Goal: Task Accomplishment & Management: Use online tool/utility

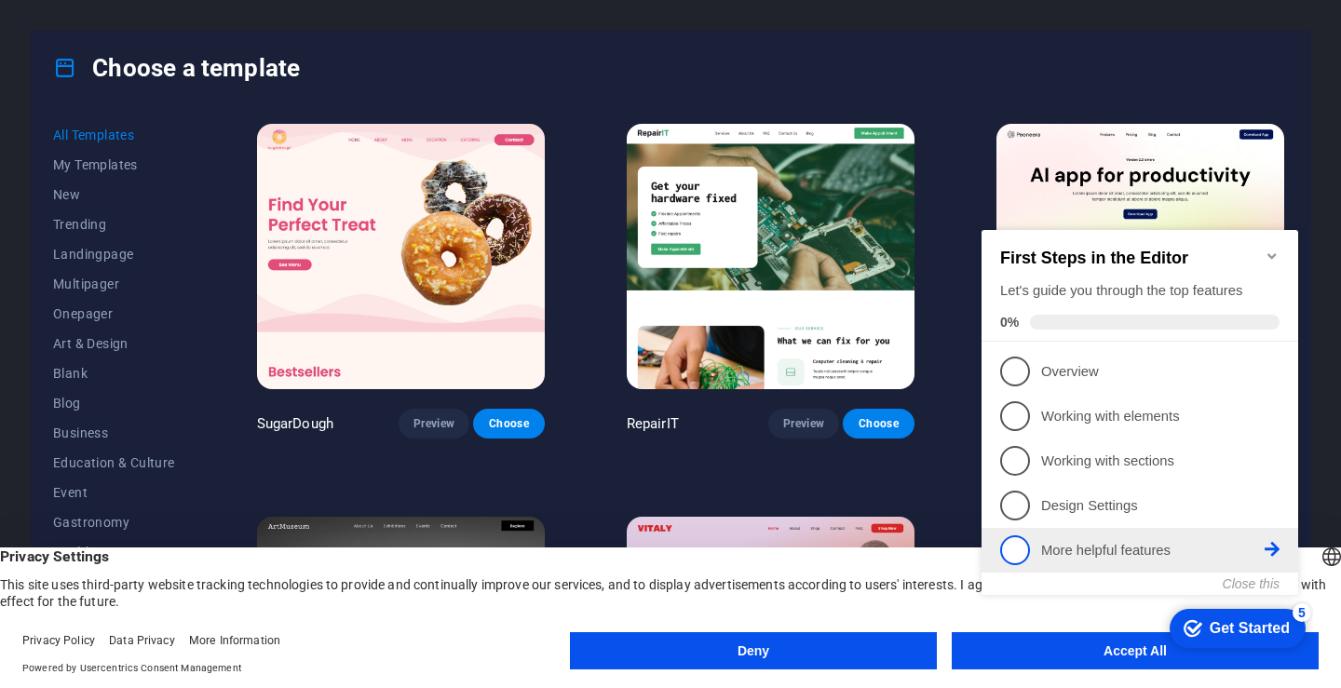
click at [1024, 546] on span "5" at bounding box center [1015, 551] width 30 height 30
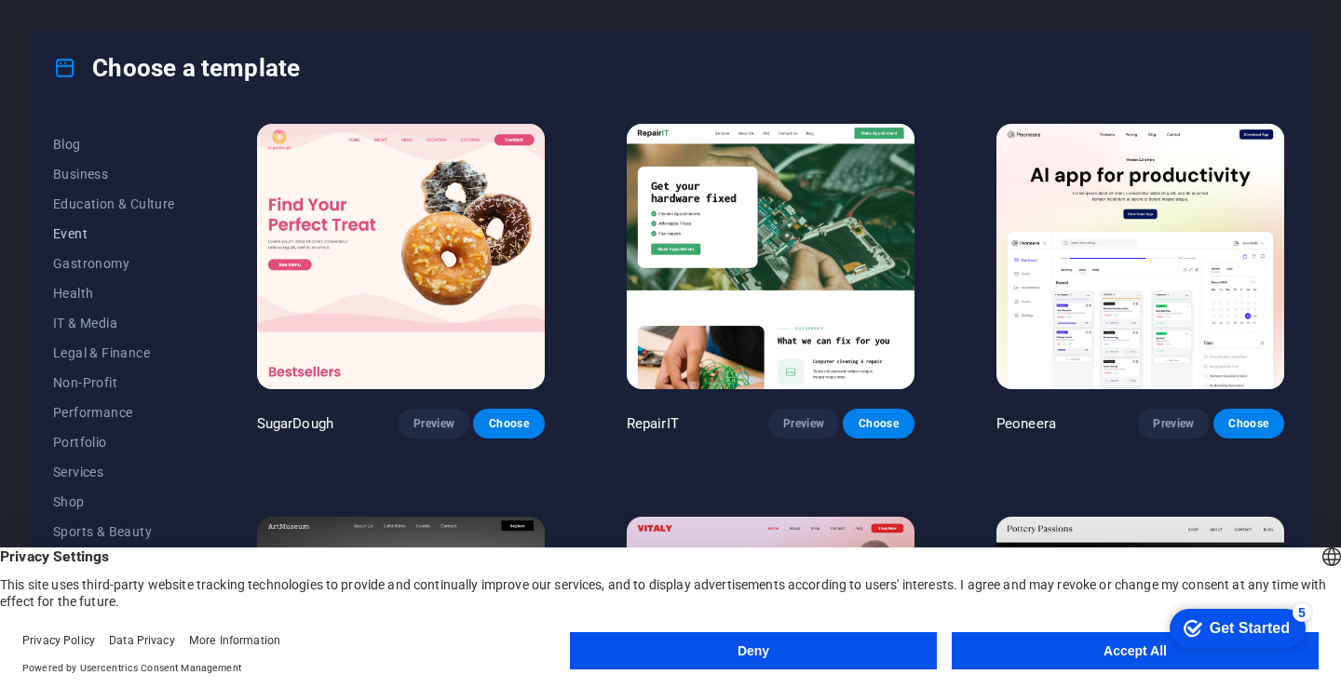
scroll to position [260, 0]
click at [75, 494] on span "Shop" at bounding box center [114, 501] width 122 height 15
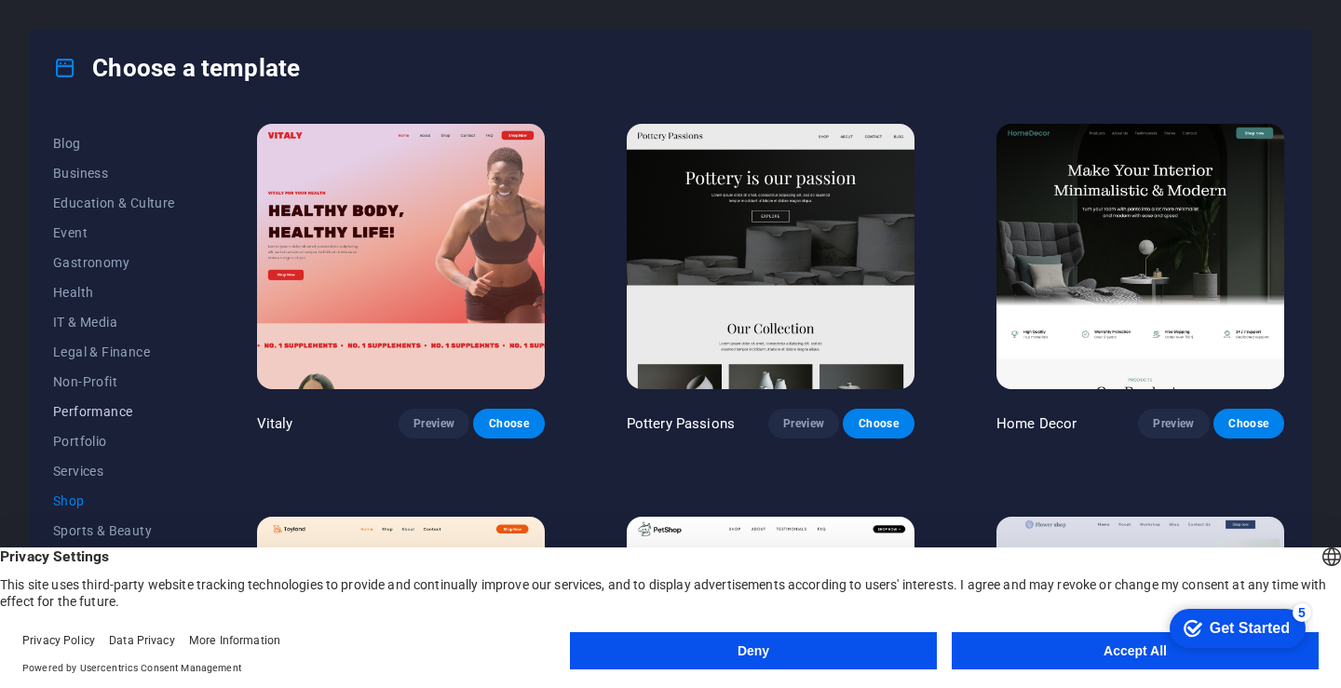
click at [88, 413] on span "Performance" at bounding box center [114, 411] width 122 height 15
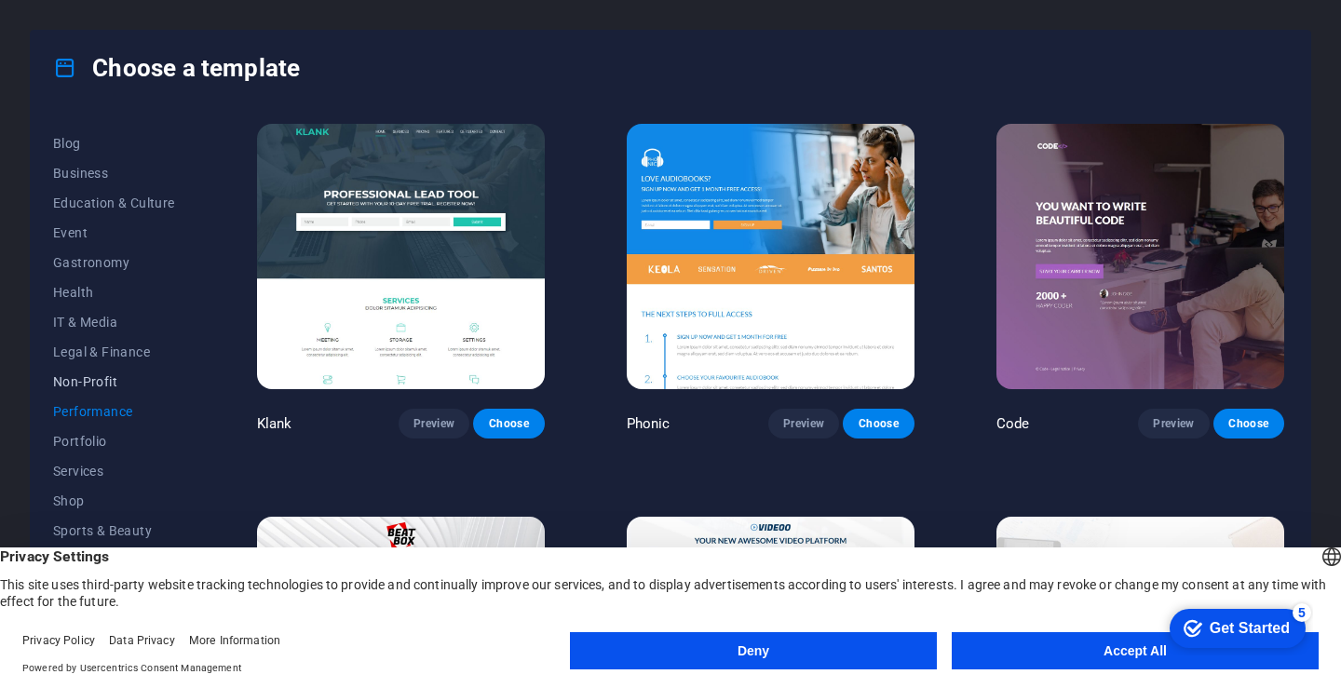
click at [90, 387] on span "Non-Profit" at bounding box center [114, 381] width 122 height 15
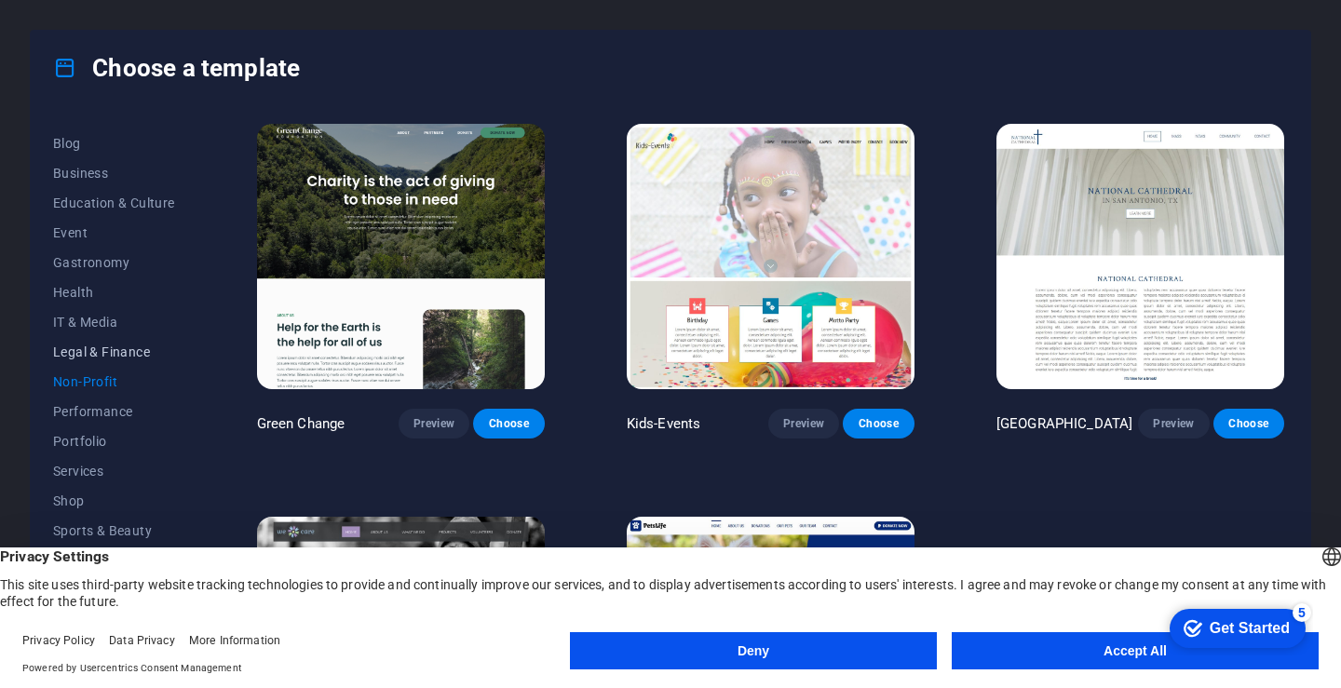
click at [105, 360] on button "Legal & Finance" at bounding box center [114, 352] width 122 height 30
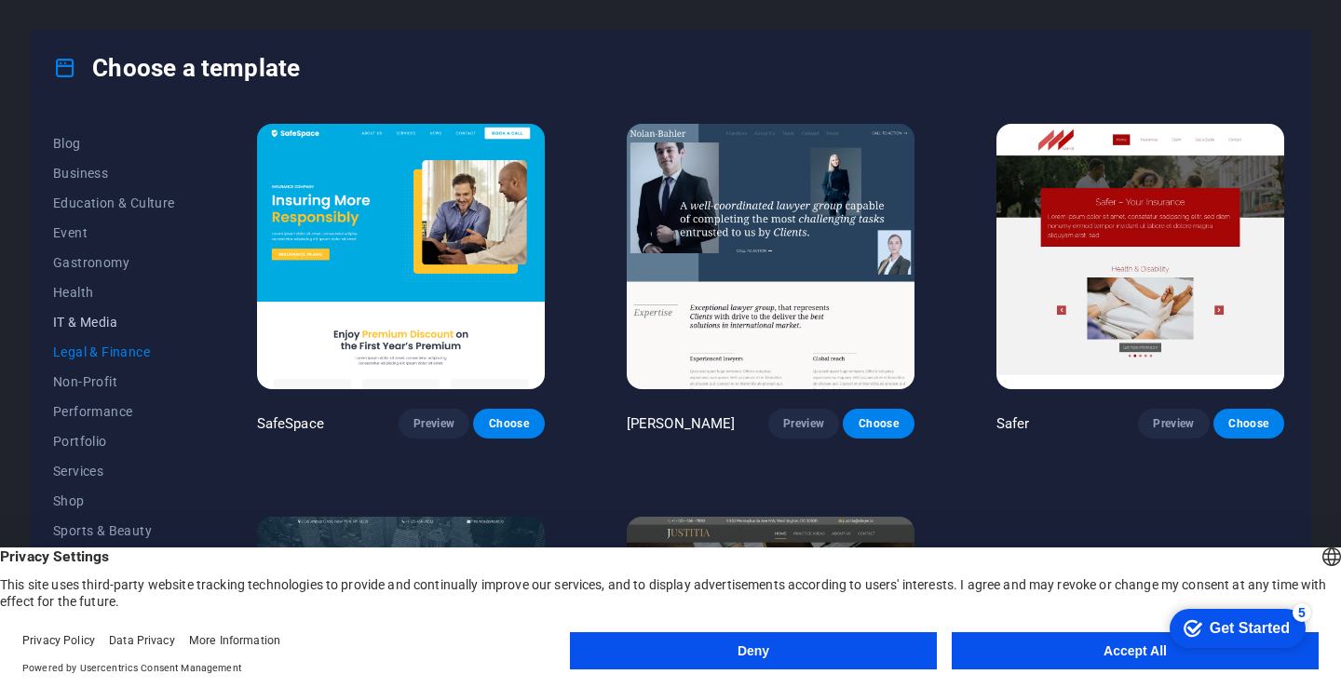
click at [99, 320] on span "IT & Media" at bounding box center [114, 322] width 122 height 15
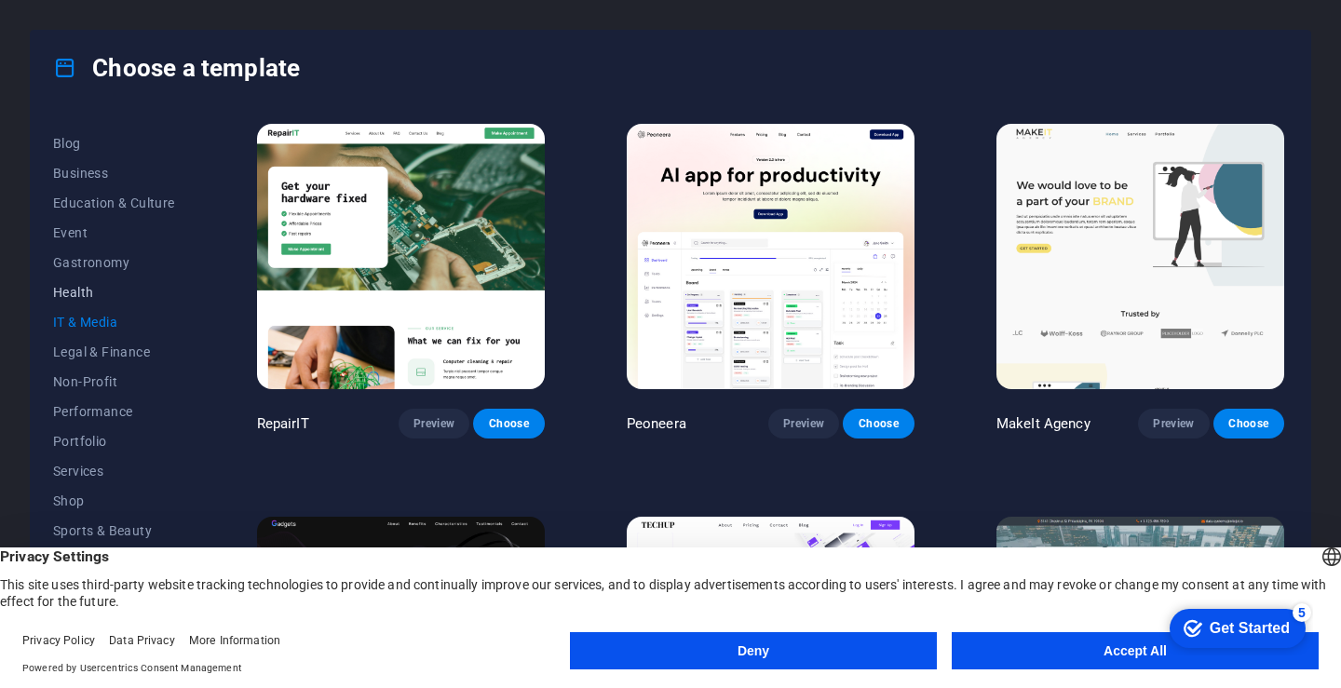
click at [87, 289] on span "Health" at bounding box center [114, 292] width 122 height 15
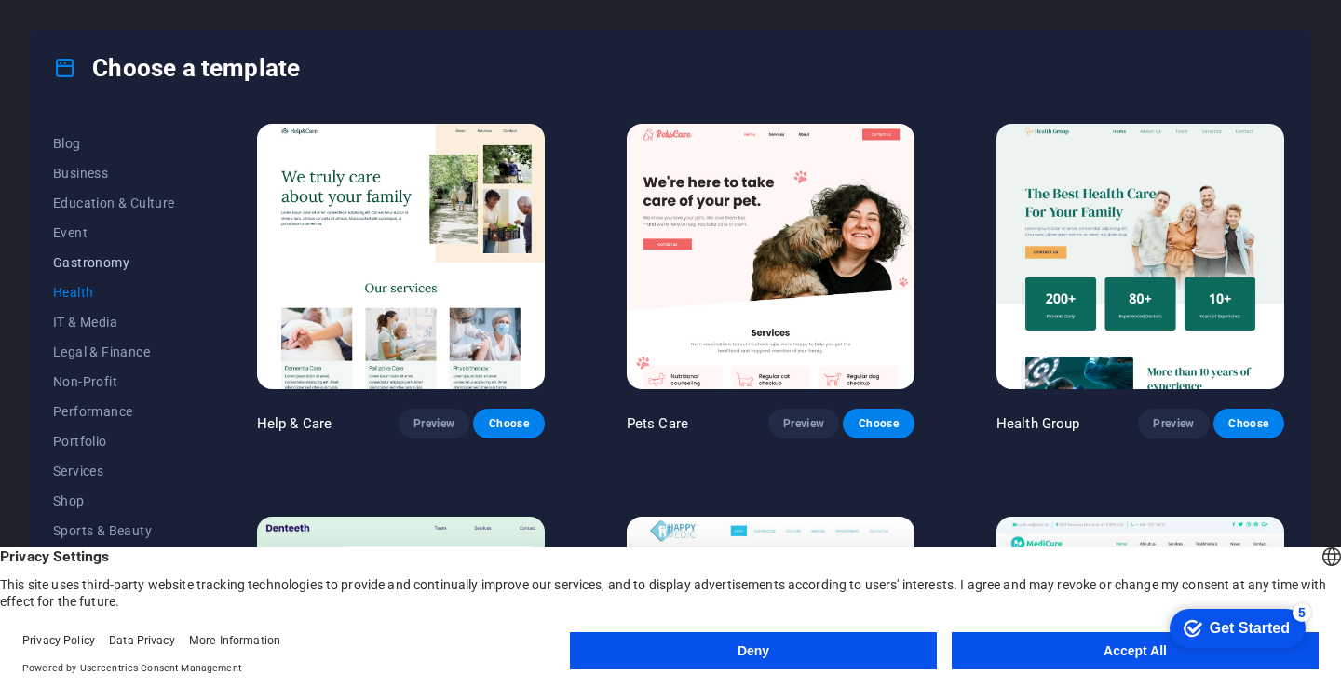
click at [94, 266] on span "Gastronomy" at bounding box center [114, 262] width 122 height 15
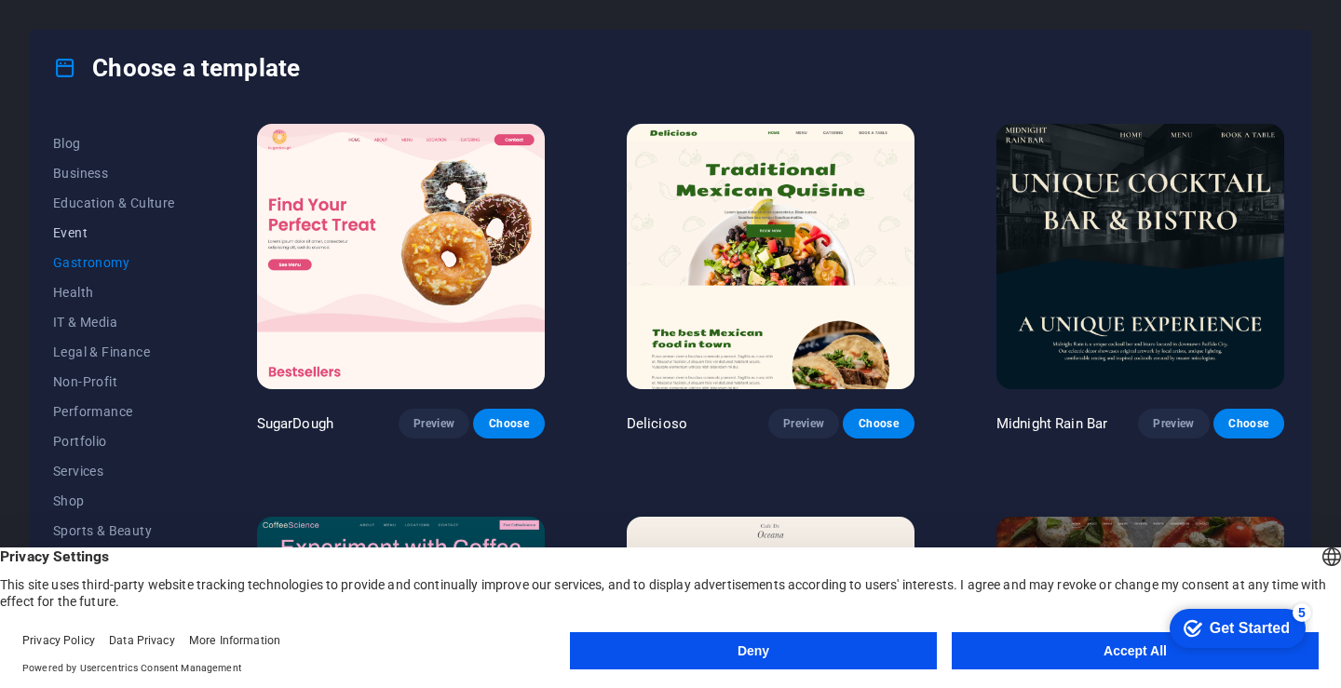
click at [67, 236] on span "Event" at bounding box center [114, 232] width 122 height 15
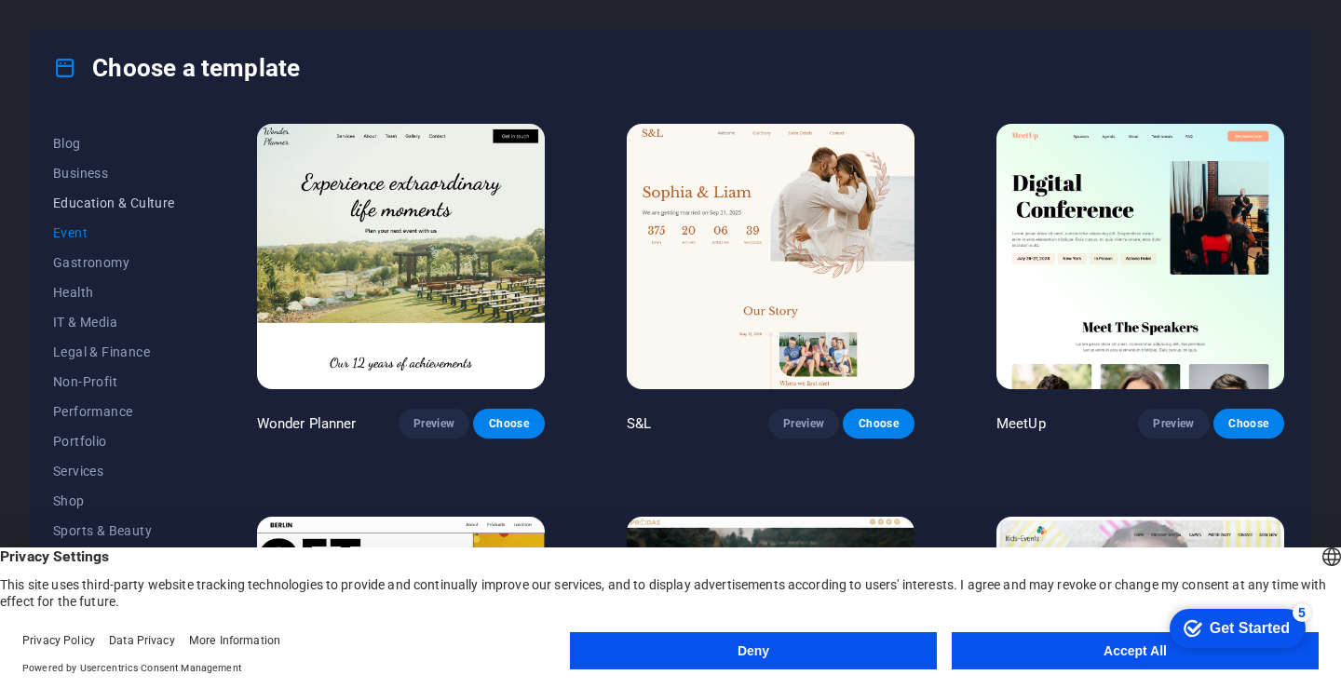
click at [103, 204] on span "Education & Culture" at bounding box center [114, 203] width 122 height 15
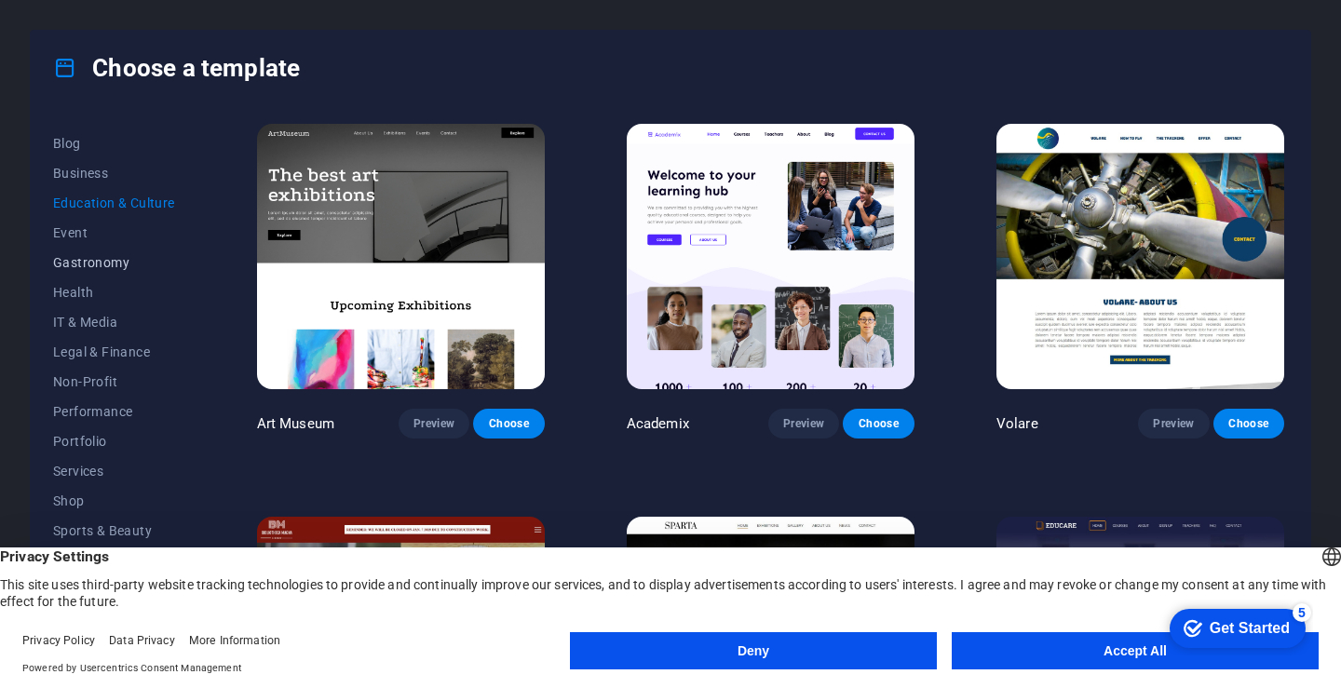
click at [82, 262] on span "Gastronomy" at bounding box center [114, 262] width 122 height 15
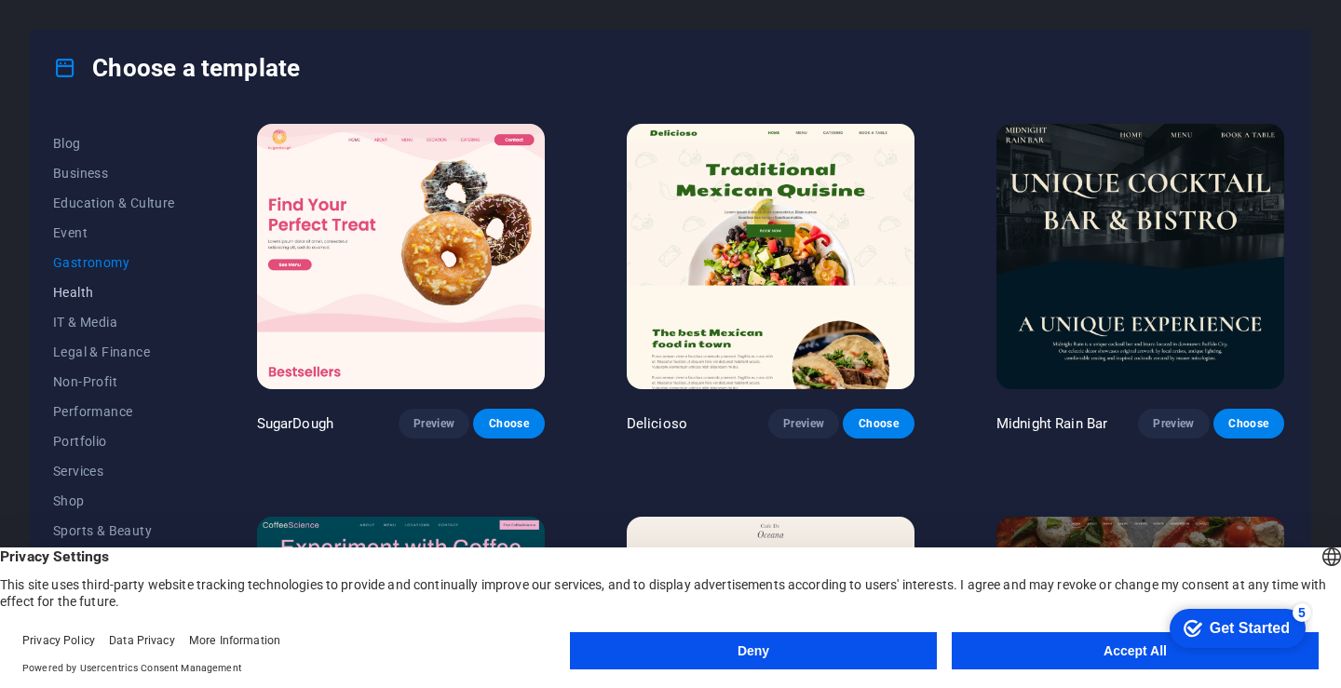
click at [79, 294] on span "Health" at bounding box center [114, 292] width 122 height 15
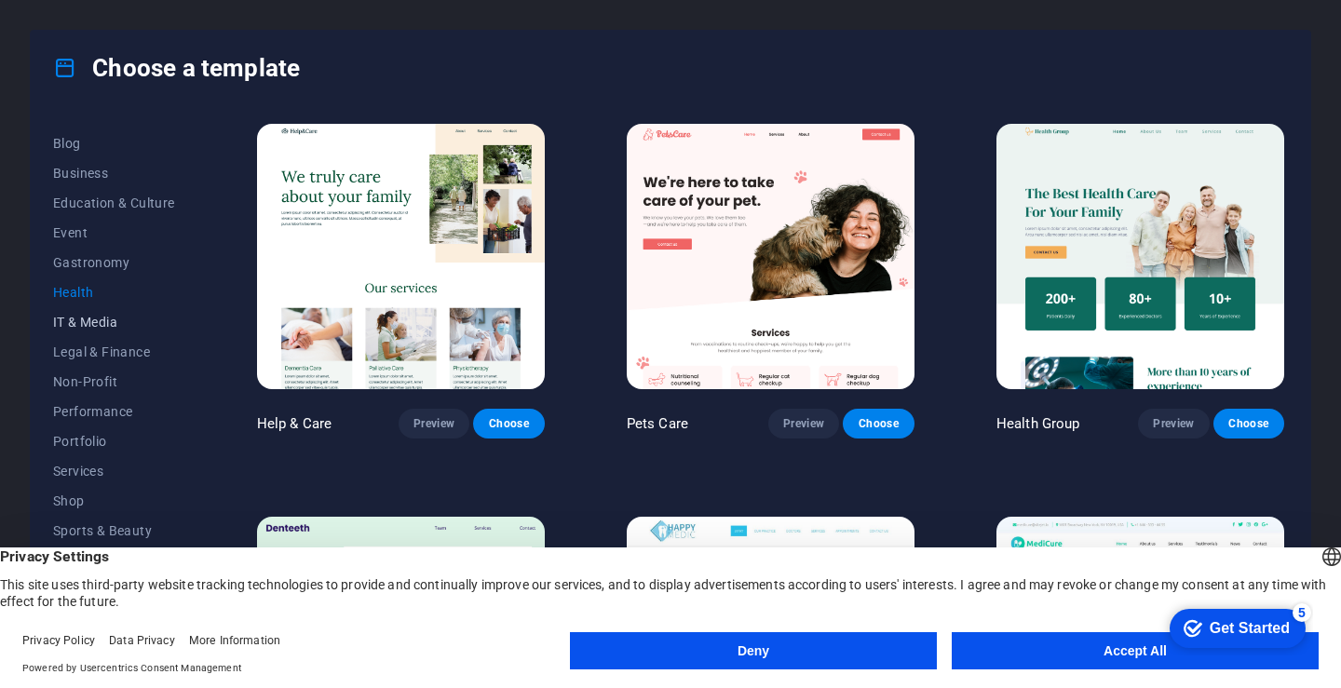
click at [91, 326] on span "IT & Media" at bounding box center [114, 322] width 122 height 15
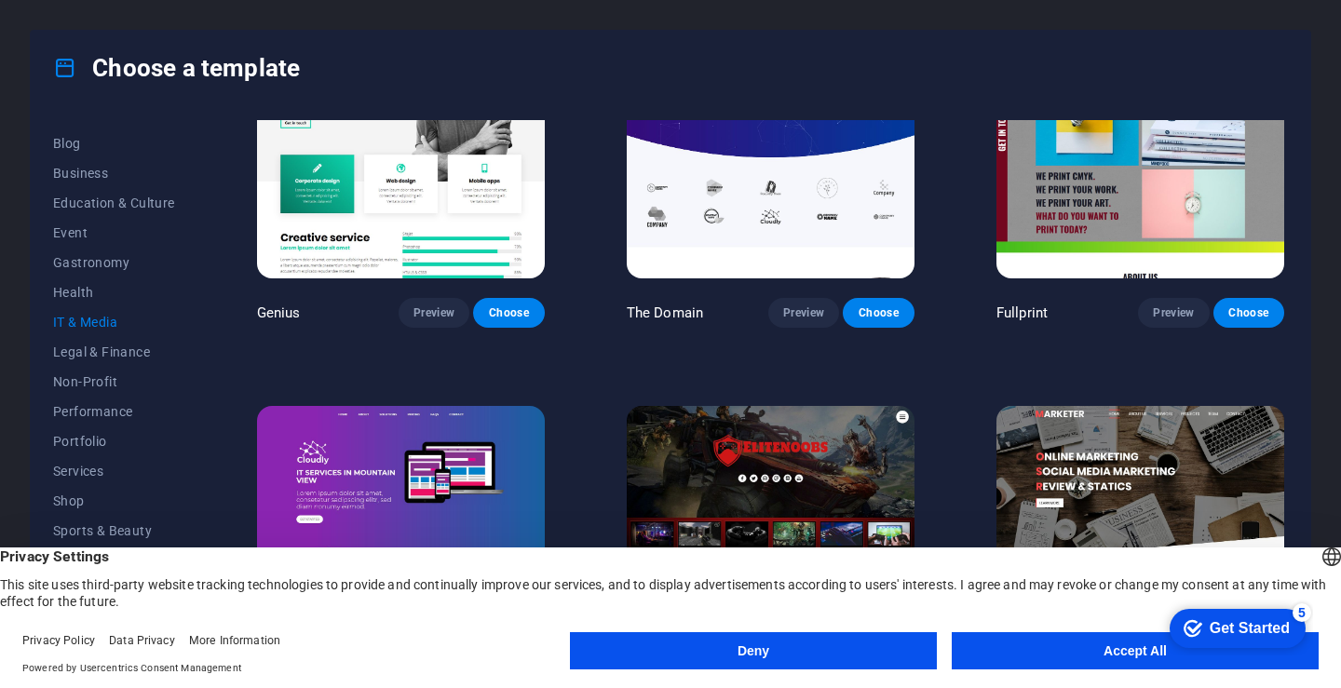
scroll to position [973, 0]
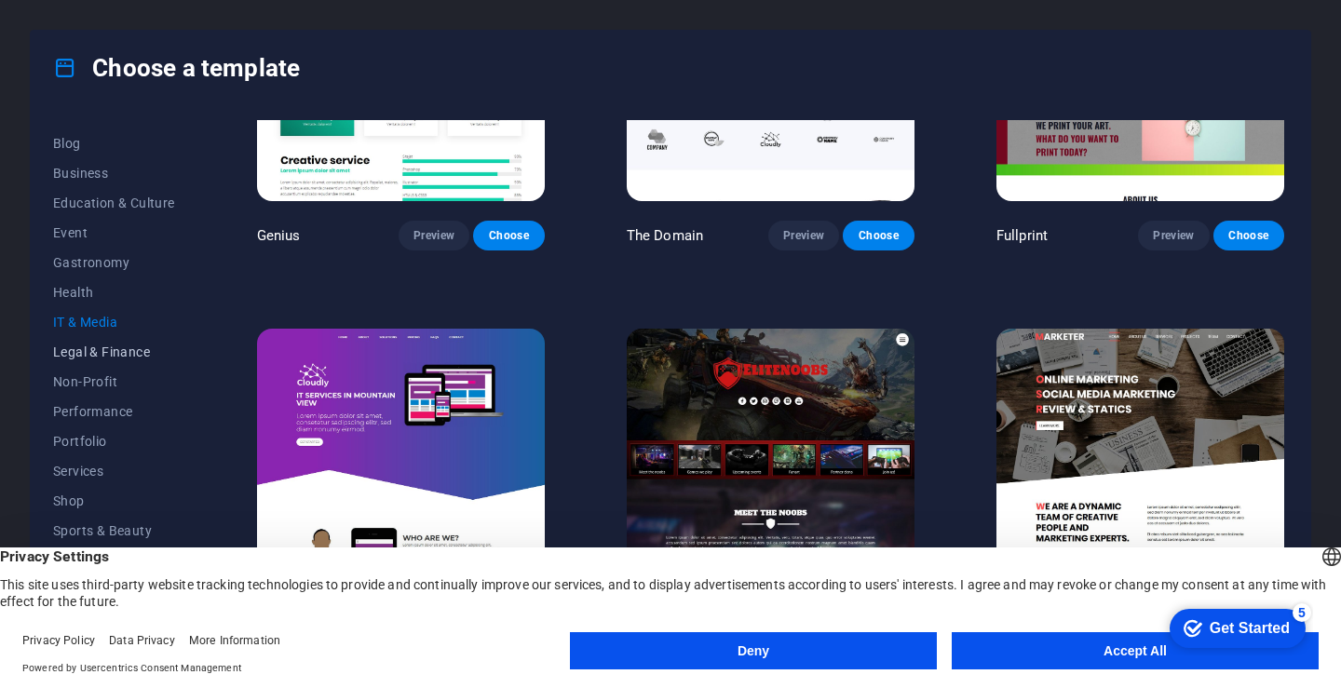
click at [112, 345] on span "Legal & Finance" at bounding box center [114, 352] width 122 height 15
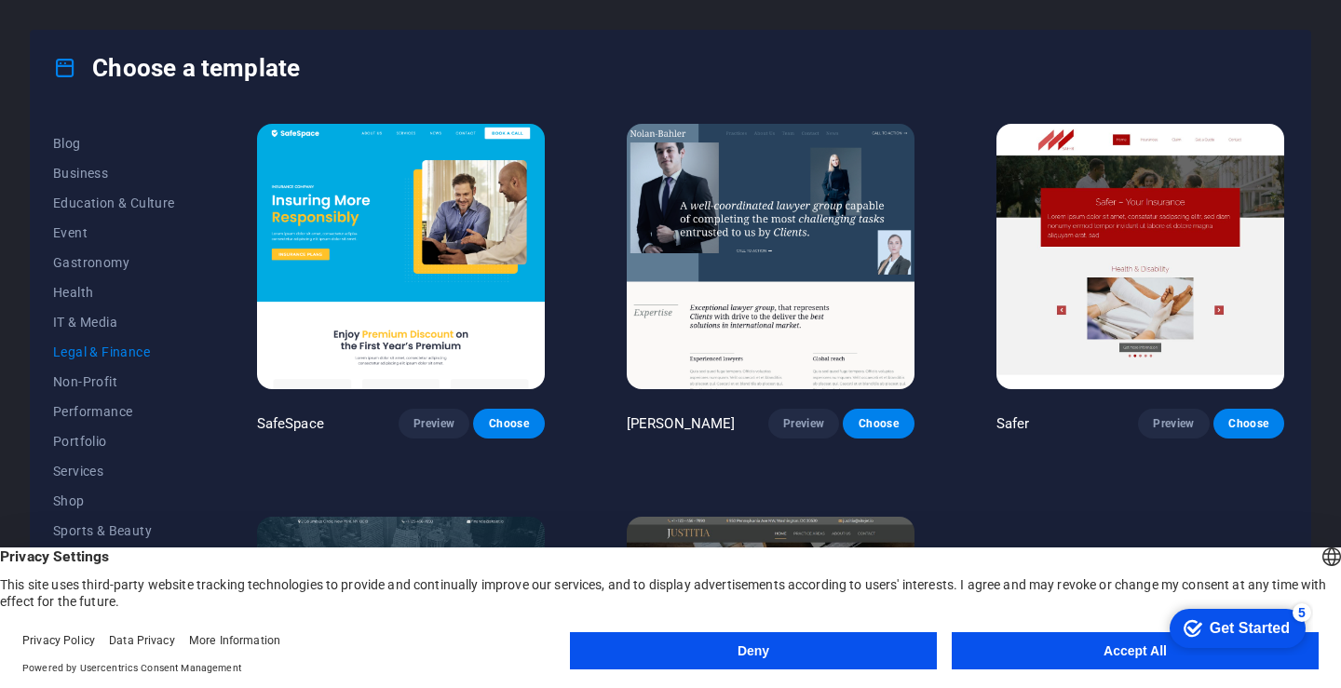
drag, startPoint x: 1283, startPoint y: 233, endPoint x: 1287, endPoint y: 336, distance: 103.4
click at [1287, 336] on div "SafeSpace Preview Choose Nolan-Bahler Preview Choose Safer Preview Choose Finan…" at bounding box center [770, 377] width 1035 height 515
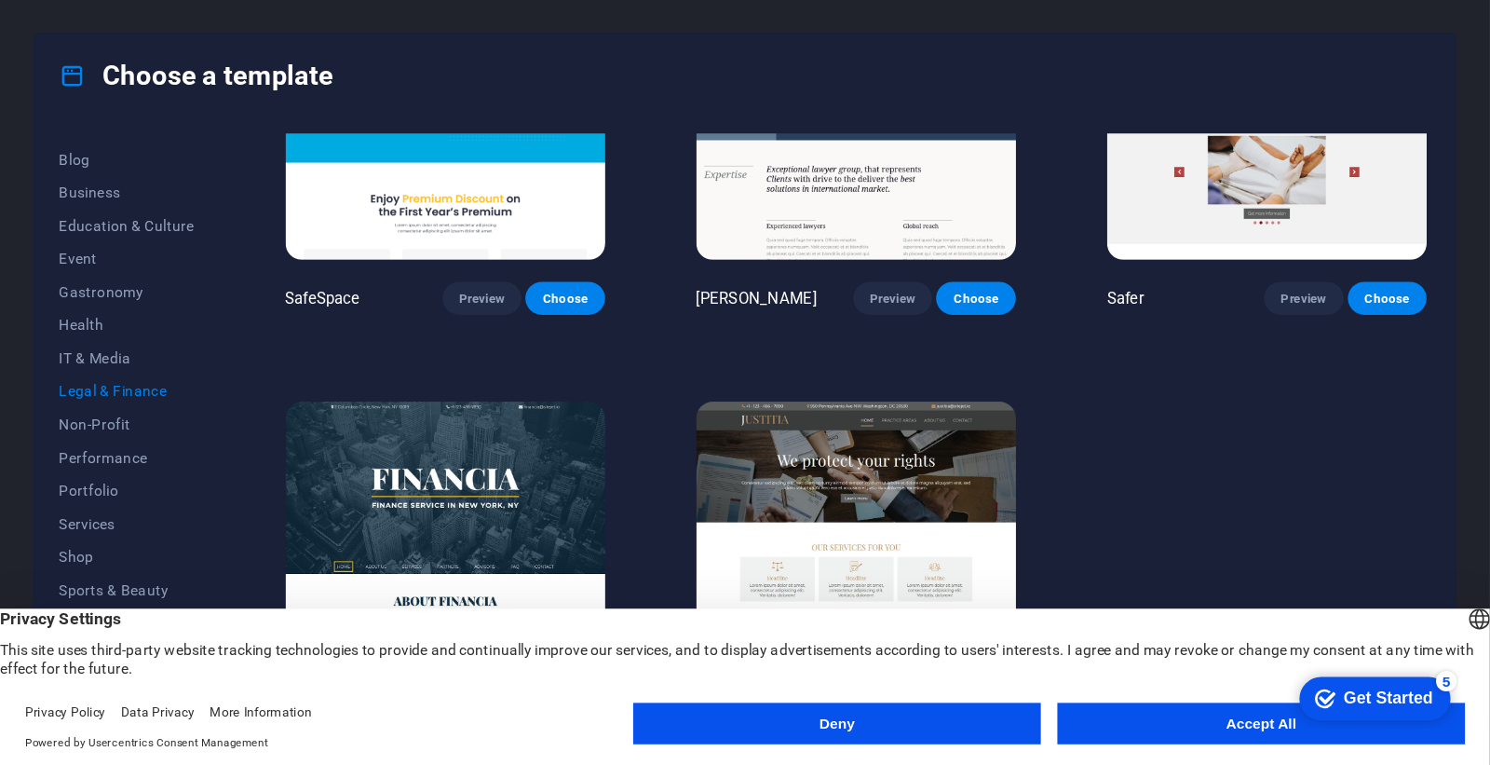
scroll to position [192, 0]
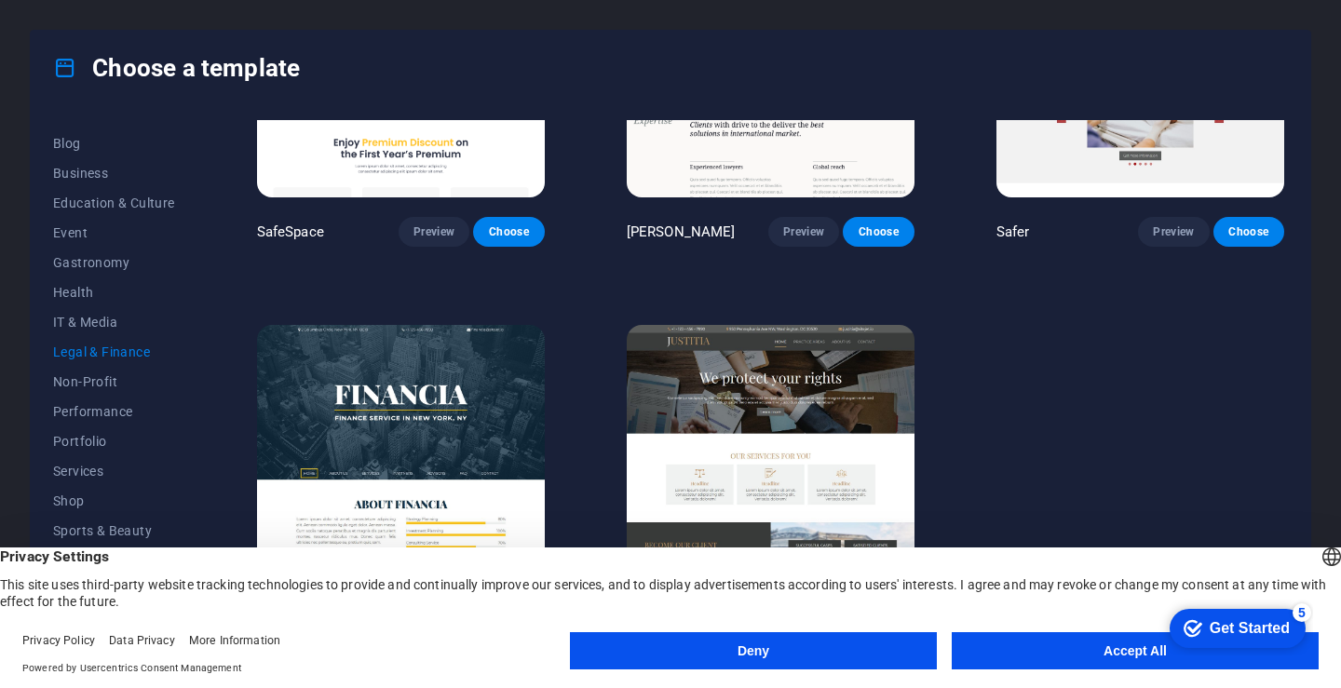
click at [794, 396] on img at bounding box center [771, 457] width 288 height 265
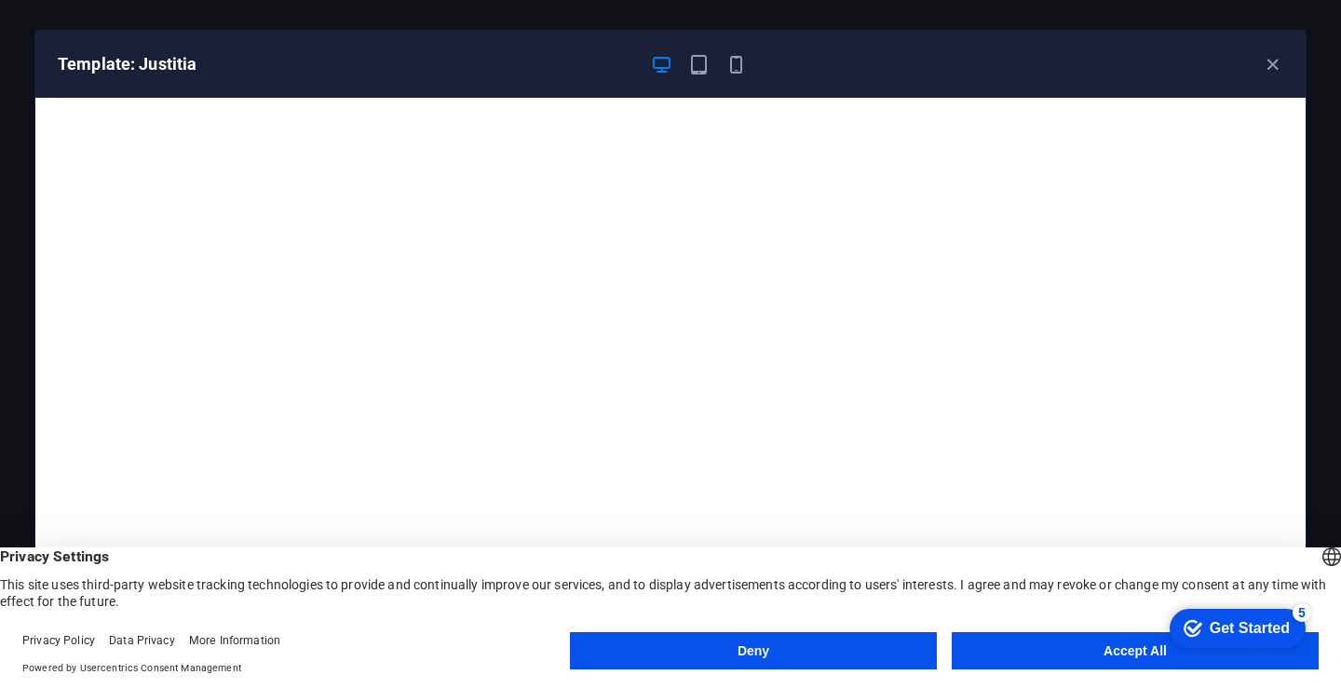
click at [1124, 650] on button "Accept All" at bounding box center [1135, 650] width 367 height 37
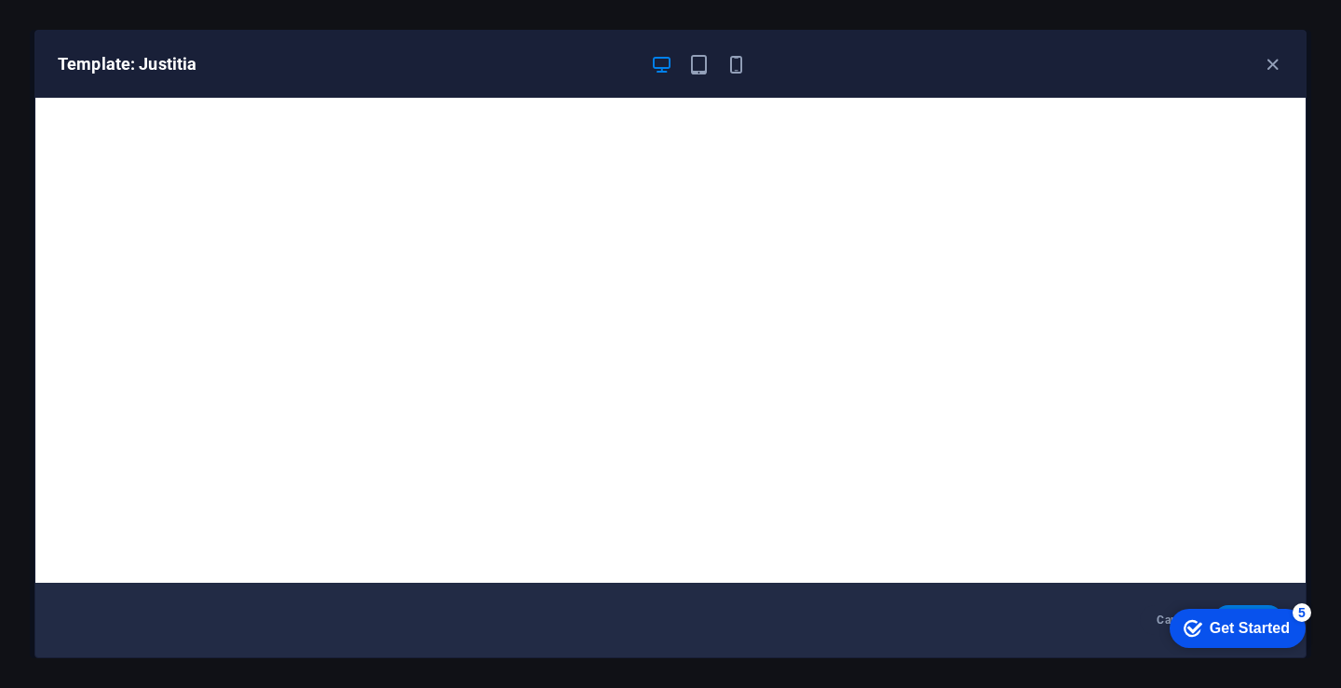
click at [1229, 623] on div "Get Started" at bounding box center [1250, 628] width 80 height 17
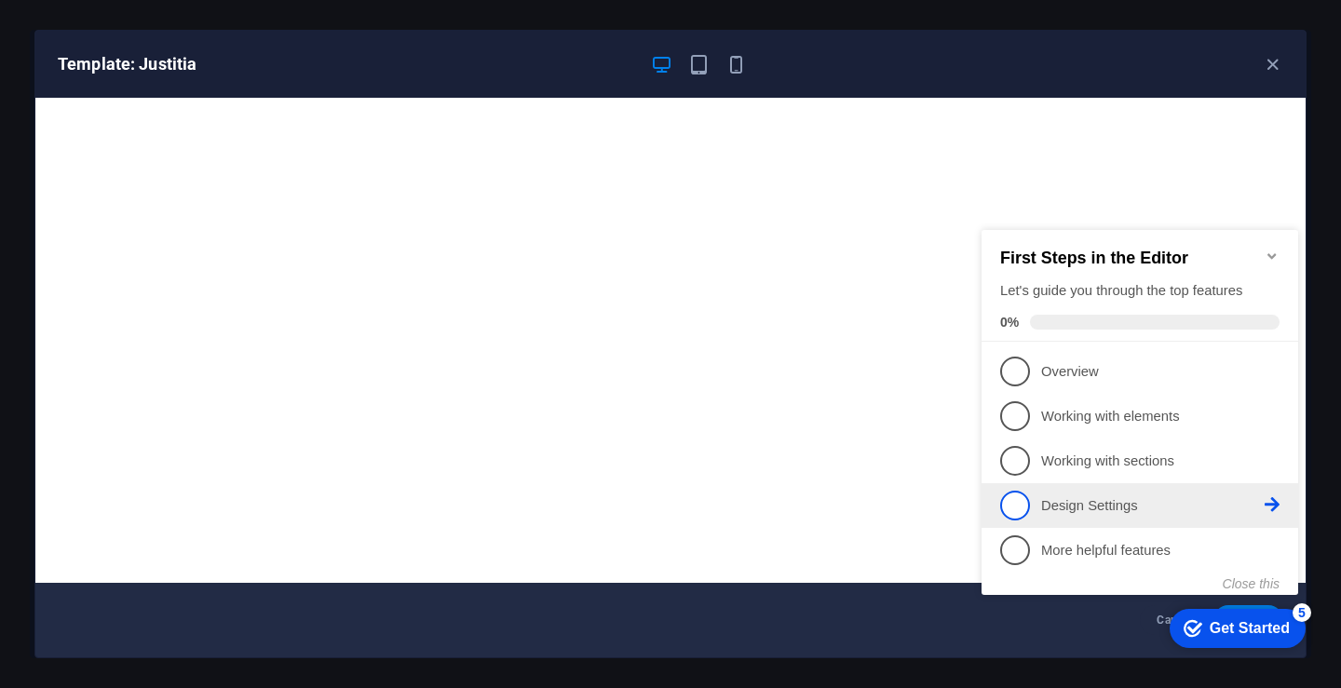
click at [1018, 492] on span "4" at bounding box center [1015, 506] width 30 height 30
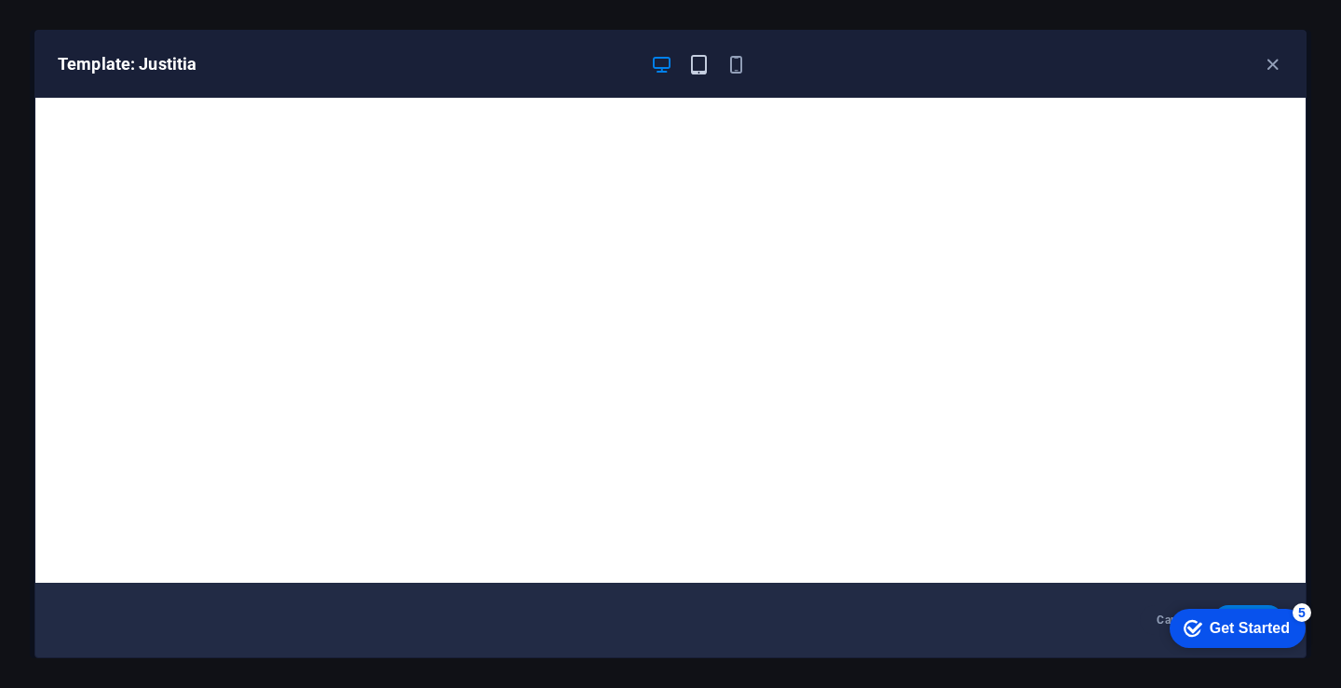
click at [695, 74] on icon "button" at bounding box center [698, 64] width 21 height 21
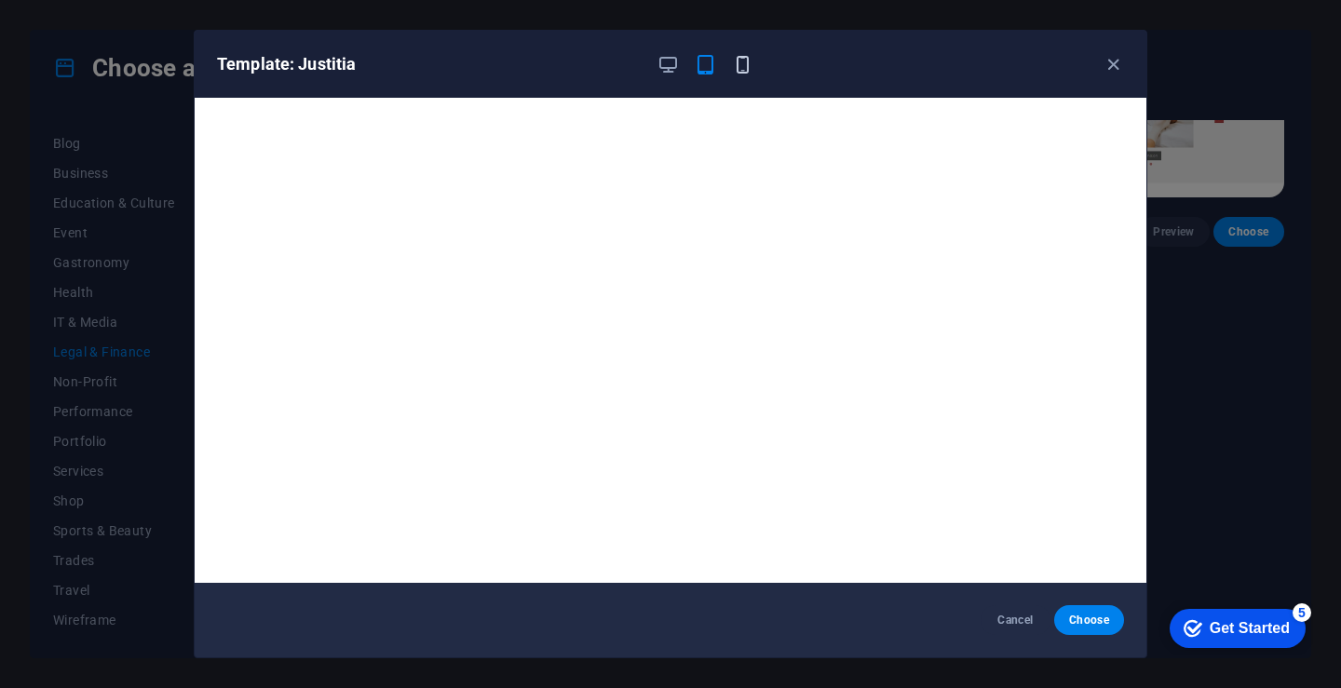
click at [733, 68] on icon "button" at bounding box center [742, 64] width 21 height 21
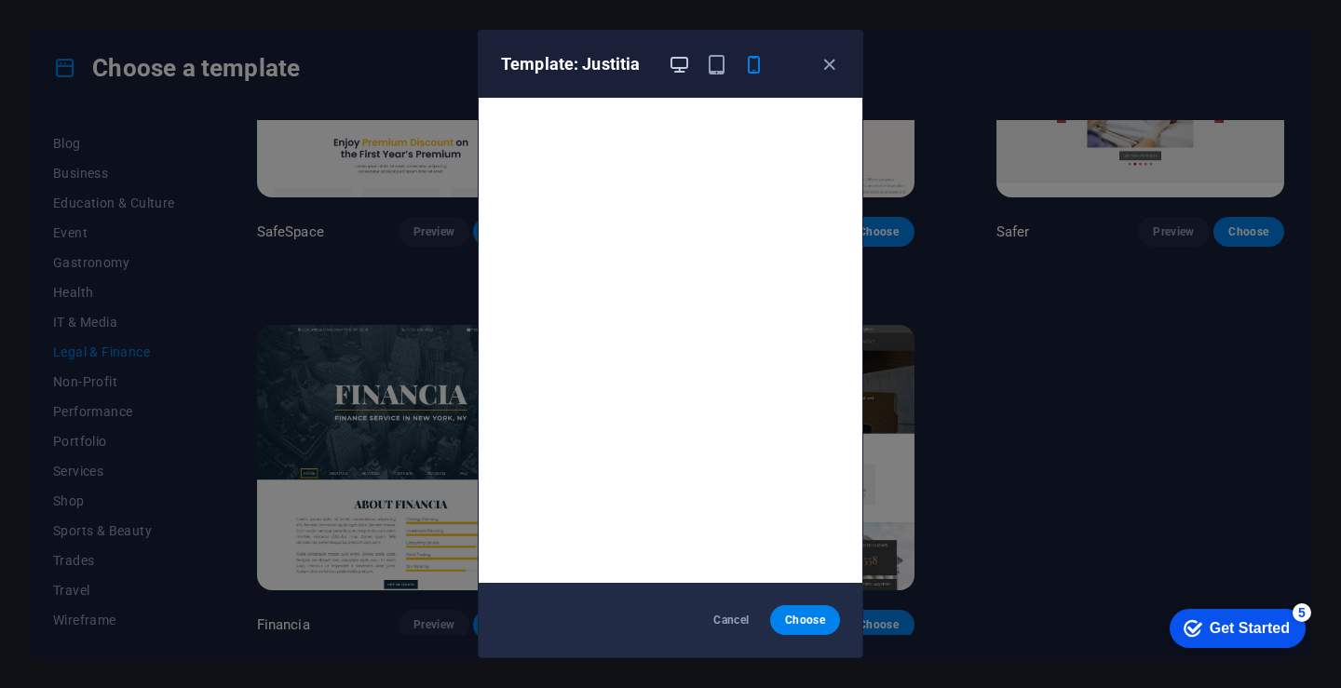
click at [686, 74] on icon "button" at bounding box center [679, 64] width 21 height 21
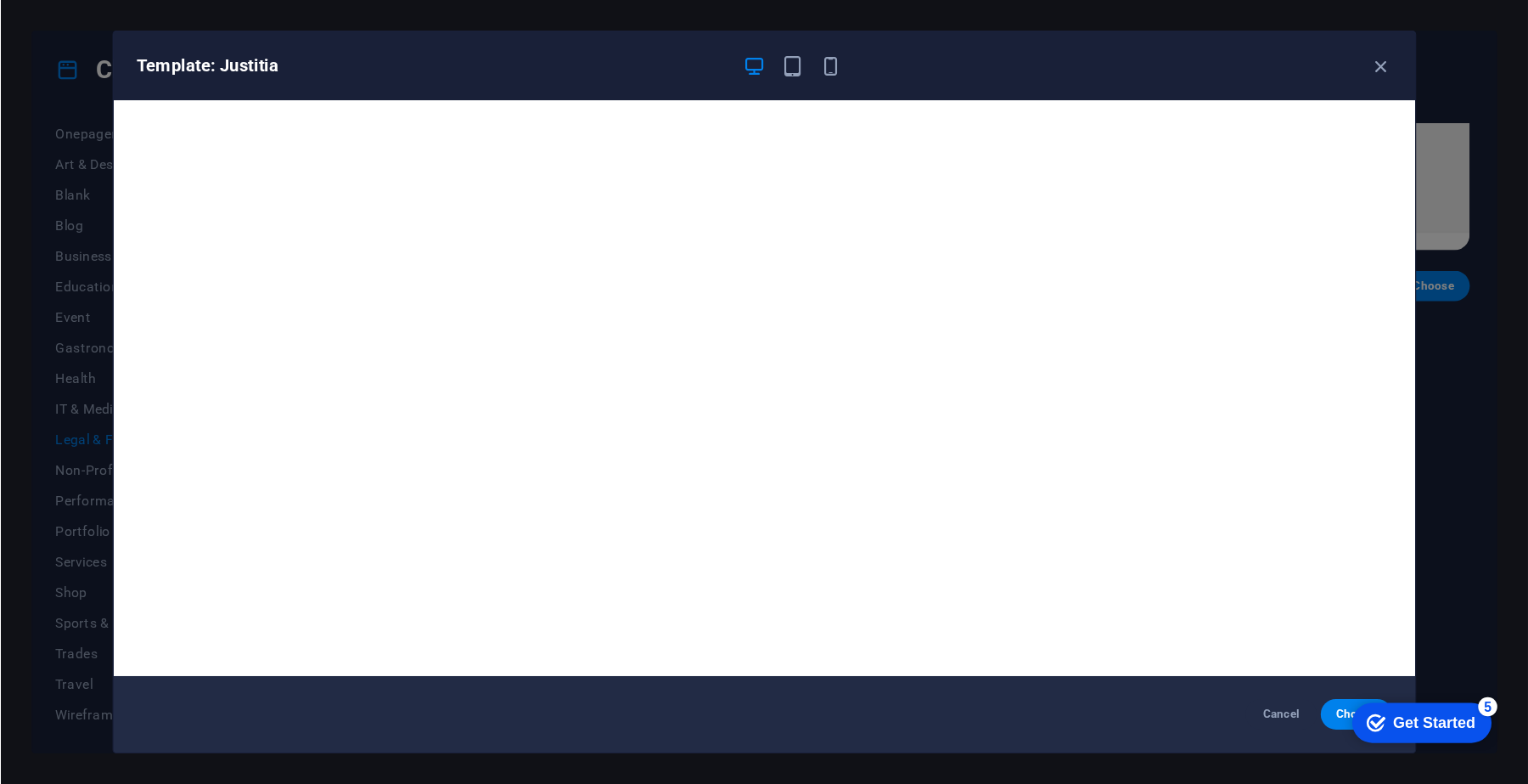
scroll to position [174, 0]
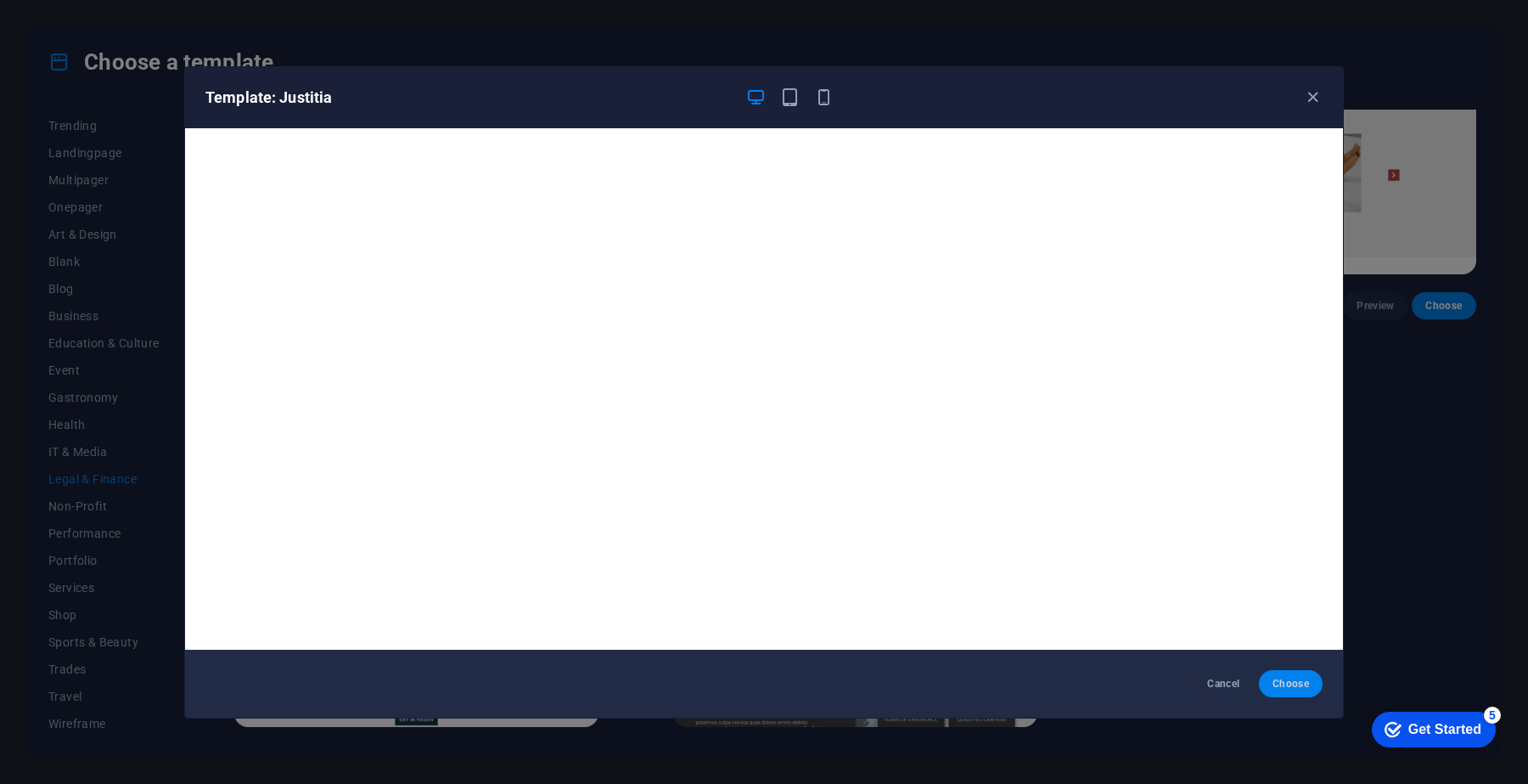
click at [1222, 626] on span "Choose" at bounding box center [1291, 683] width 36 height 14
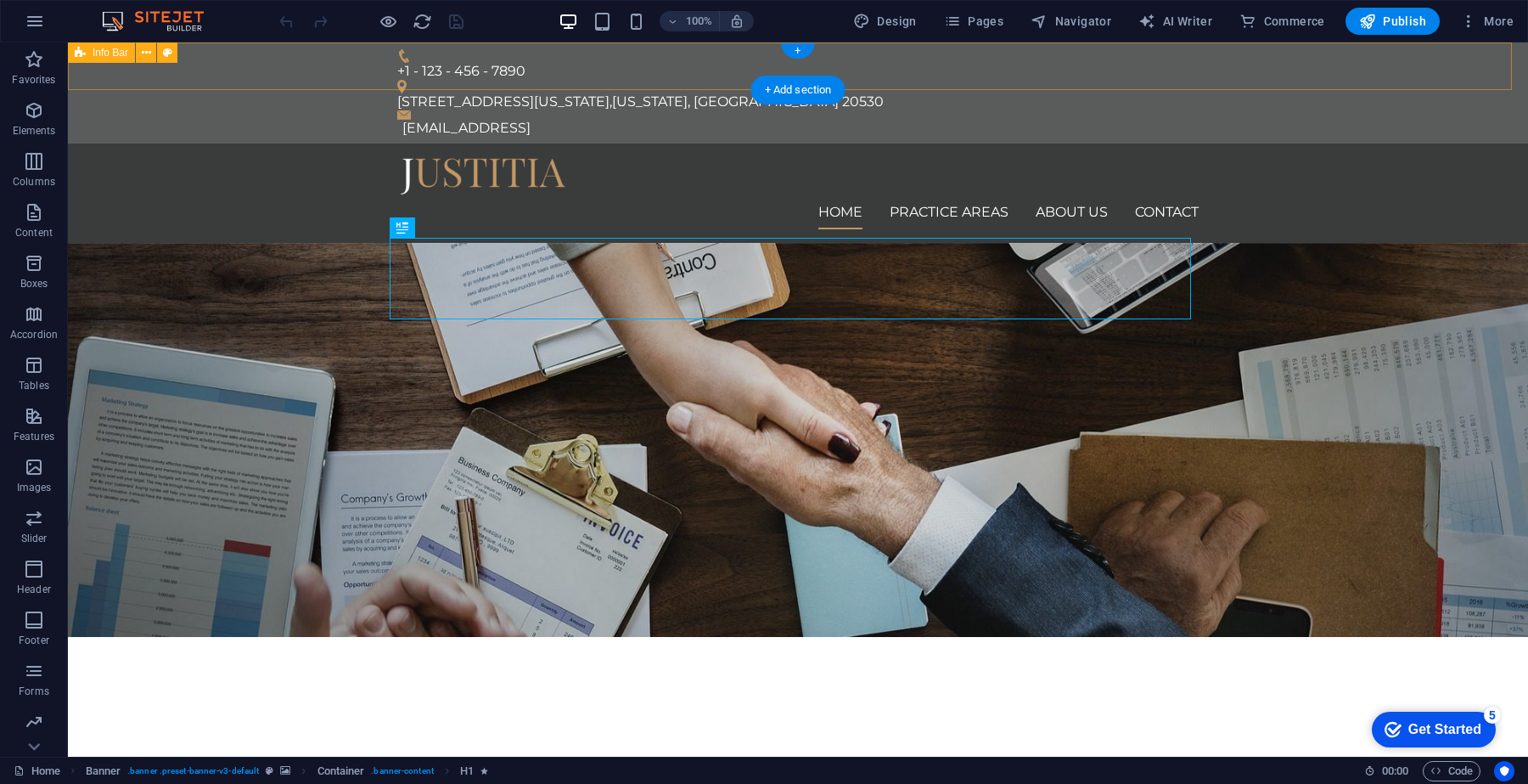
click at [545, 53] on div "+1 - 123 - 456 - 7890 [STREET_ADDRESS][US_STATE][US_STATE] [EMAIL_ADDRESS]" at bounding box center [799, 93] width 1461 height 101
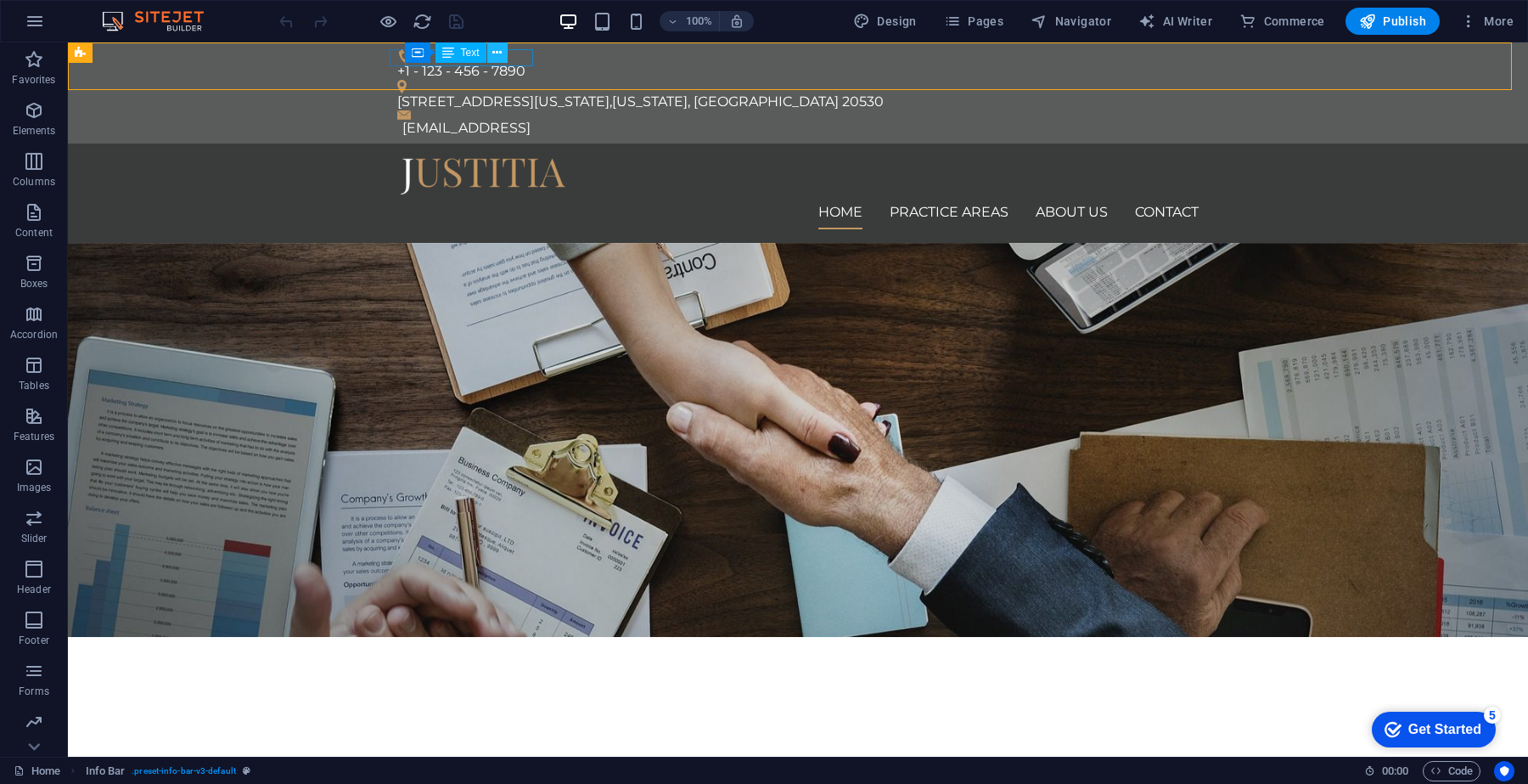
click at [494, 54] on icon at bounding box center [497, 53] width 9 height 18
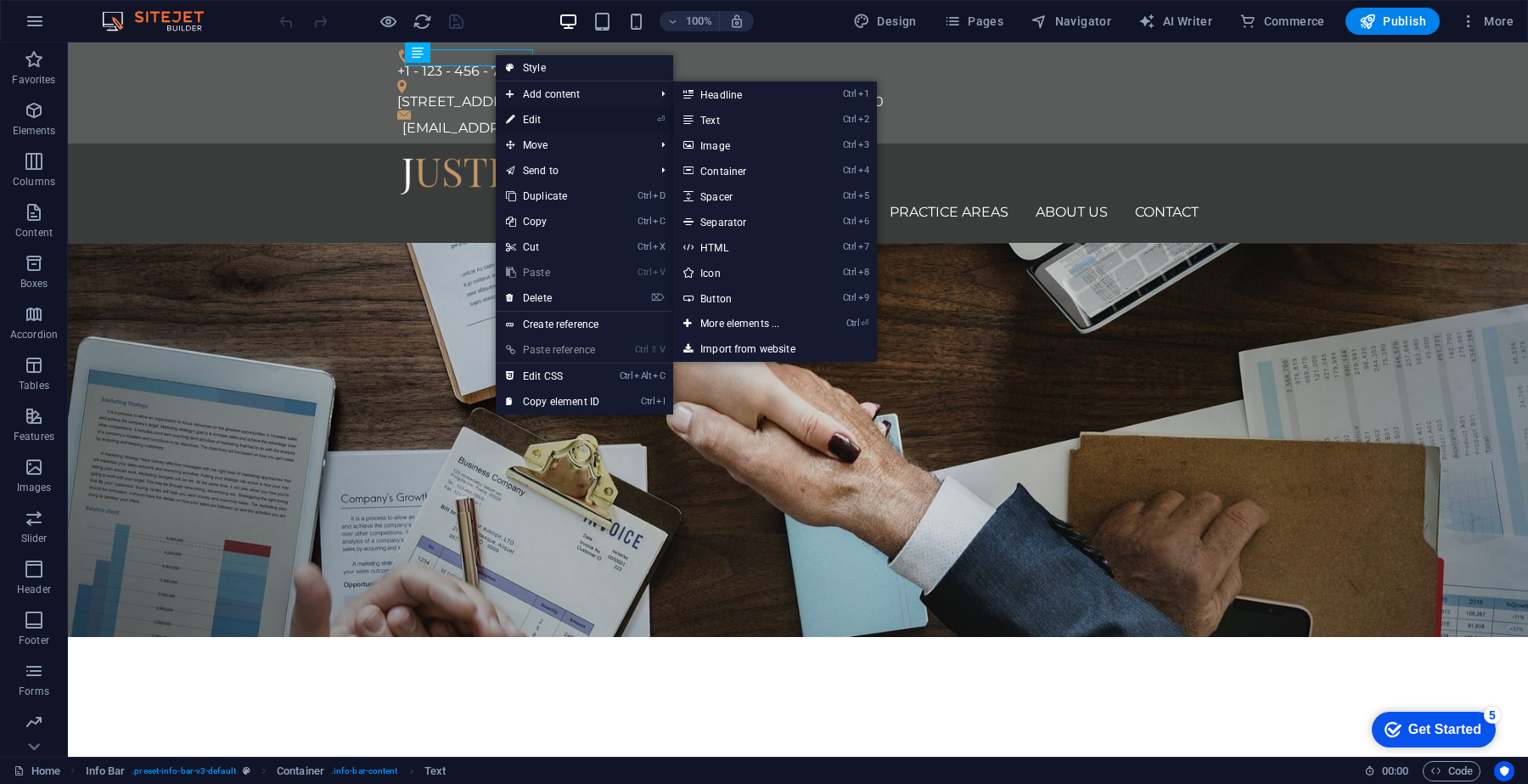
drag, startPoint x: 529, startPoint y: 119, endPoint x: 160, endPoint y: 77, distance: 371.4
click at [529, 119] on link "⏎ Edit" at bounding box center [552, 119] width 114 height 26
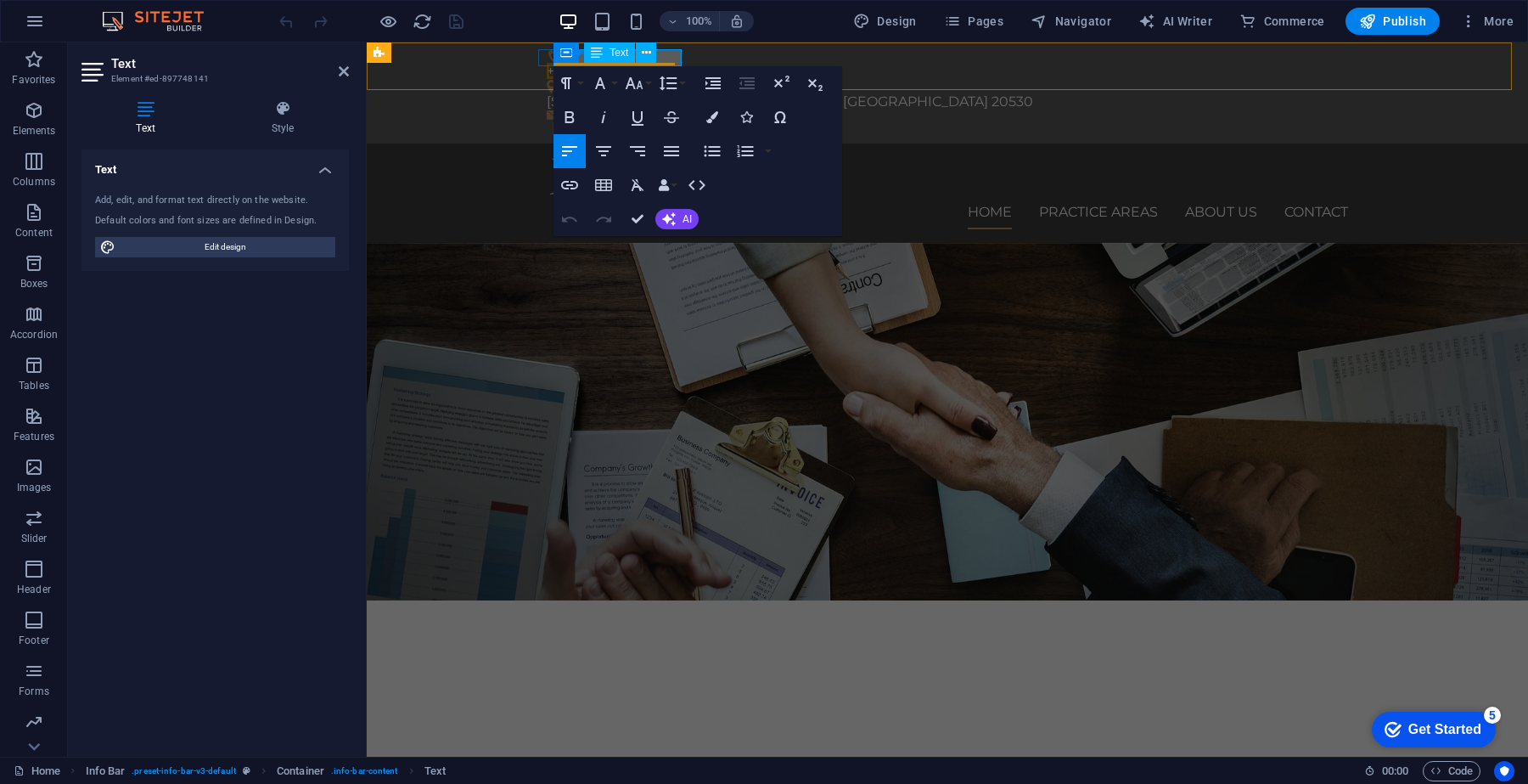
click at [664, 59] on div "Container Text" at bounding box center [610, 53] width 114 height 21
click at [668, 63] on span "+1 - 123 - 456 - 7890" at bounding box center [611, 71] width 129 height 16
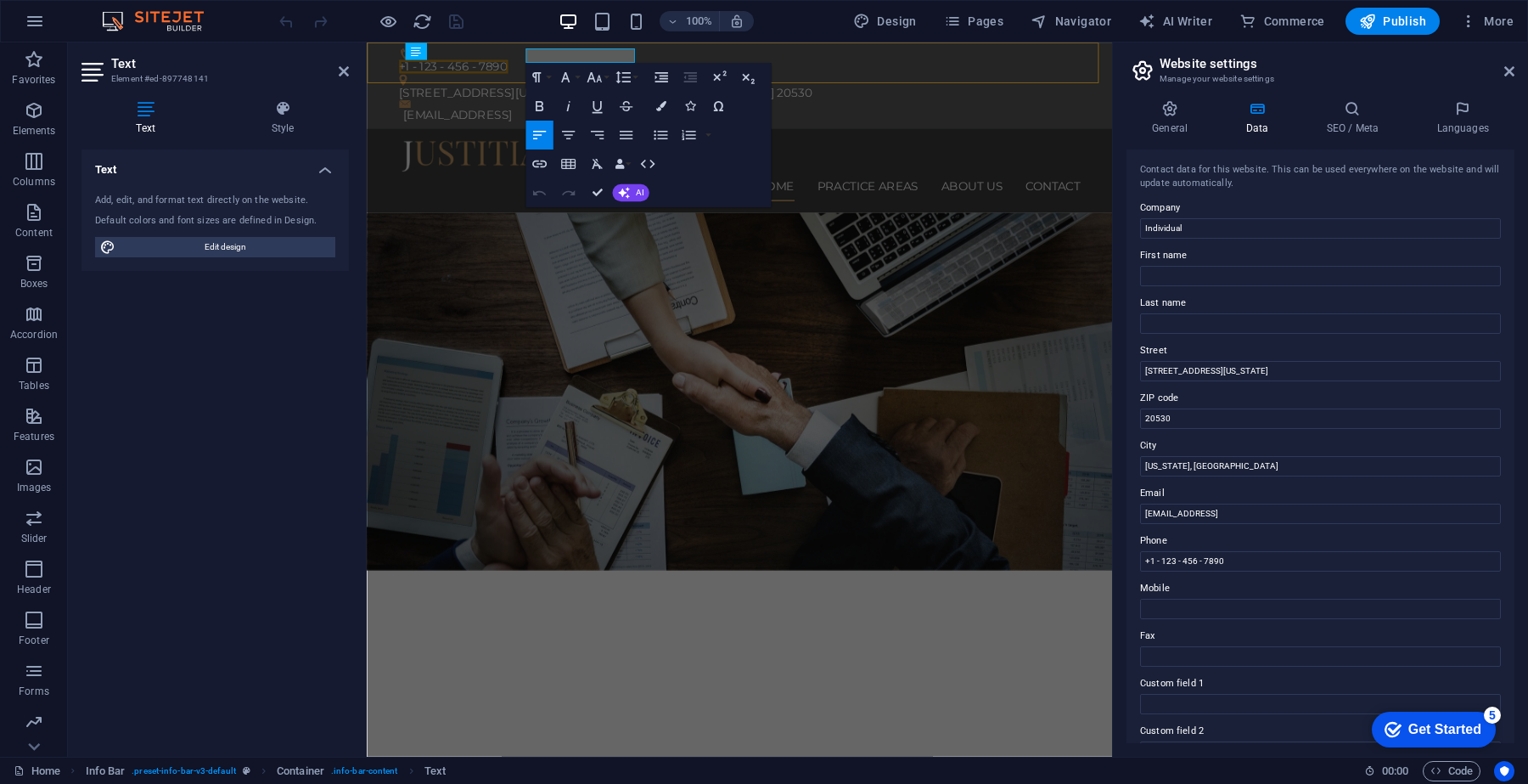
click at [722, 57] on div "+1 - 123 - 456 - 7890 [STREET_ADDRESS][US_STATE][US_STATE] [EMAIL_ADDRESS]" at bounding box center [805, 93] width 877 height 101
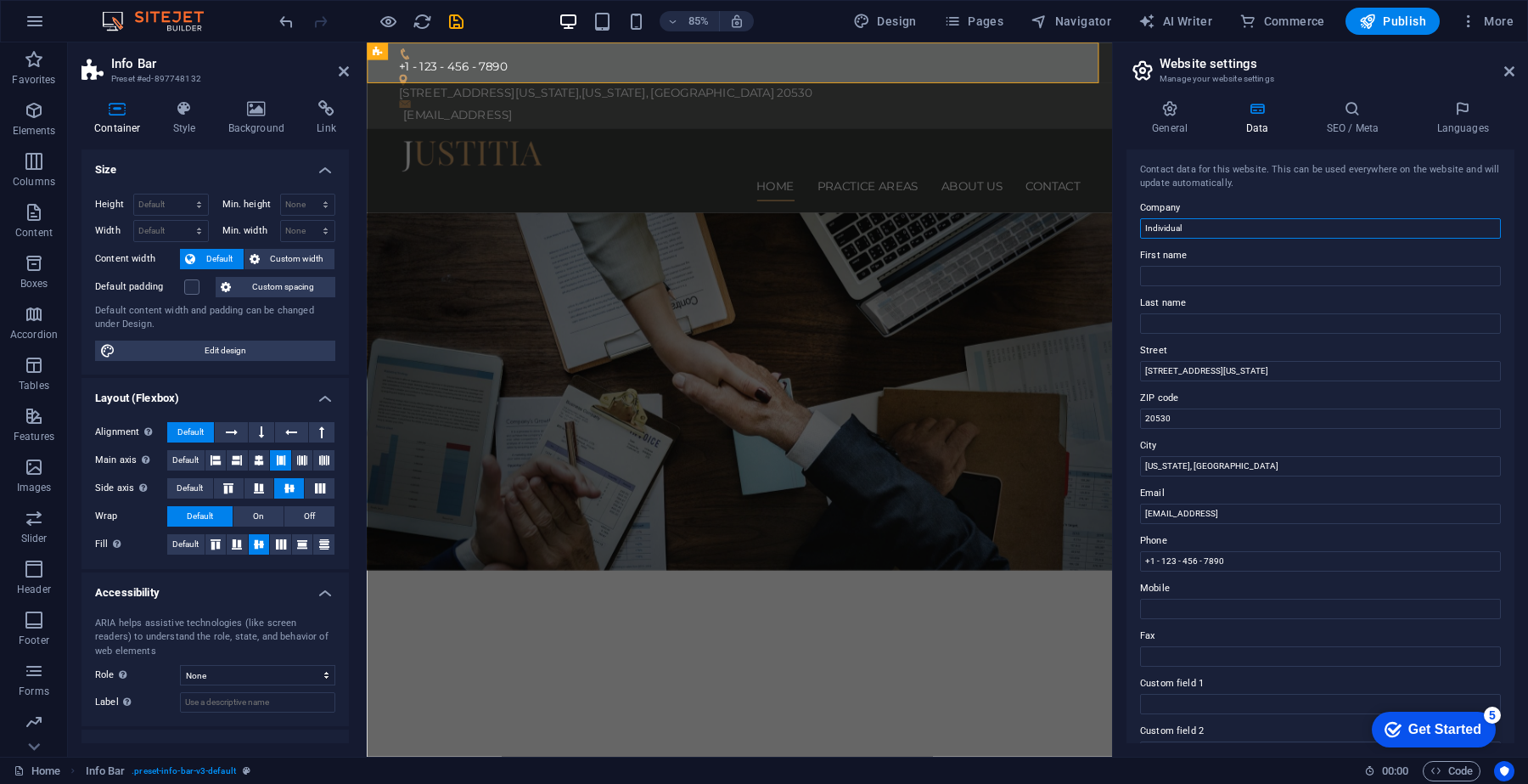
click at [1200, 231] on input "Individual" at bounding box center [1321, 228] width 361 height 20
click at [1182, 227] on input "Individual" at bounding box center [1321, 228] width 361 height 20
drag, startPoint x: 1216, startPoint y: 225, endPoint x: 1132, endPoint y: 233, distance: 84.4
click at [1132, 233] on div "Contact data for this website. This can be used everywhere on the website and w…" at bounding box center [1321, 446] width 388 height 593
click at [1231, 229] on input "Individual" at bounding box center [1321, 228] width 361 height 20
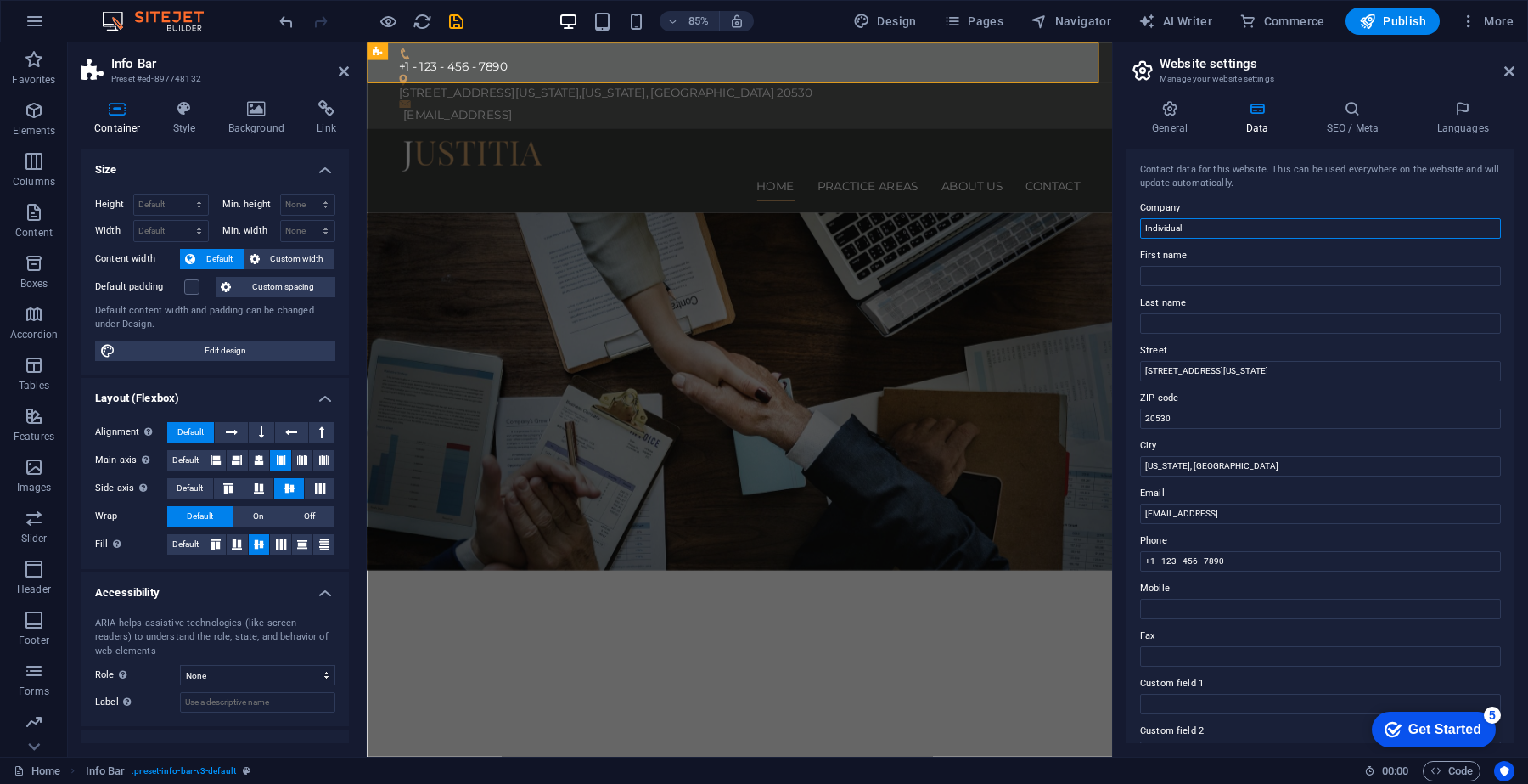
drag, startPoint x: 1228, startPoint y: 229, endPoint x: 1121, endPoint y: 234, distance: 107.1
click at [1121, 234] on div "General Data SEO / Meta Languages Website name Individual Logo Drag files here,…" at bounding box center [1320, 421] width 415 height 670
click at [1213, 233] on input "Individual" at bounding box center [1321, 228] width 361 height 20
drag, startPoint x: 1575, startPoint y: 273, endPoint x: 1186, endPoint y: 264, distance: 389.1
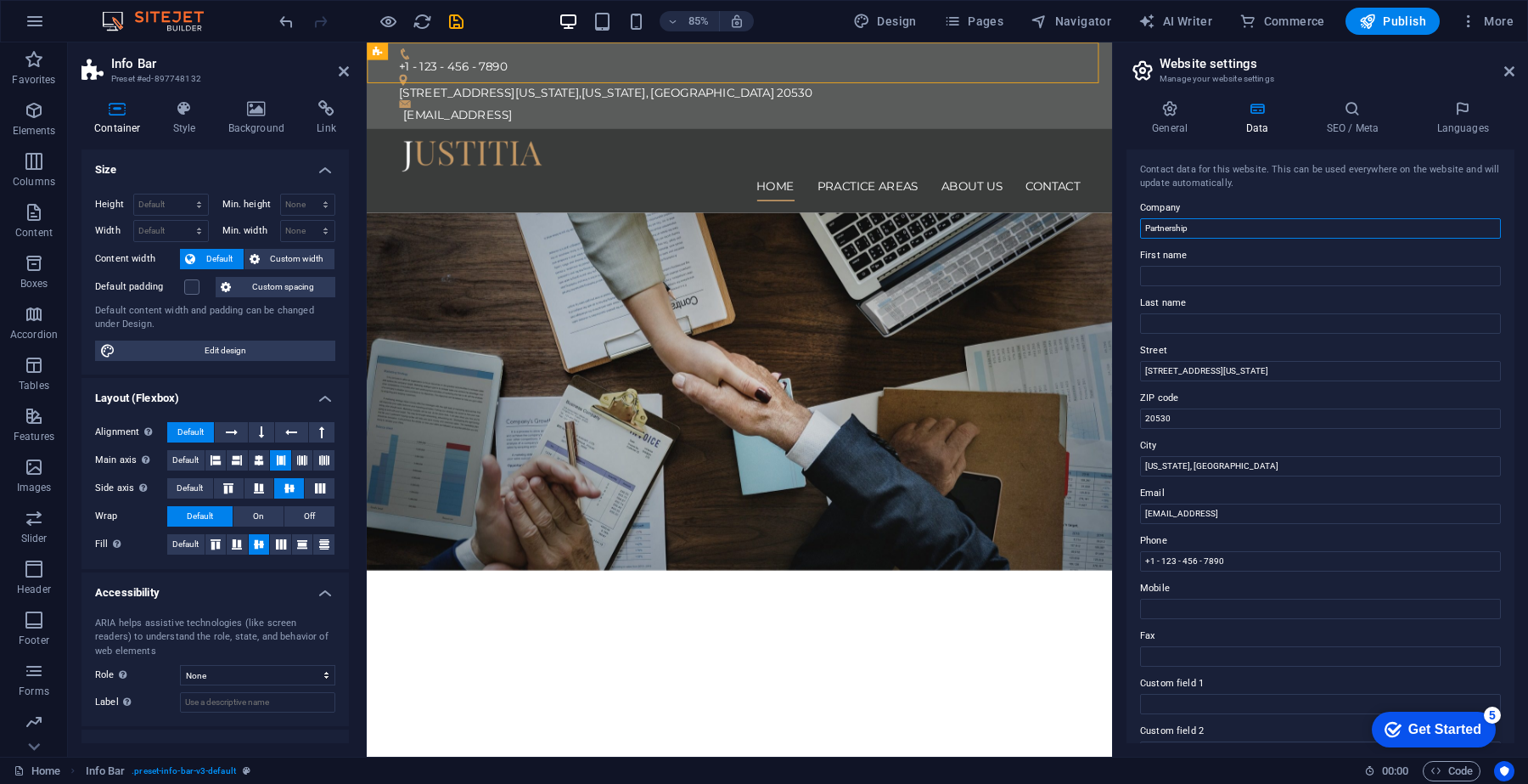
type input "Partnership"
click at [1123, 291] on div "General Data SEO / Meta Languages Website name Individual Logo Drag files here,…" at bounding box center [1320, 421] width 415 height 670
click at [1193, 278] on input "First name" at bounding box center [1321, 276] width 361 height 20
click at [1176, 273] on input "First name" at bounding box center [1321, 276] width 361 height 20
type input "S"
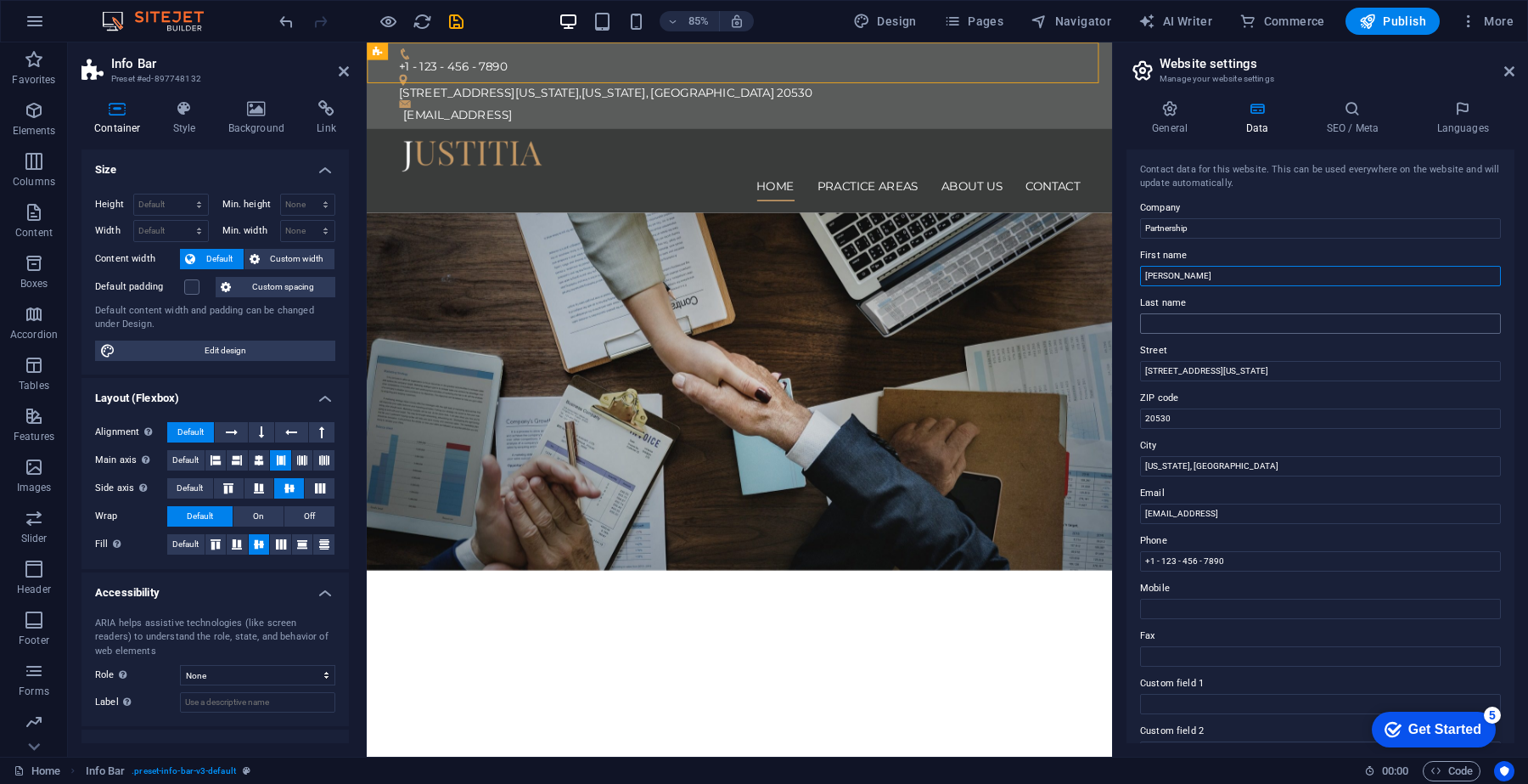
type input "[PERSON_NAME]"
click at [1190, 323] on input "Last name" at bounding box center [1321, 324] width 361 height 20
type input "Lengure"
click at [1191, 362] on input "[STREET_ADDRESS][US_STATE]" at bounding box center [1321, 371] width 361 height 20
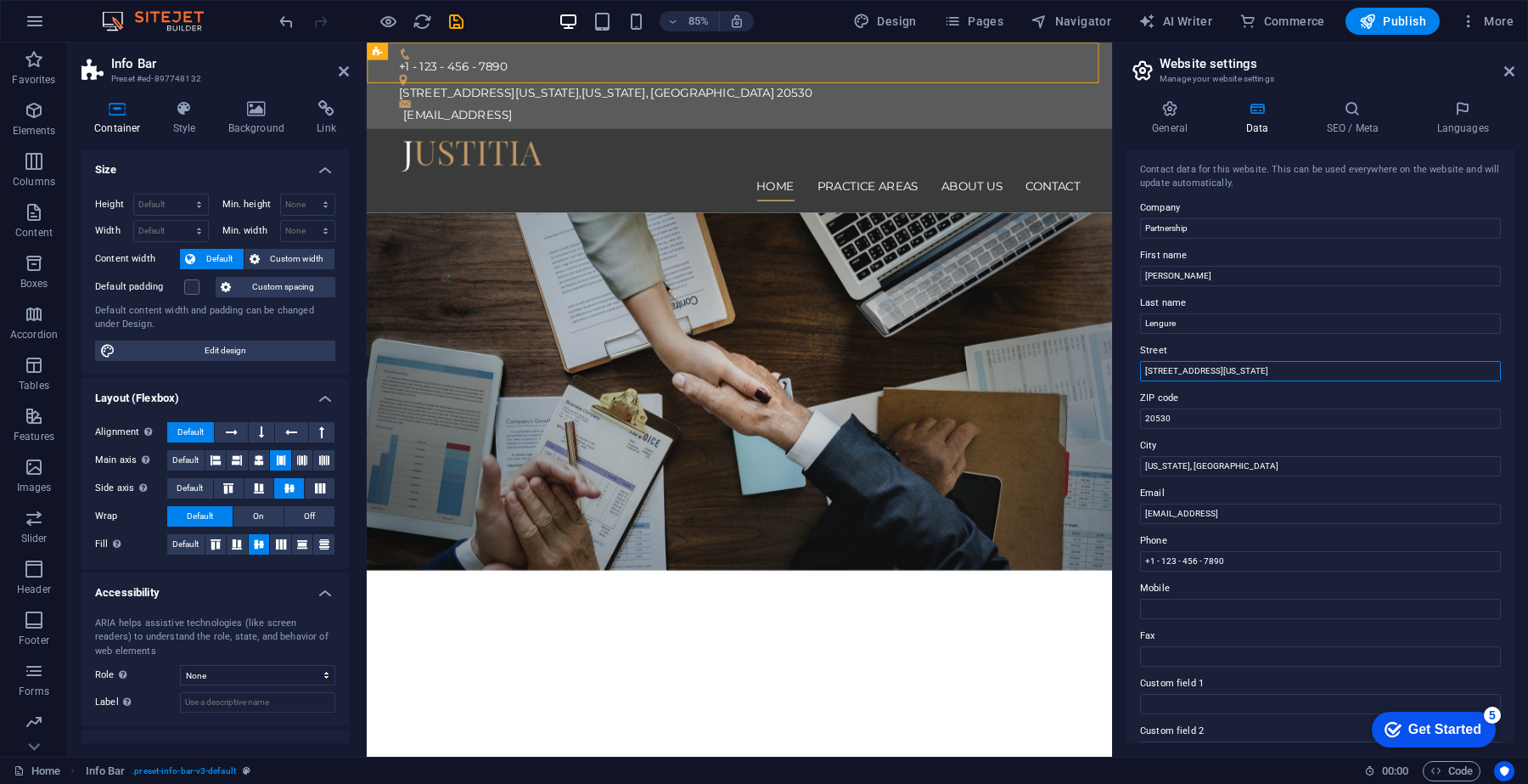
click at [1191, 362] on input "[STREET_ADDRESS][US_STATE]" at bounding box center [1321, 371] width 361 height 20
type input "[PERSON_NAME] At Post Shioni"
drag, startPoint x: 1558, startPoint y: 452, endPoint x: 1197, endPoint y: 508, distance: 365.3
type input "2"
type input "441223"
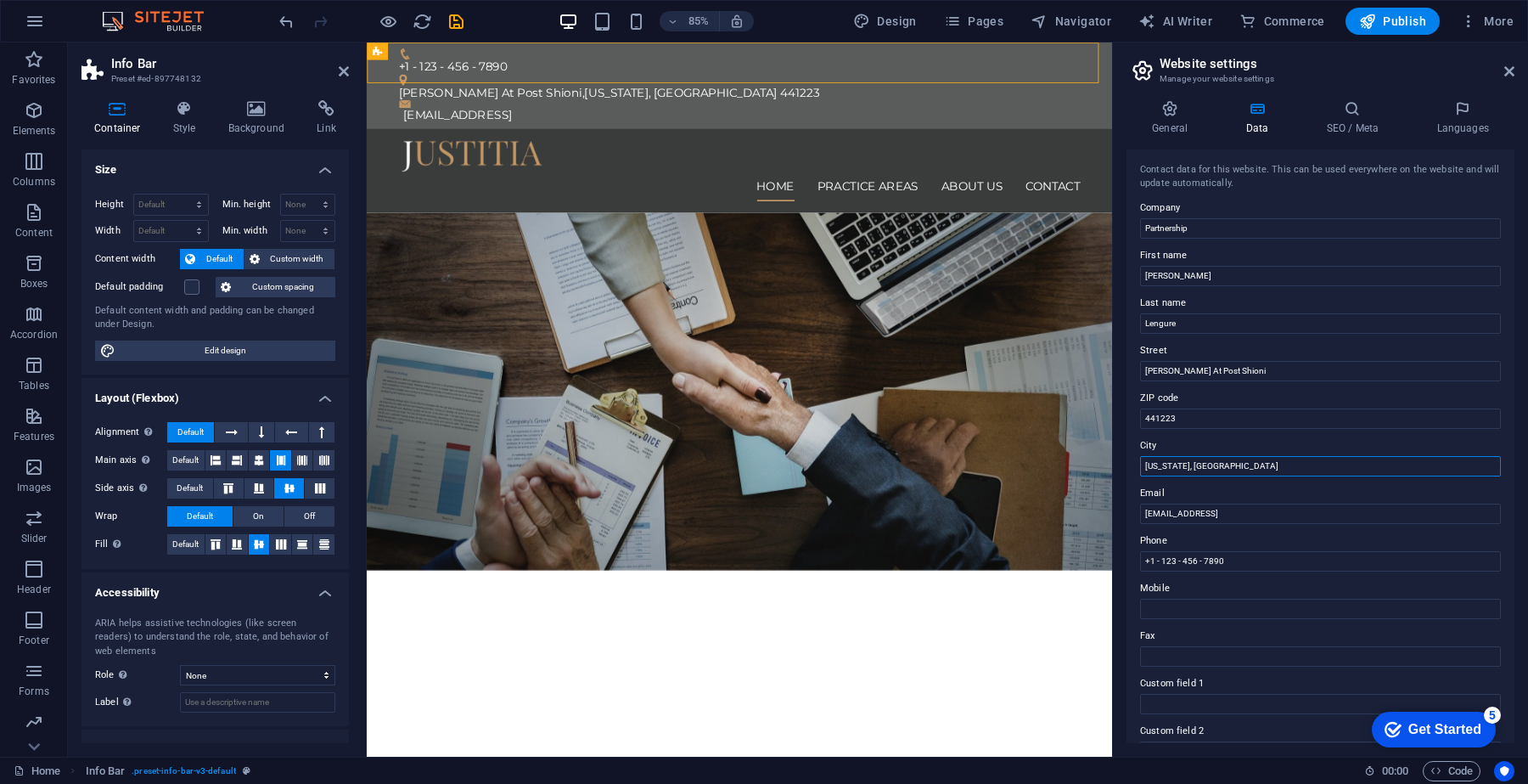
click at [1177, 461] on input "[US_STATE], [GEOGRAPHIC_DATA]" at bounding box center [1321, 466] width 361 height 20
click at [1265, 367] on input "[PERSON_NAME] At Post Shioni" at bounding box center [1321, 371] width 361 height 20
drag, startPoint x: 1272, startPoint y: 366, endPoint x: 1112, endPoint y: 366, distance: 160.0
click at [1112, 366] on aside "Website settings Manage your website settings General Data SEO / Meta Languages…" at bounding box center [1320, 399] width 416 height 714
type input "Sindewahi"
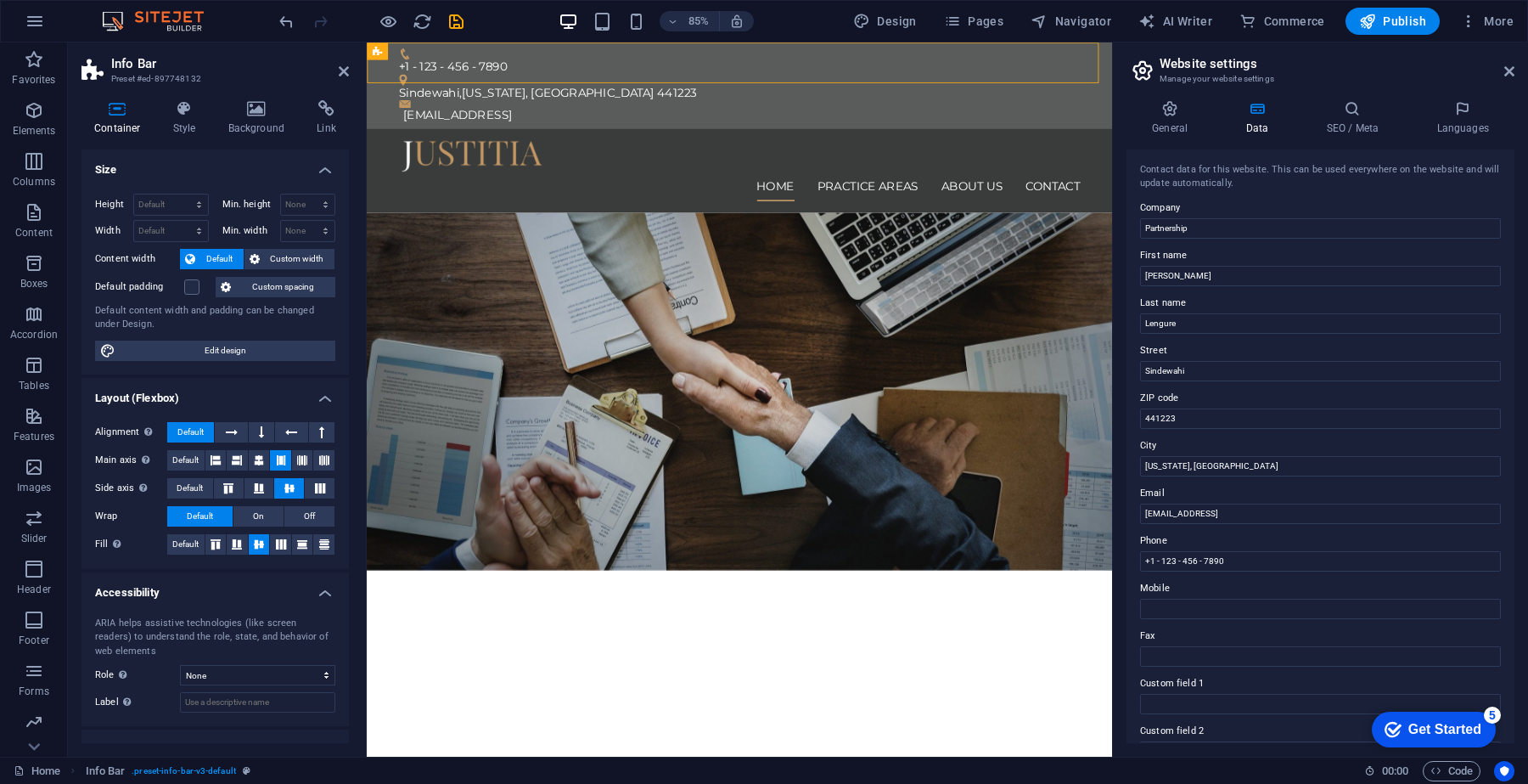
click at [1330, 396] on label "ZIP code" at bounding box center [1321, 398] width 361 height 20
click at [1330, 408] on input "441223" at bounding box center [1321, 418] width 361 height 20
drag, startPoint x: 1224, startPoint y: 471, endPoint x: 1113, endPoint y: 477, distance: 111.2
click at [1113, 477] on aside "Website settings Manage your website settings General Data SEO / Meta Languages…" at bounding box center [1320, 399] width 416 height 714
type input "[GEOGRAPHIC_DATA]"
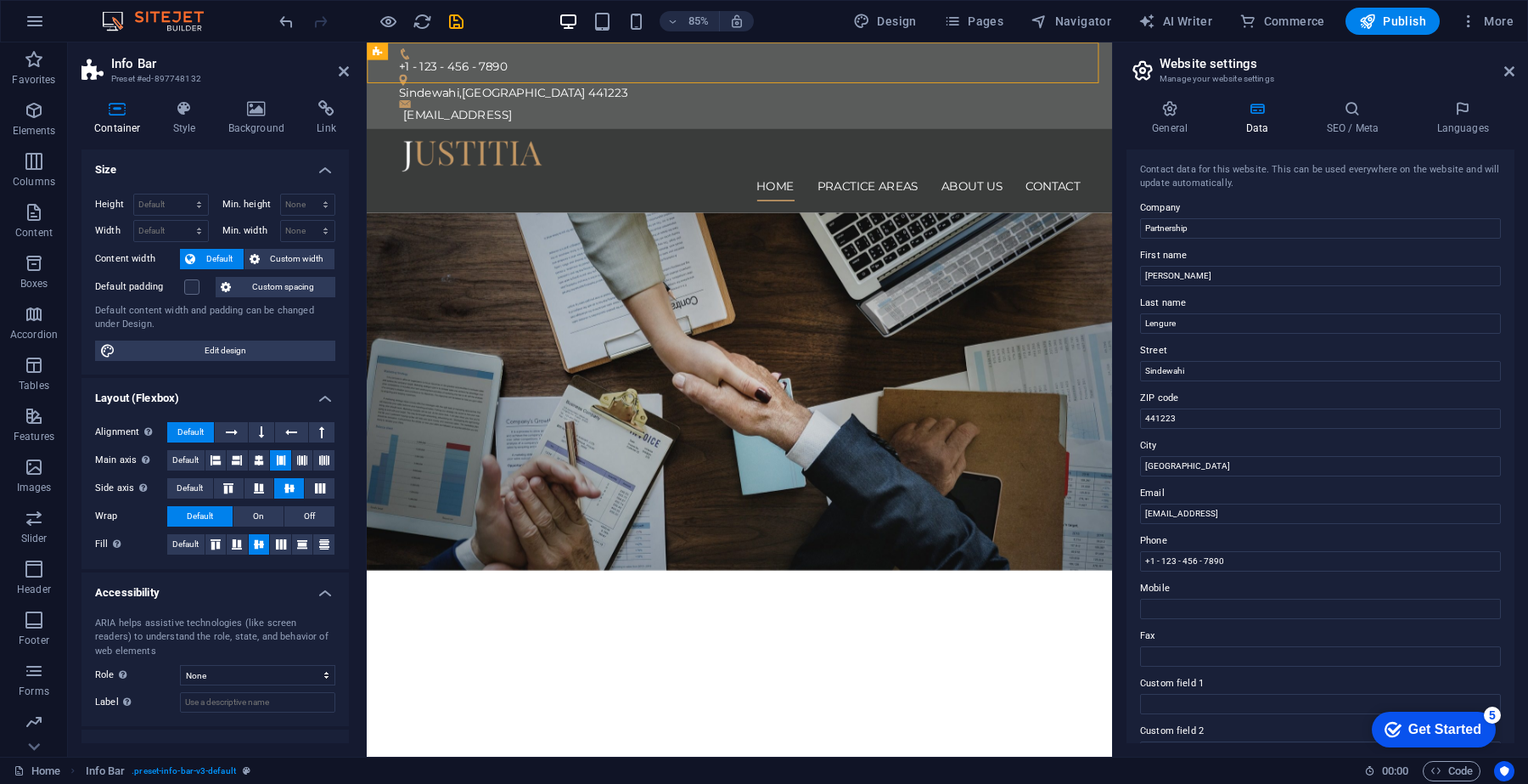
click at [1212, 439] on label "City" at bounding box center [1321, 446] width 361 height 20
click at [1212, 456] on input "[GEOGRAPHIC_DATA]" at bounding box center [1321, 466] width 361 height 20
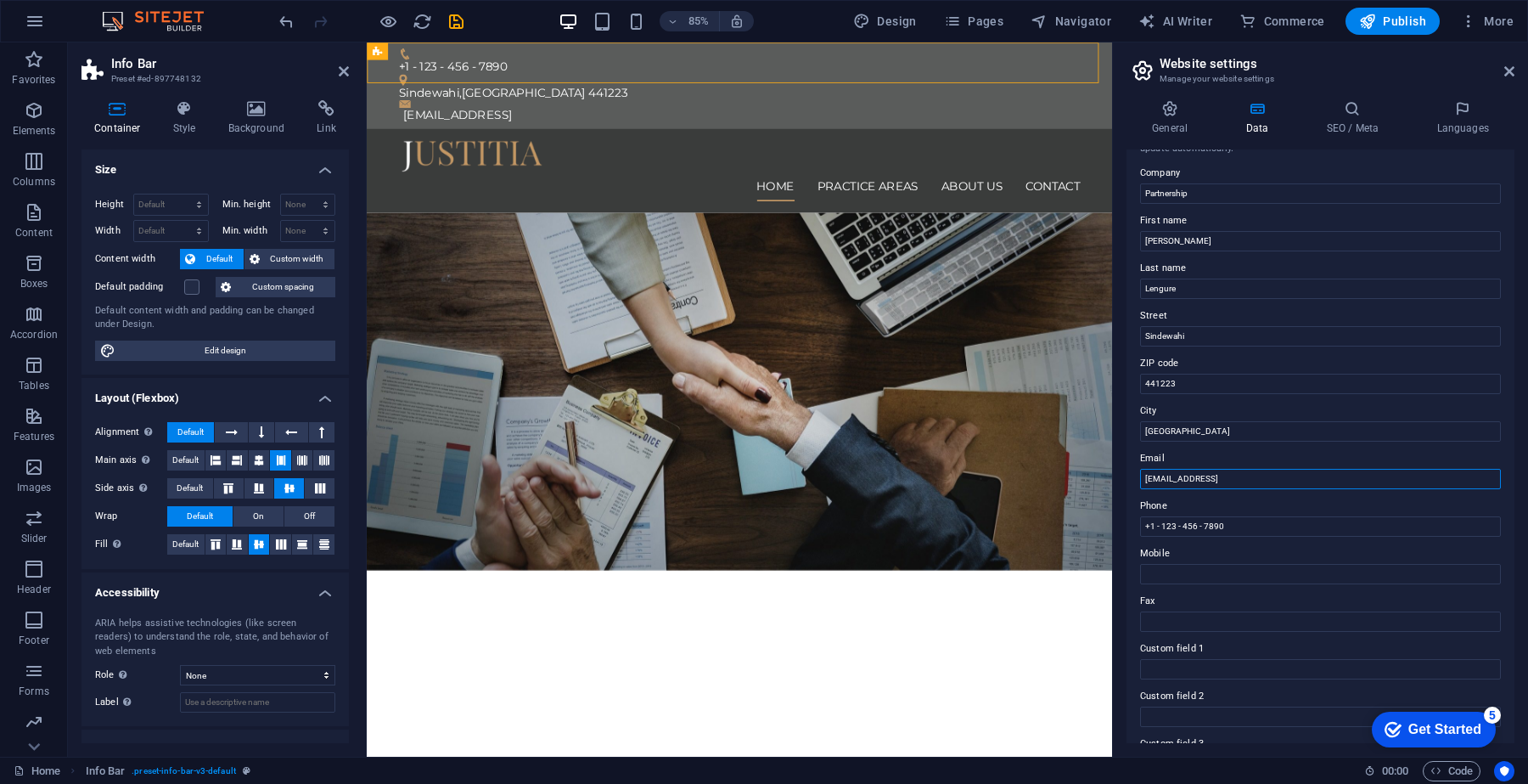
drag, startPoint x: 1717, startPoint y: 522, endPoint x: 1479, endPoint y: 526, distance: 238.0
type input "b"
type input "[EMAIL_ADDRESS][DOMAIN_NAME]"
click at [1240, 522] on input "+1 - 123 - 456 - 7890" at bounding box center [1321, 526] width 361 height 20
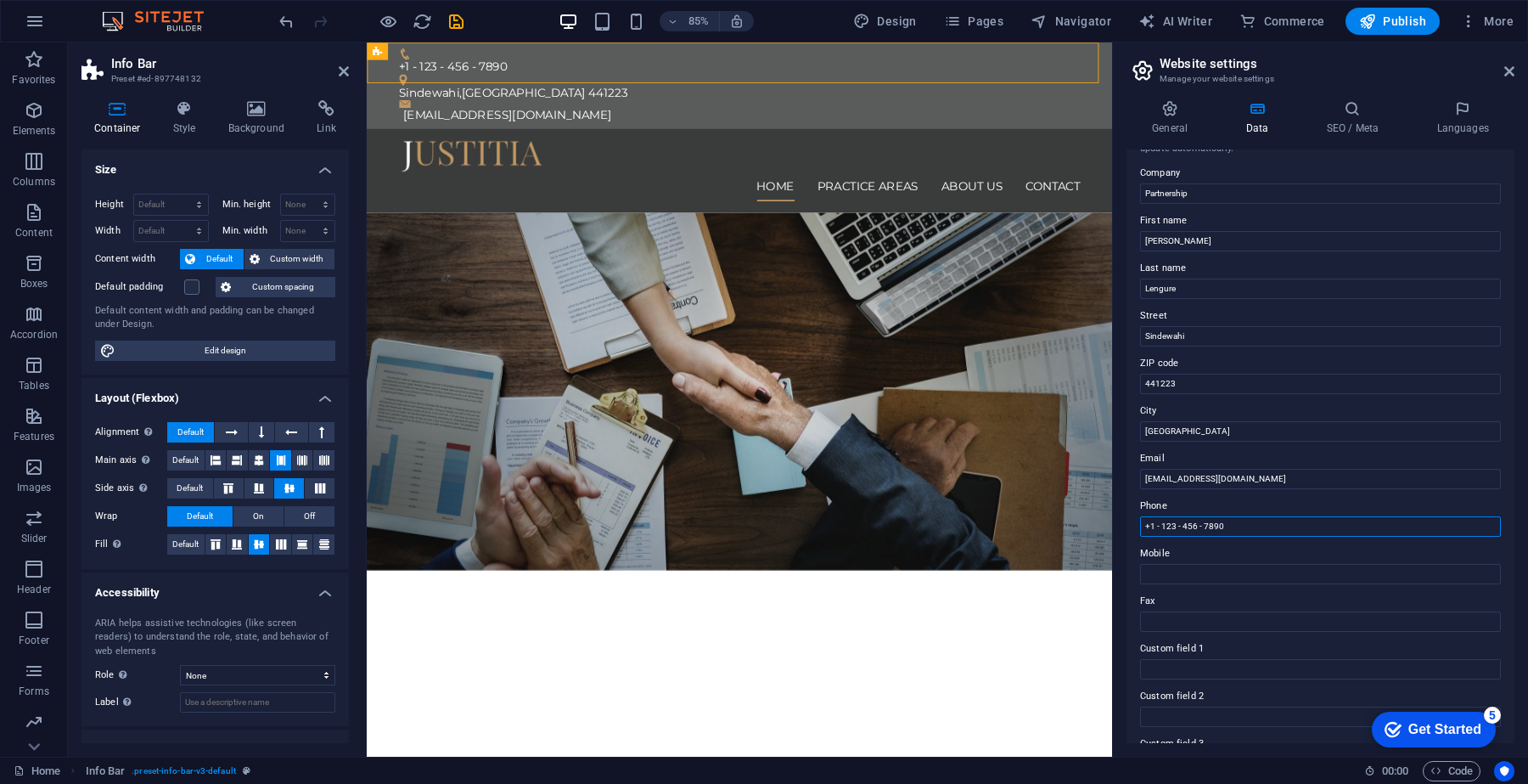
click at [1240, 522] on input "+1 - 123 - 456 - 7890" at bounding box center [1321, 526] width 361 height 20
type input "7498762942"
click at [1166, 578] on input "Mobile" at bounding box center [1321, 573] width 361 height 20
type input "9765924921"
click at [1185, 616] on input "Fax" at bounding box center [1321, 622] width 361 height 20
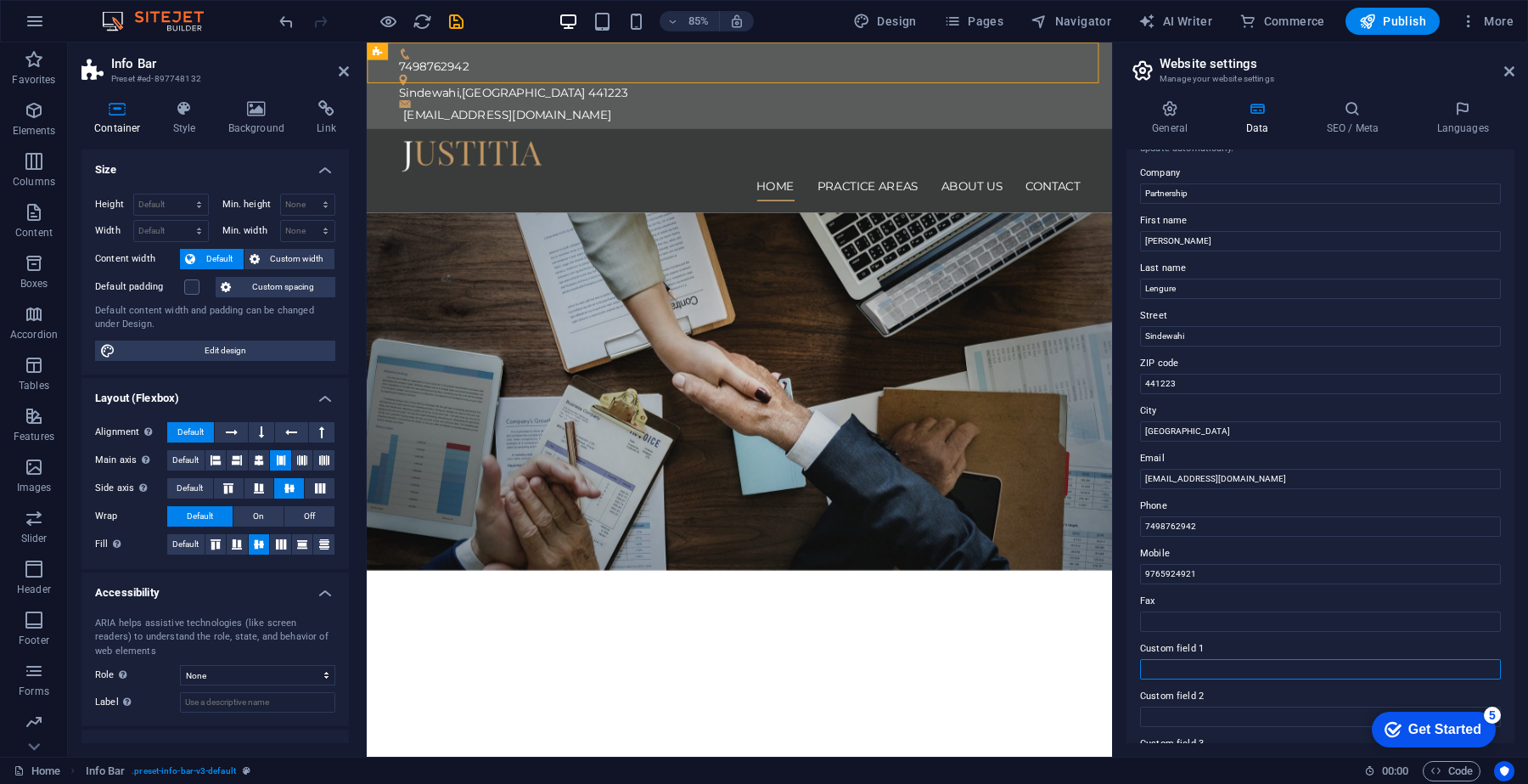
click at [1181, 662] on input "Custom field 1" at bounding box center [1321, 669] width 361 height 20
type input "s"
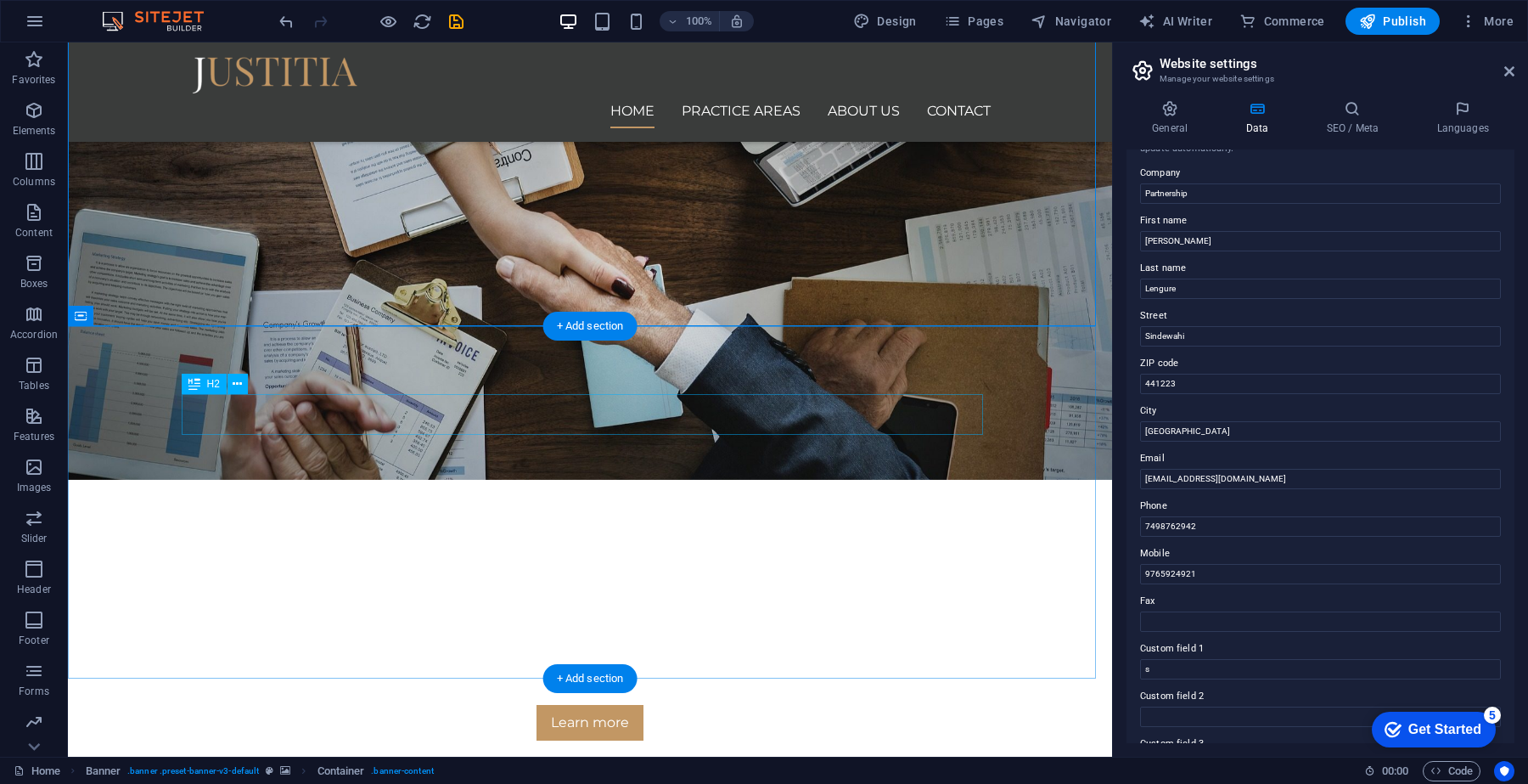
scroll to position [0, 0]
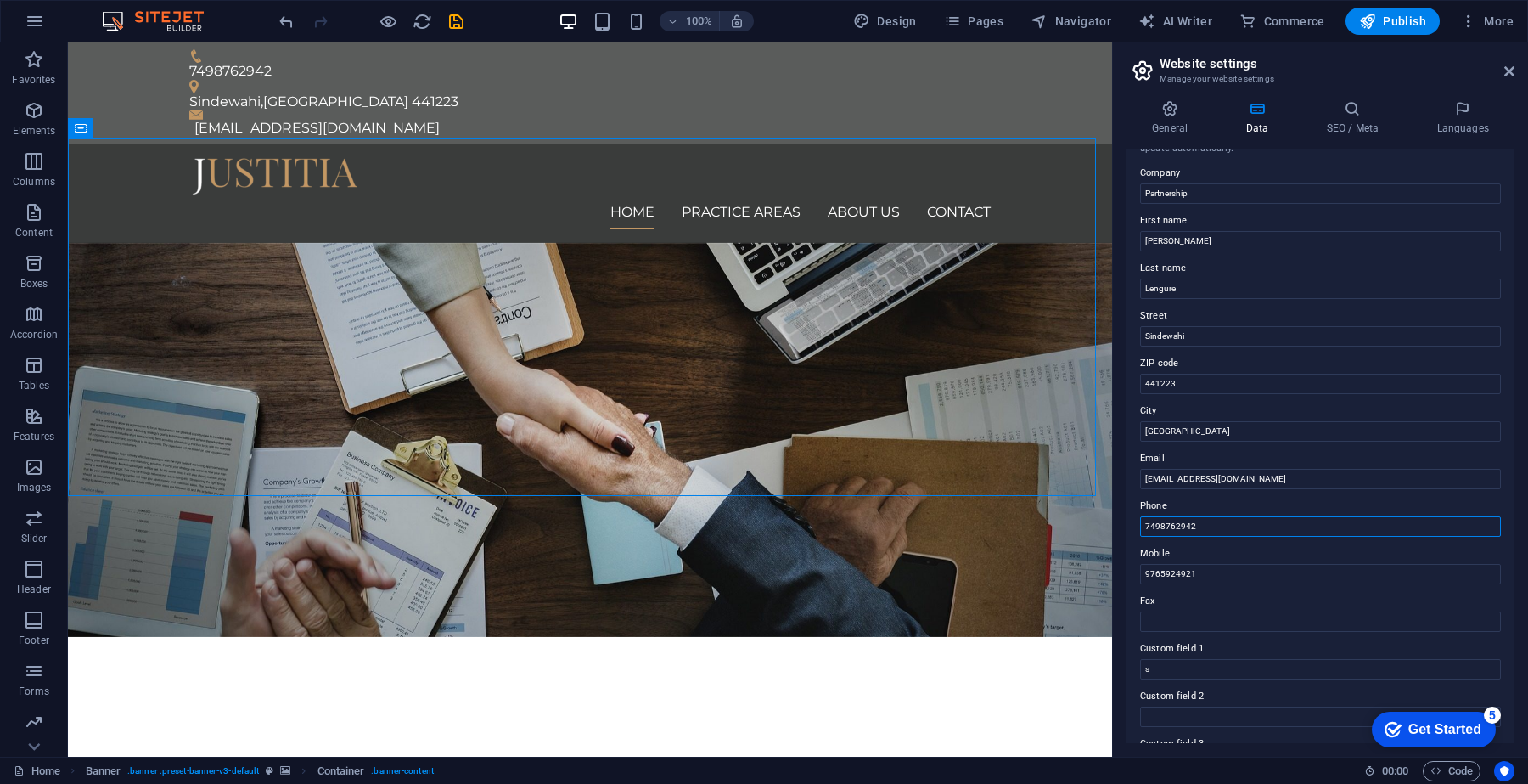
click at [1211, 524] on input "7498762942" at bounding box center [1321, 526] width 361 height 20
type input "7498762942,9765924921"
click at [1186, 618] on input "Fax" at bounding box center [1321, 622] width 361 height 20
click at [1182, 661] on input "s" at bounding box center [1321, 669] width 361 height 20
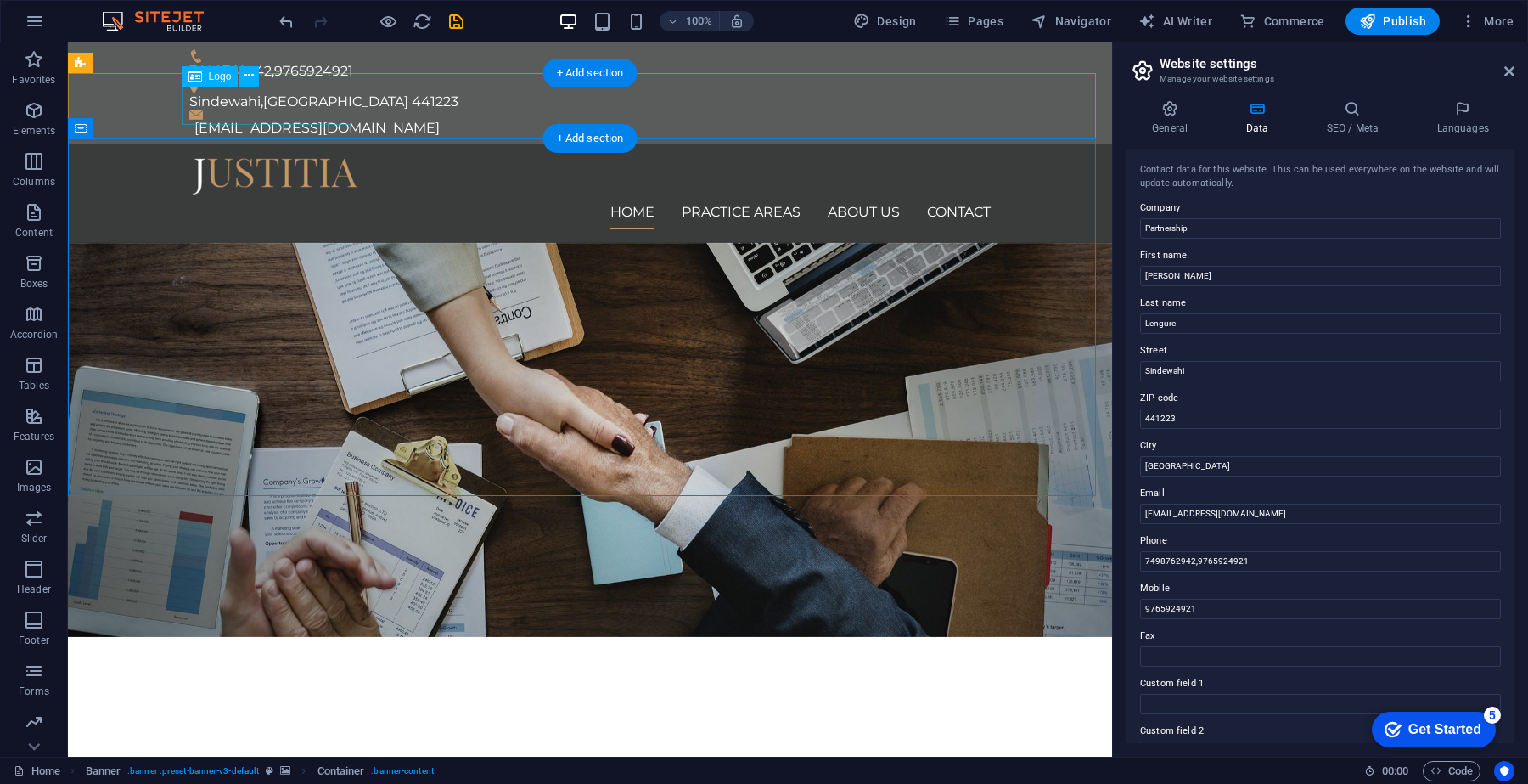
click at [298, 157] on div at bounding box center [590, 176] width 801 height 38
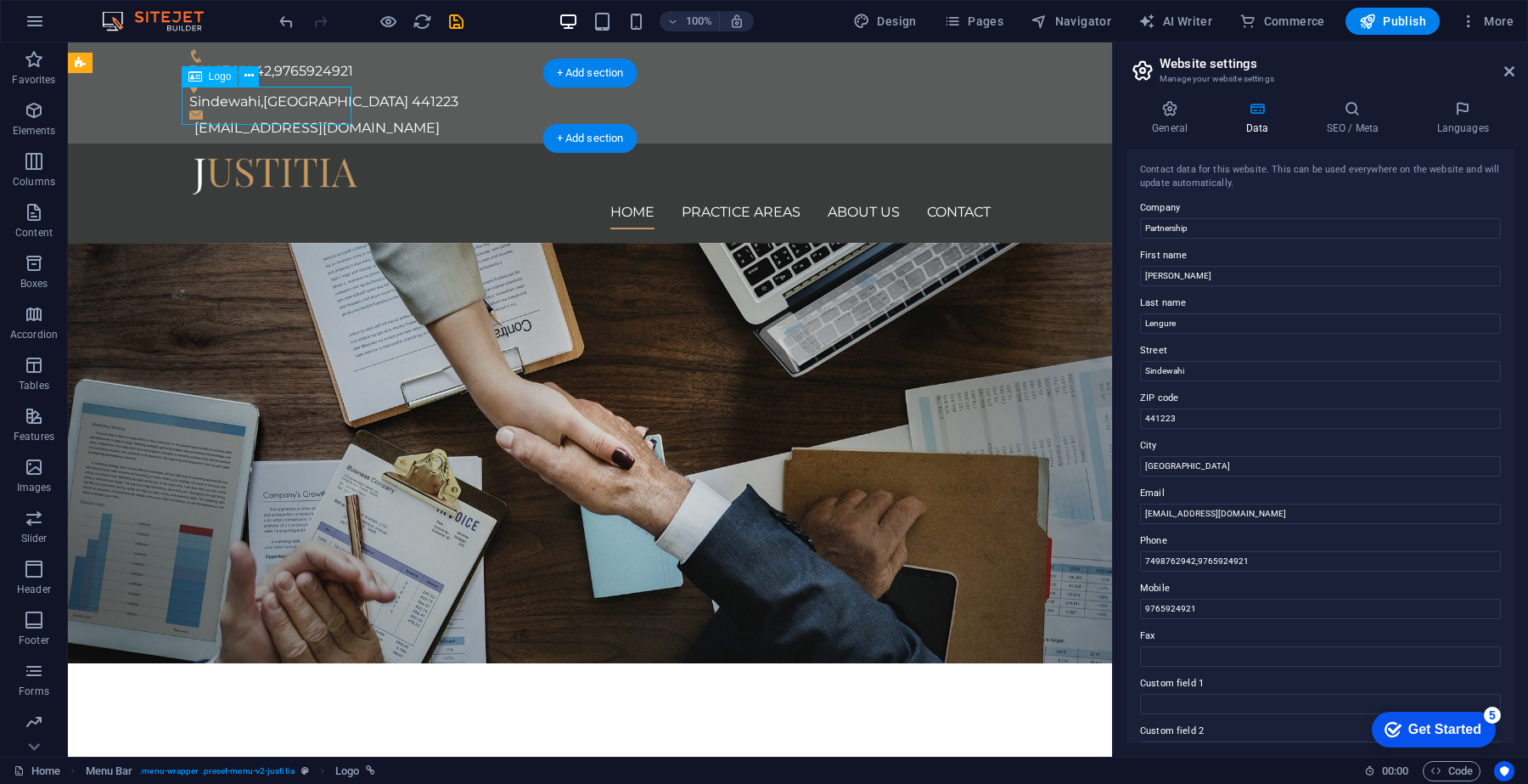
select select
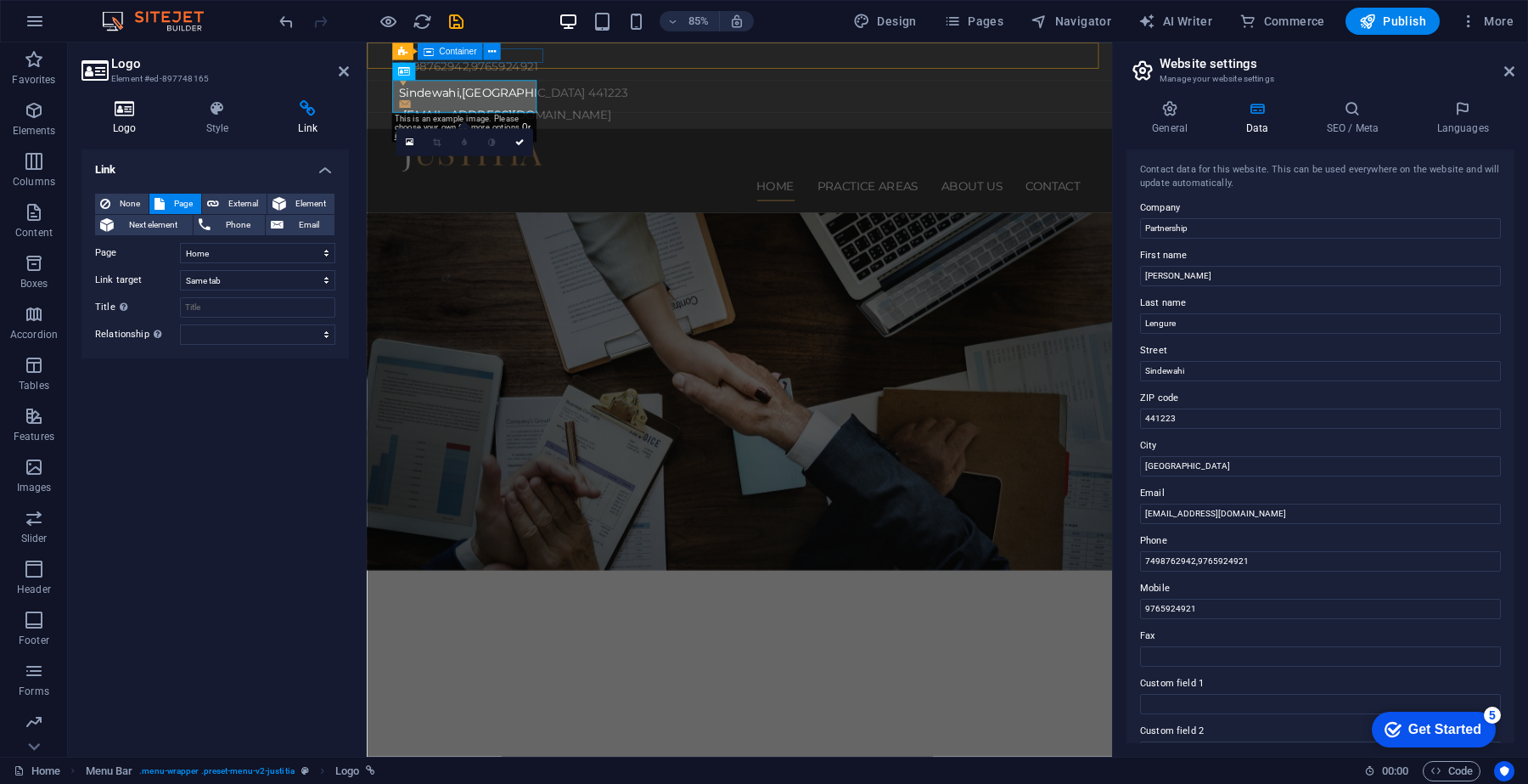
click at [105, 115] on icon at bounding box center [124, 108] width 87 height 17
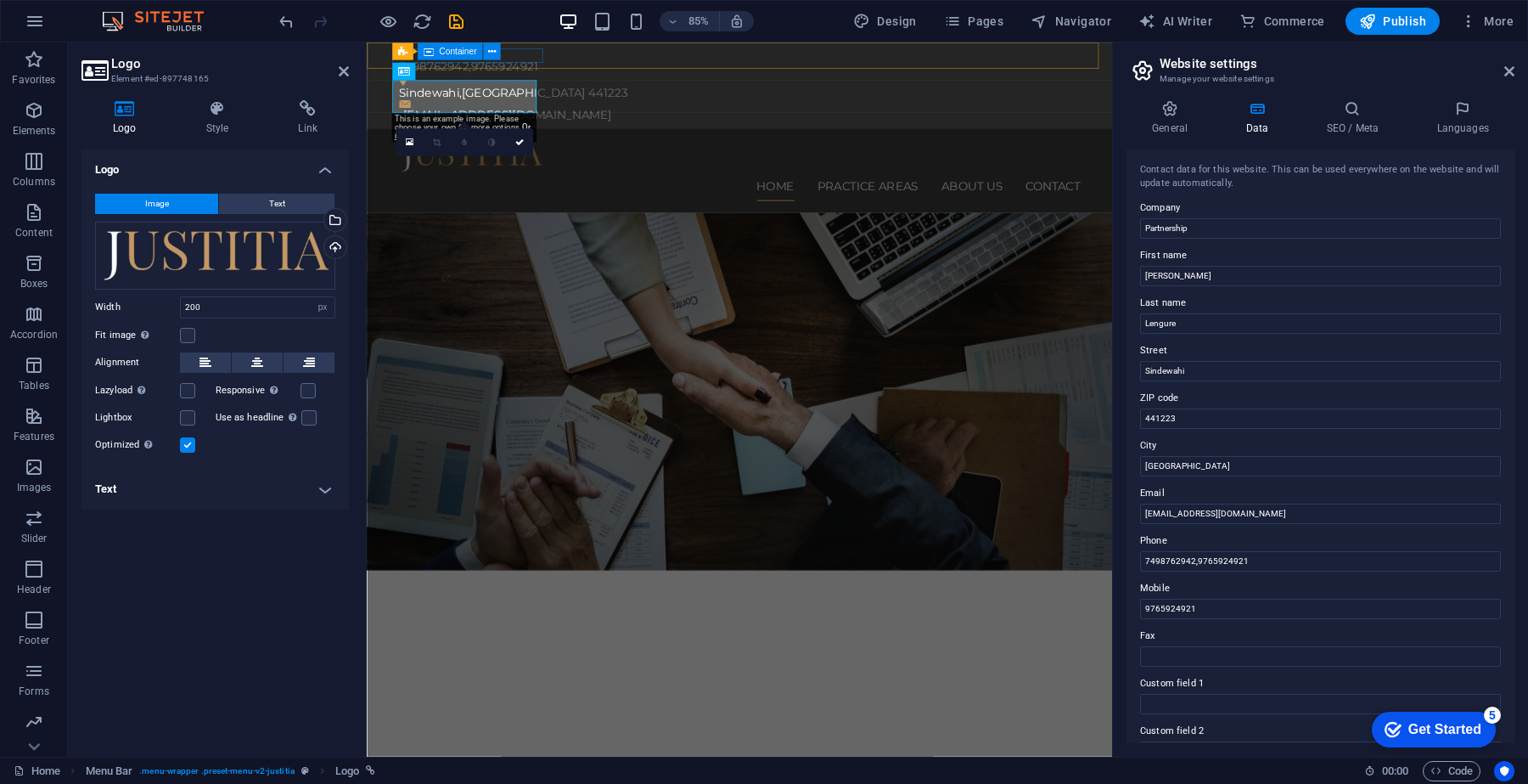
click at [154, 202] on span "Image" at bounding box center [157, 203] width 24 height 20
click at [321, 217] on div "Select files from the file manager, stock photos, or upload file(s)" at bounding box center [265, 222] width 110 height 64
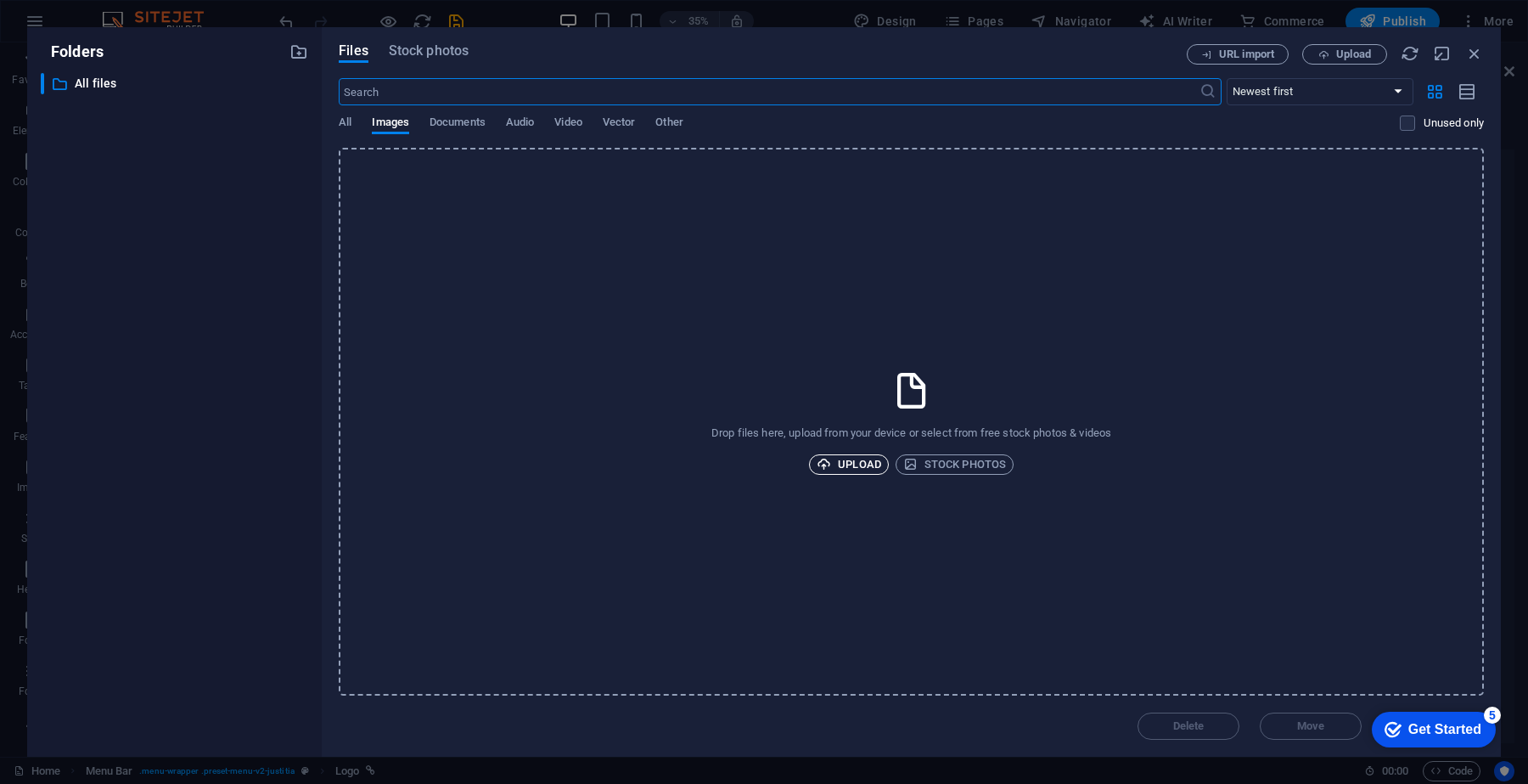
click at [862, 463] on span "Upload" at bounding box center [849, 464] width 65 height 20
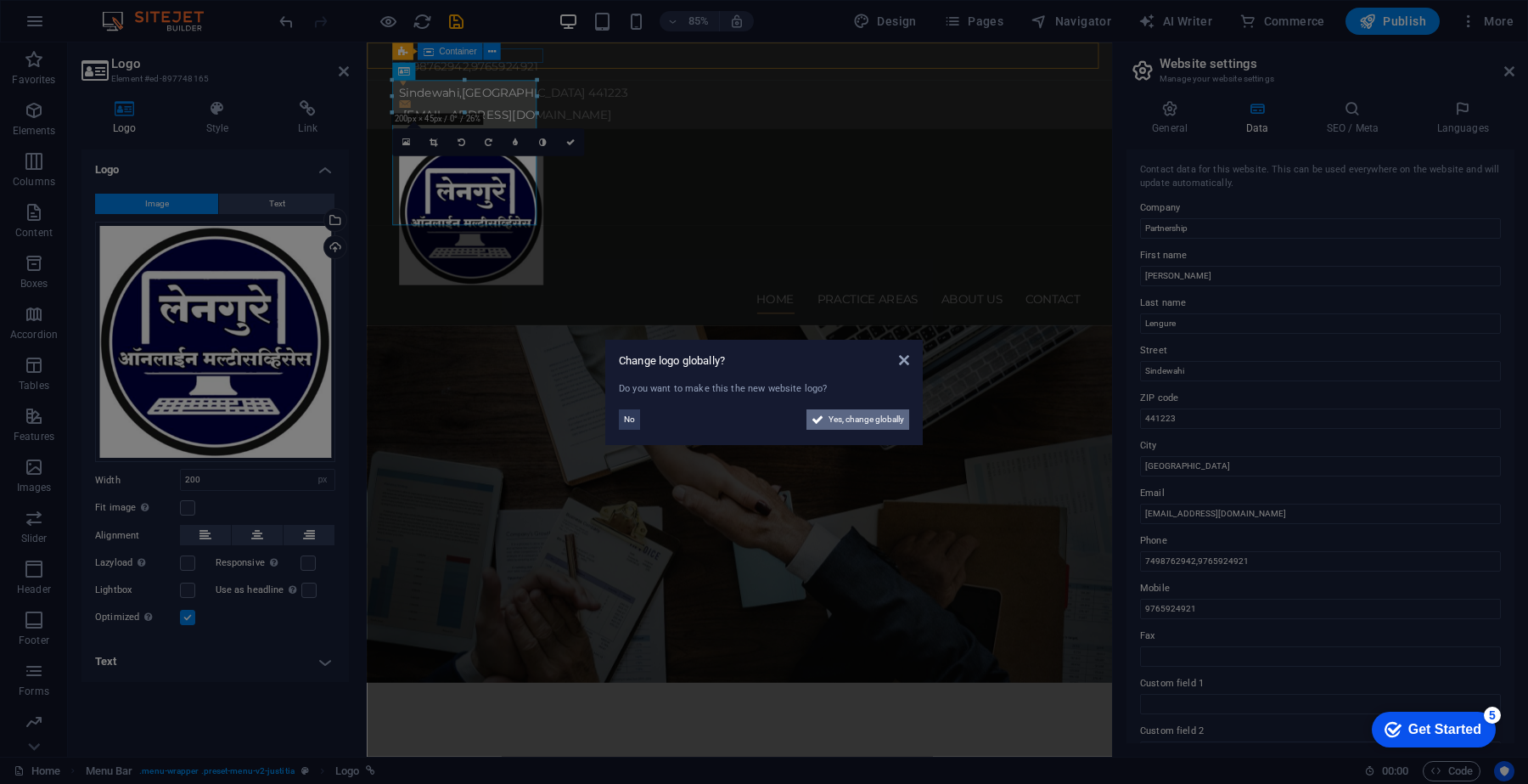
click at [871, 421] on span "Yes, change globally" at bounding box center [866, 419] width 76 height 20
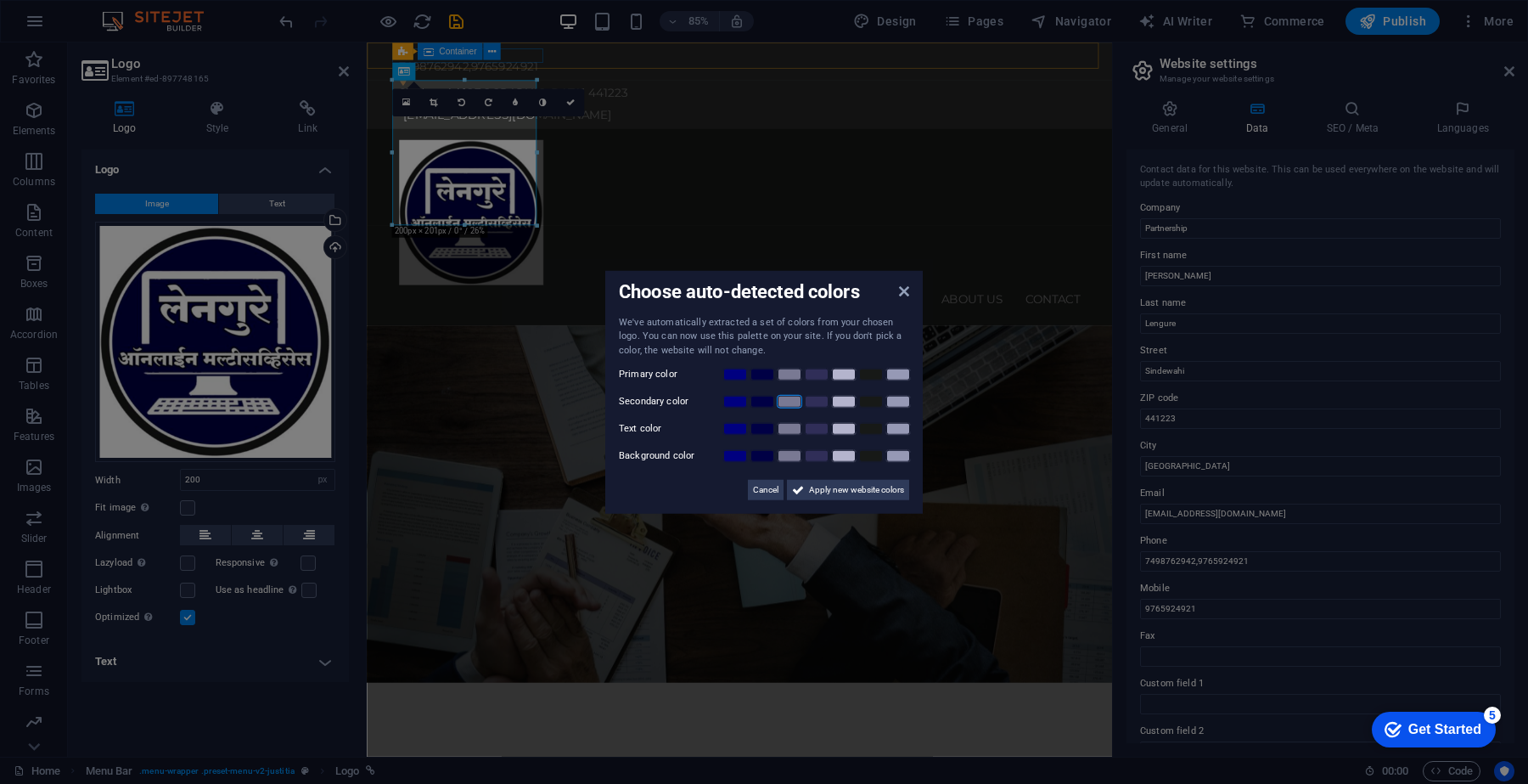
click at [783, 402] on link at bounding box center [790, 401] width 26 height 14
click at [798, 407] on link at bounding box center [790, 401] width 26 height 14
click at [810, 402] on link at bounding box center [817, 401] width 26 height 14
click at [567, 98] on aside "Choose auto-detected colors We've automatically extracted a set of colors from …" at bounding box center [764, 392] width 1528 height 784
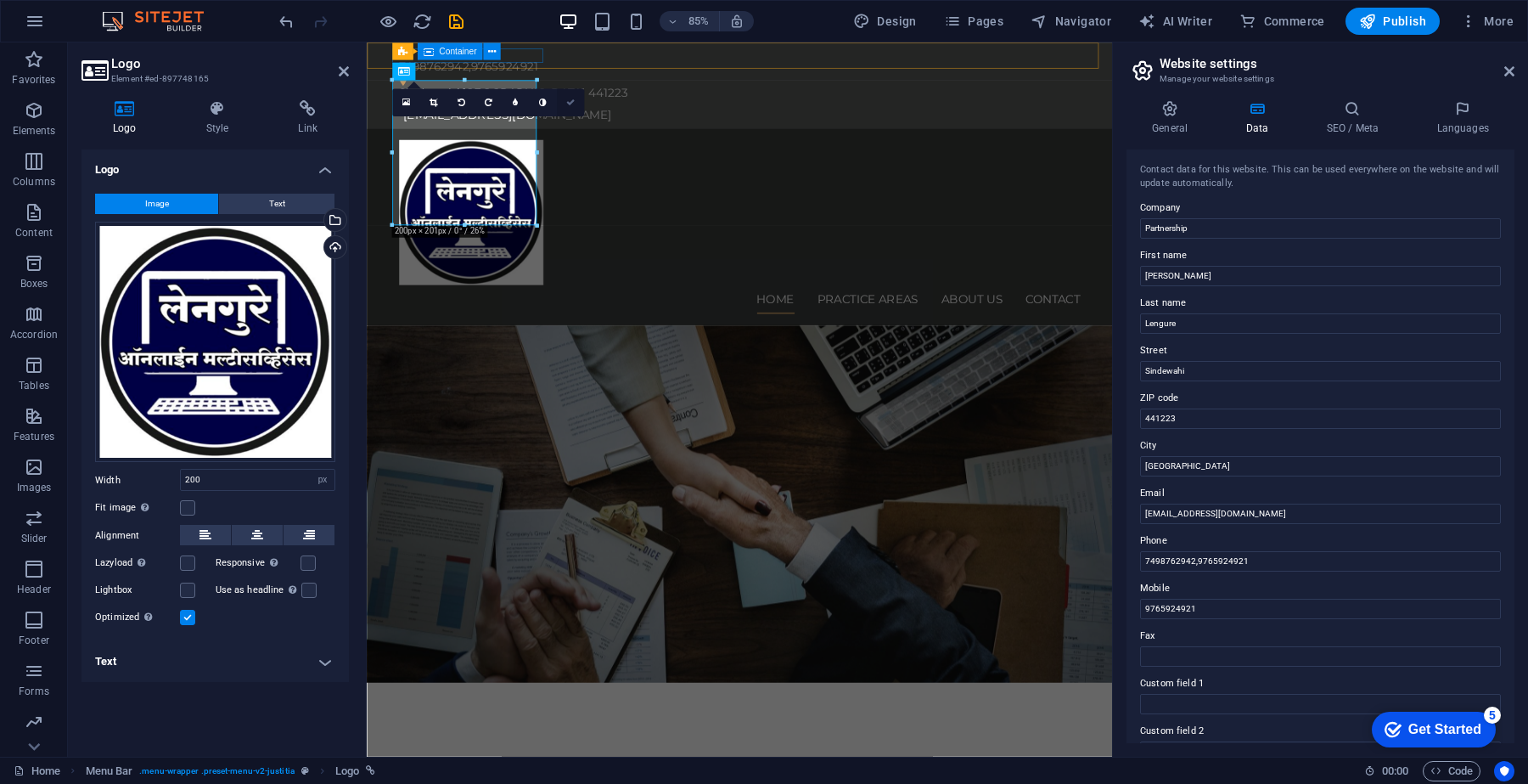
click at [567, 105] on icon at bounding box center [569, 101] width 8 height 8
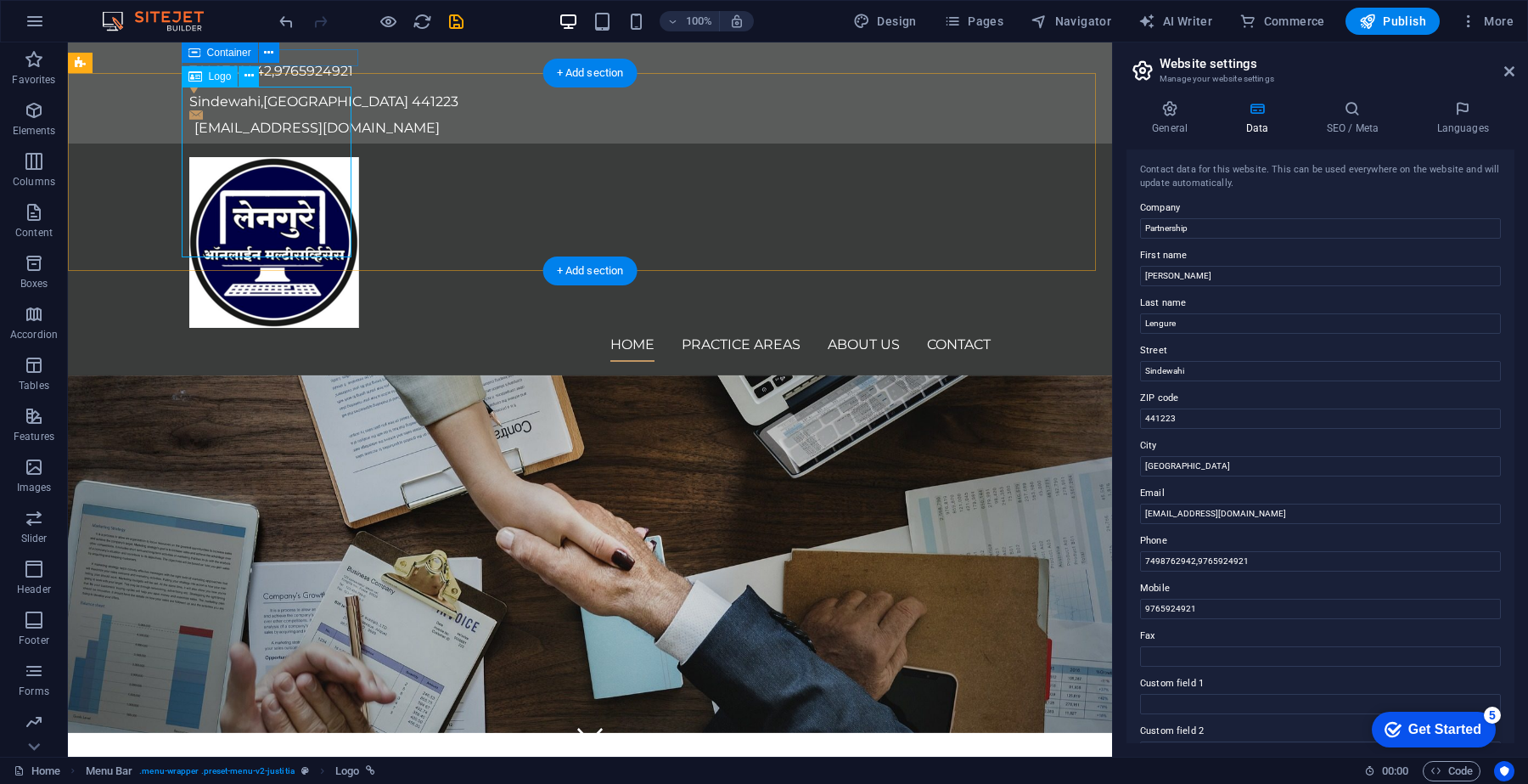
click at [281, 161] on div at bounding box center [590, 242] width 801 height 170
click at [198, 74] on icon at bounding box center [195, 77] width 14 height 20
click at [209, 78] on span "Logo" at bounding box center [220, 76] width 23 height 10
select select "px"
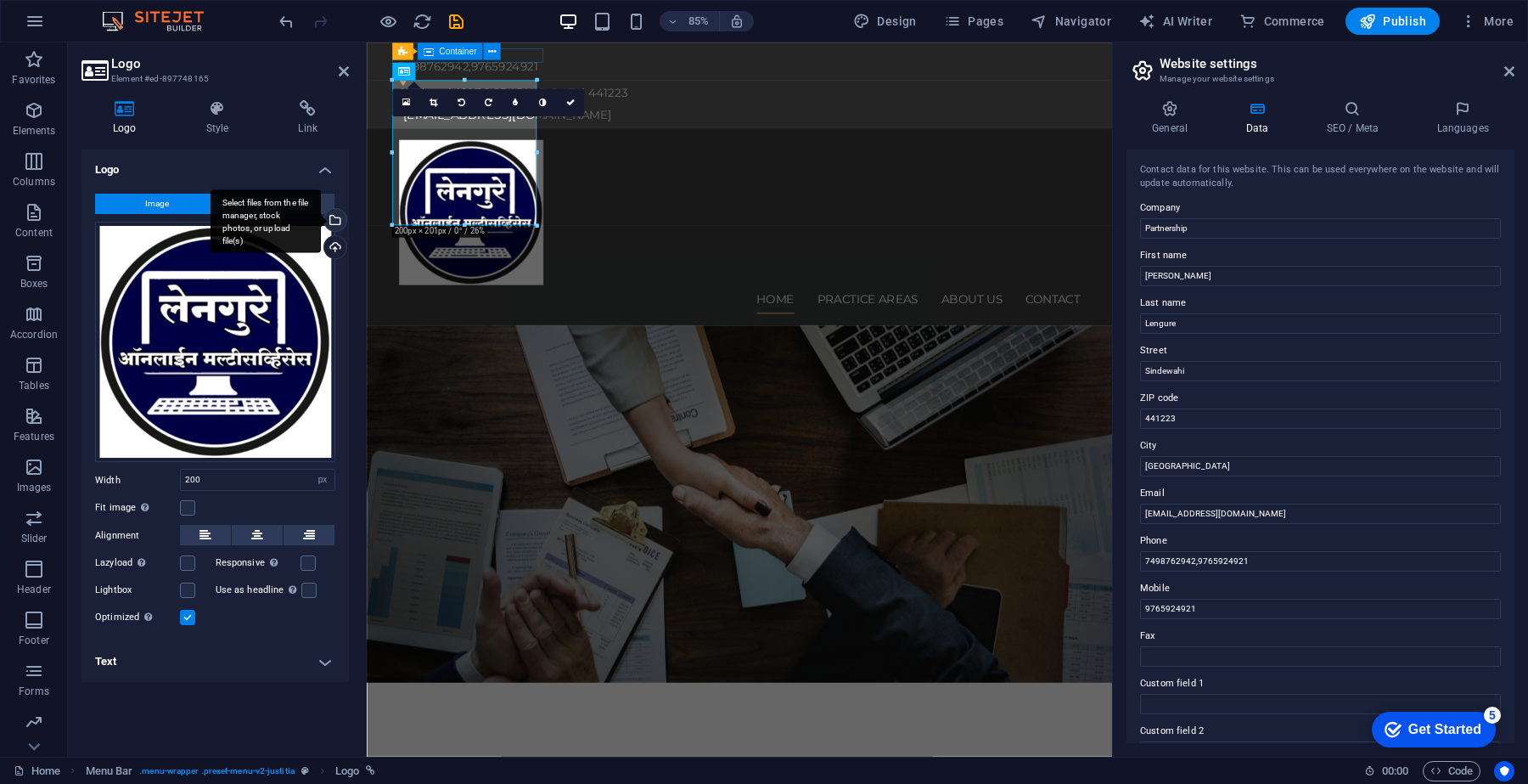
click at [321, 218] on div "Select files from the file manager, stock photos, or upload file(s)" at bounding box center [265, 222] width 110 height 64
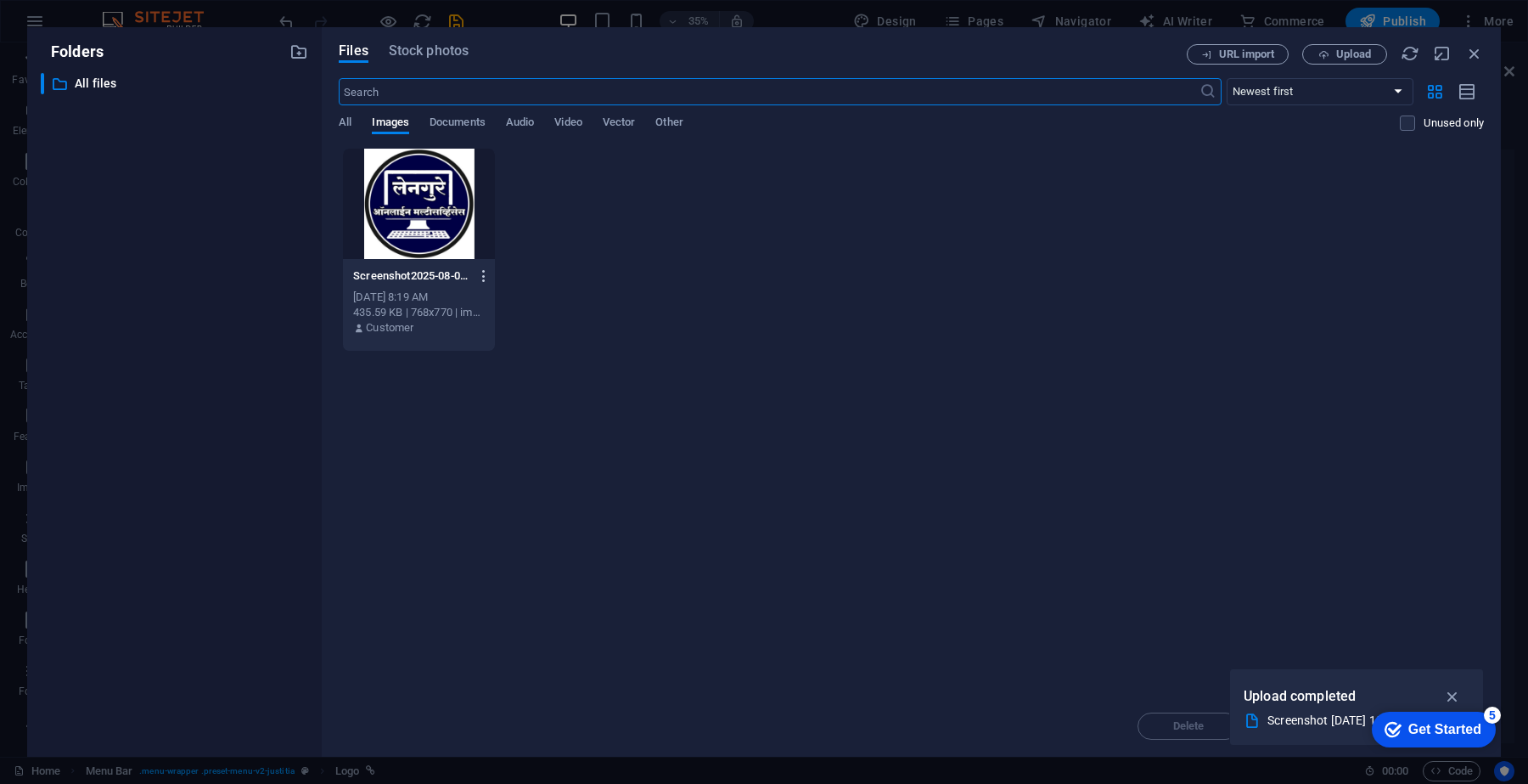
click at [482, 272] on icon "button" at bounding box center [484, 275] width 16 height 15
click at [470, 613] on h6 "Delete" at bounding box center [493, 605] width 72 height 20
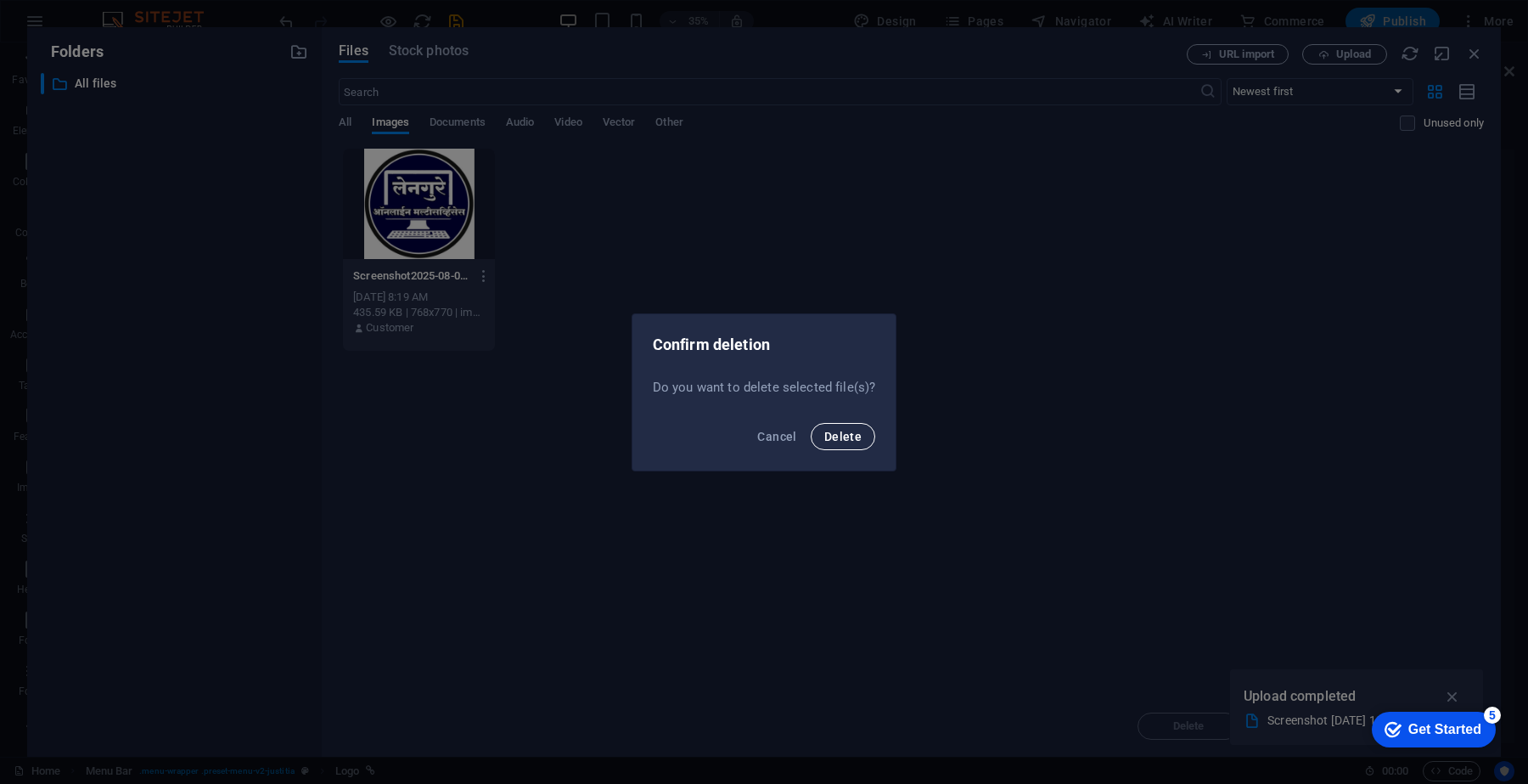
click at [824, 438] on span "Delete" at bounding box center [842, 436] width 37 height 14
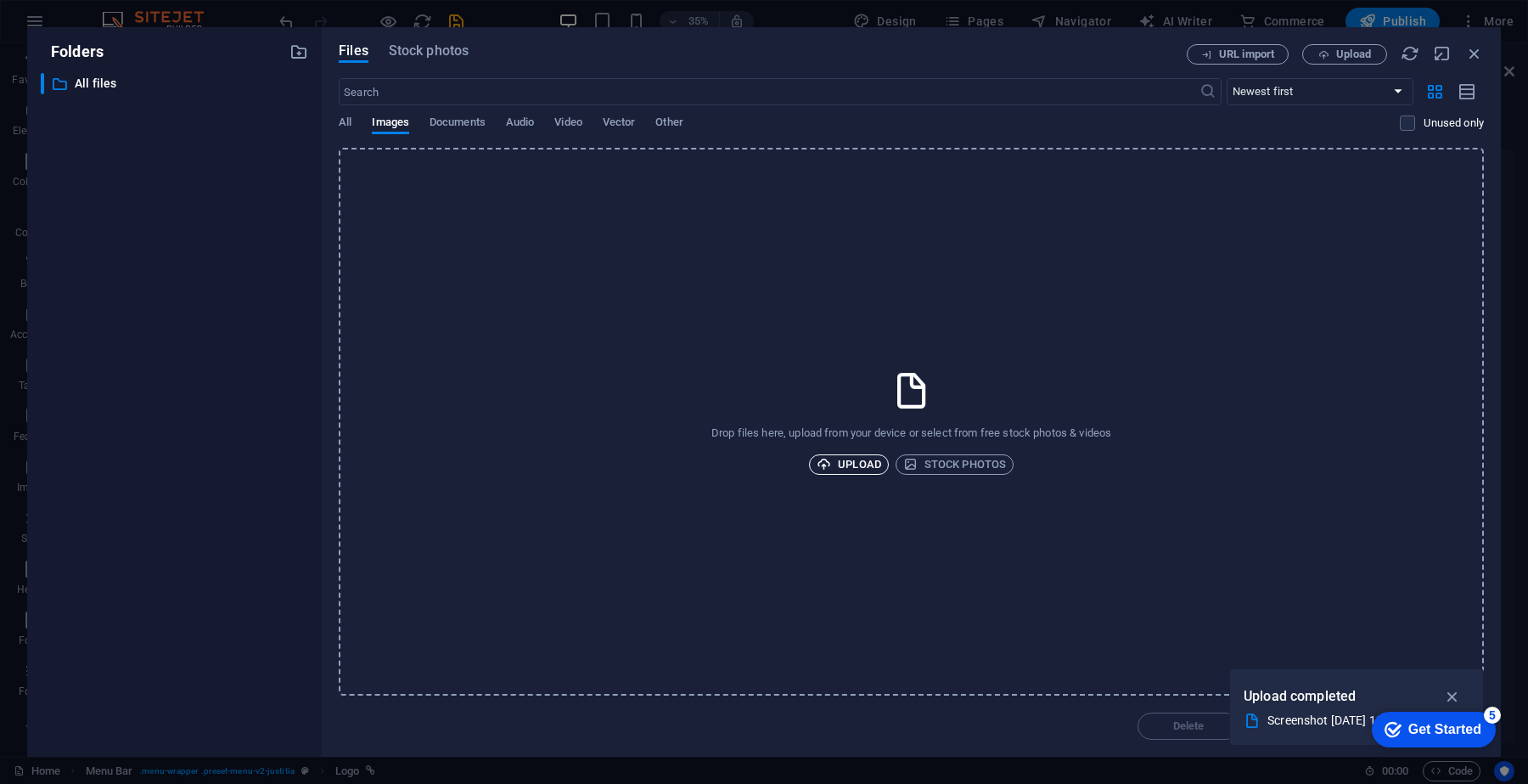
click at [854, 473] on span "Upload" at bounding box center [849, 464] width 65 height 20
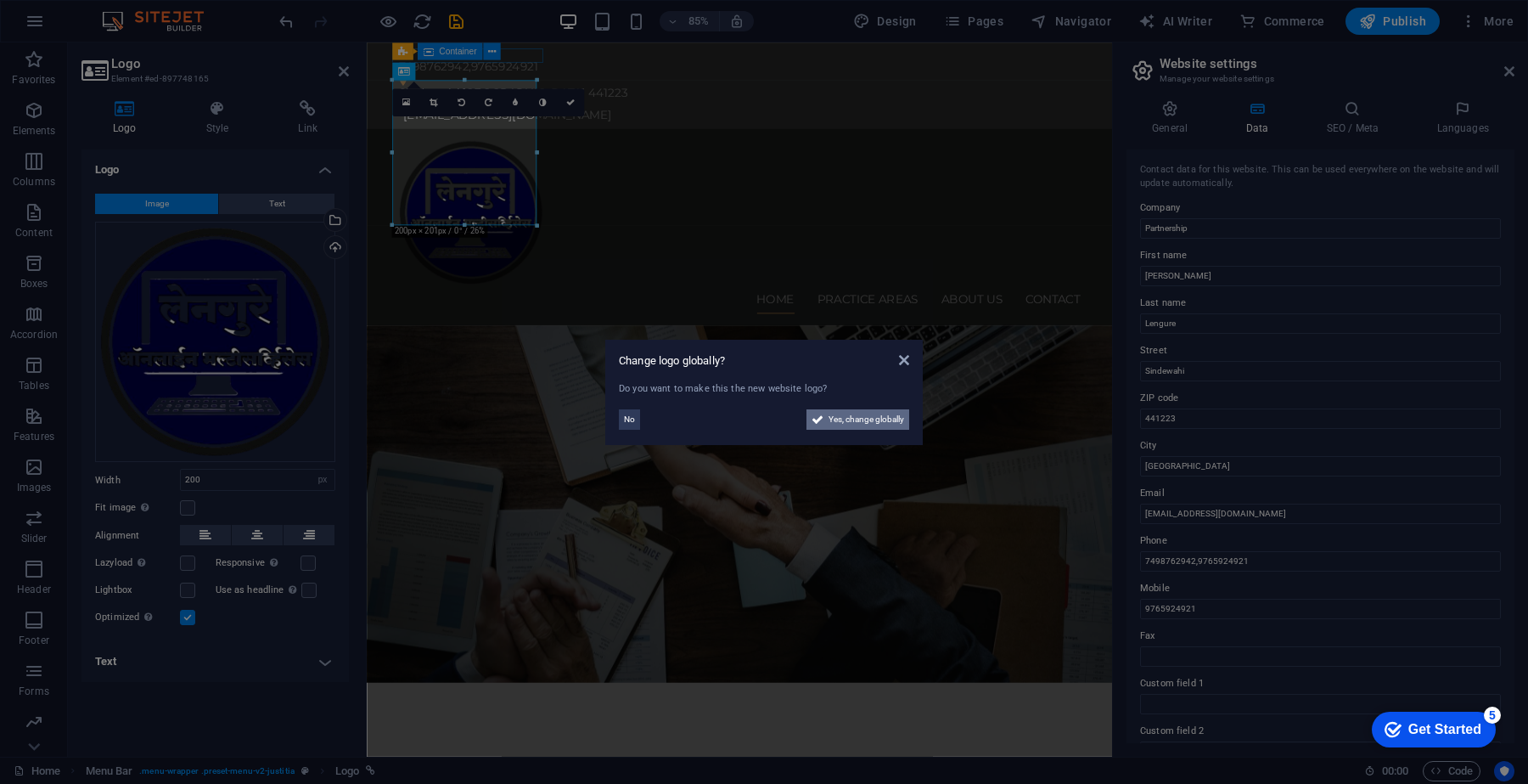
click at [852, 420] on span "Yes, change globally" at bounding box center [866, 419] width 76 height 20
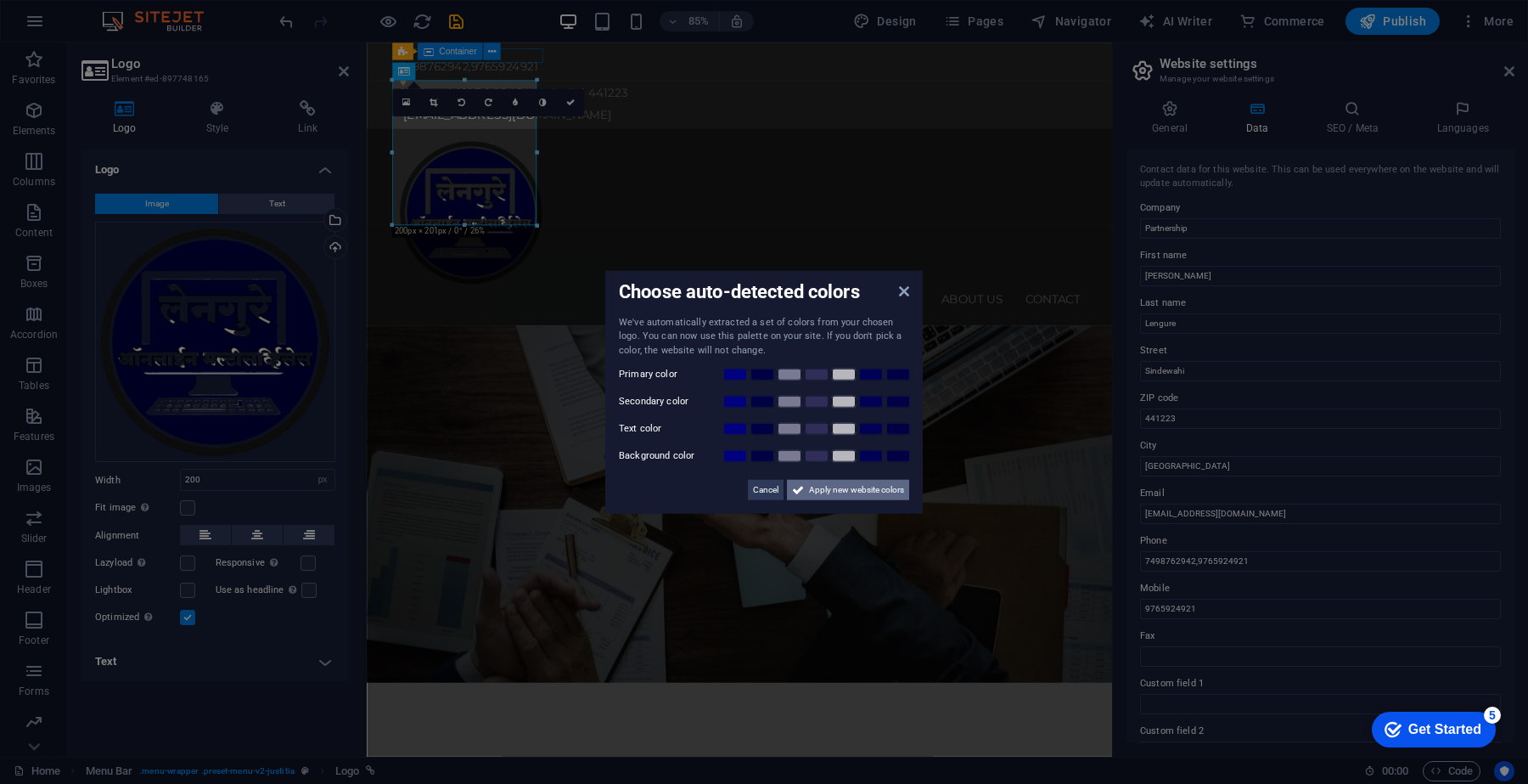
click at [859, 492] on span "Apply new website colors" at bounding box center [857, 490] width 95 height 20
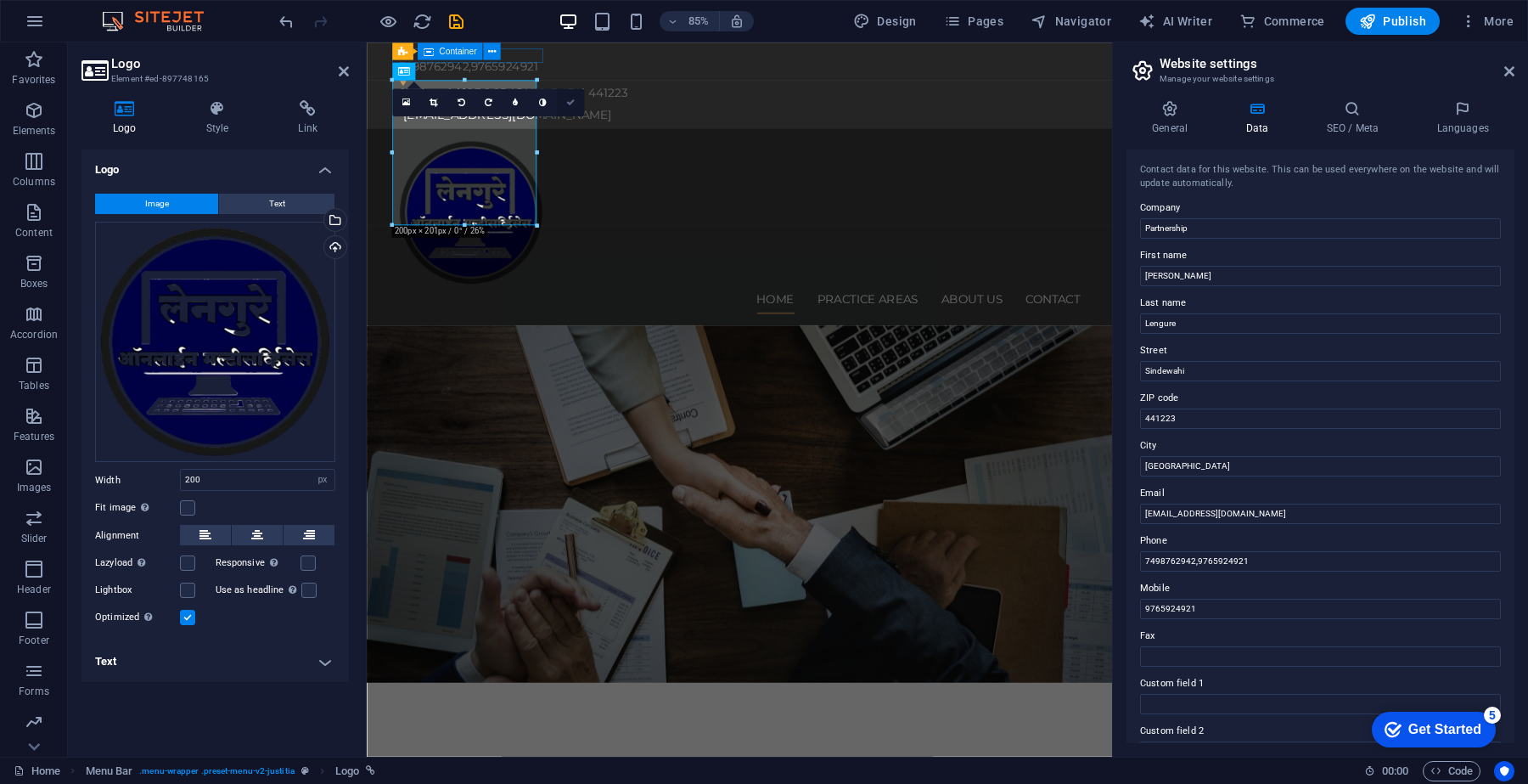
drag, startPoint x: 565, startPoint y: 107, endPoint x: 499, endPoint y: 65, distance: 78.2
click at [566, 107] on link at bounding box center [570, 102] width 27 height 27
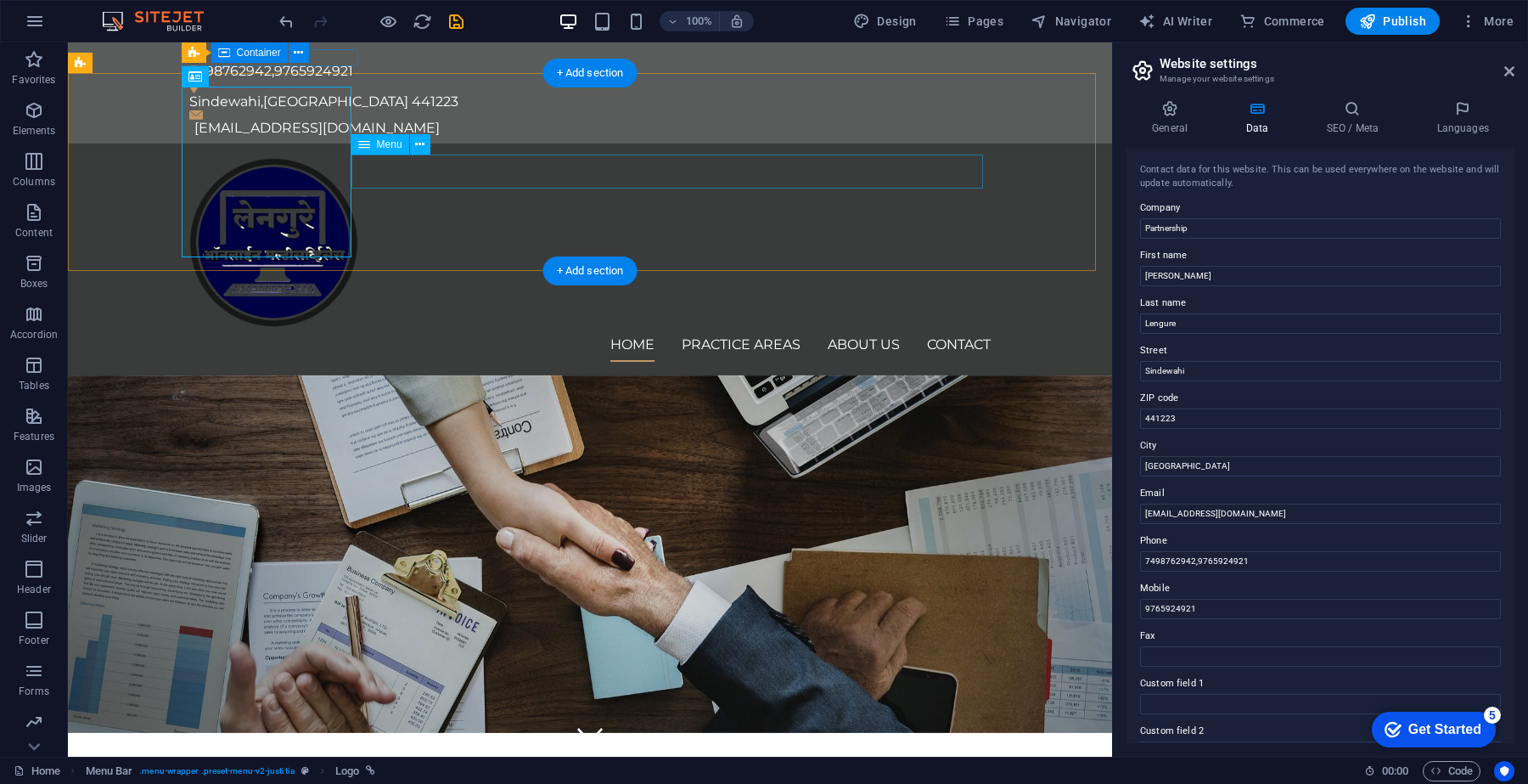
click at [417, 328] on nav "Home Practice Areas About us Contact" at bounding box center [590, 345] width 801 height 34
click at [287, 198] on div at bounding box center [590, 242] width 801 height 170
click at [219, 72] on span "Logo" at bounding box center [220, 76] width 23 height 10
click at [213, 77] on span "Logo" at bounding box center [220, 76] width 23 height 10
click at [217, 81] on div "Logo" at bounding box center [210, 77] width 57 height 20
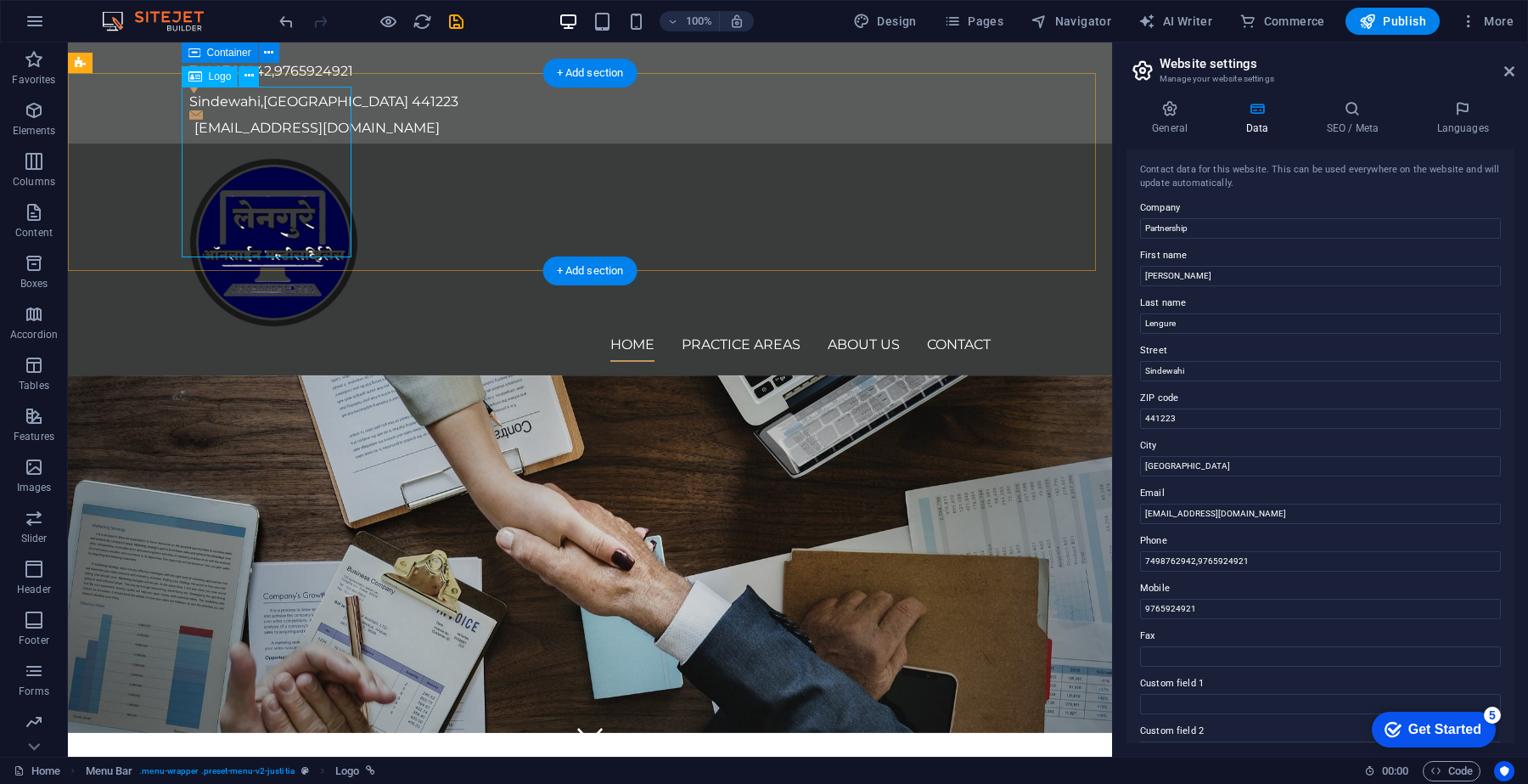
click at [270, 167] on div at bounding box center [590, 242] width 801 height 170
click at [211, 71] on span "Logo" at bounding box center [220, 76] width 23 height 10
click at [251, 77] on icon at bounding box center [249, 77] width 9 height 18
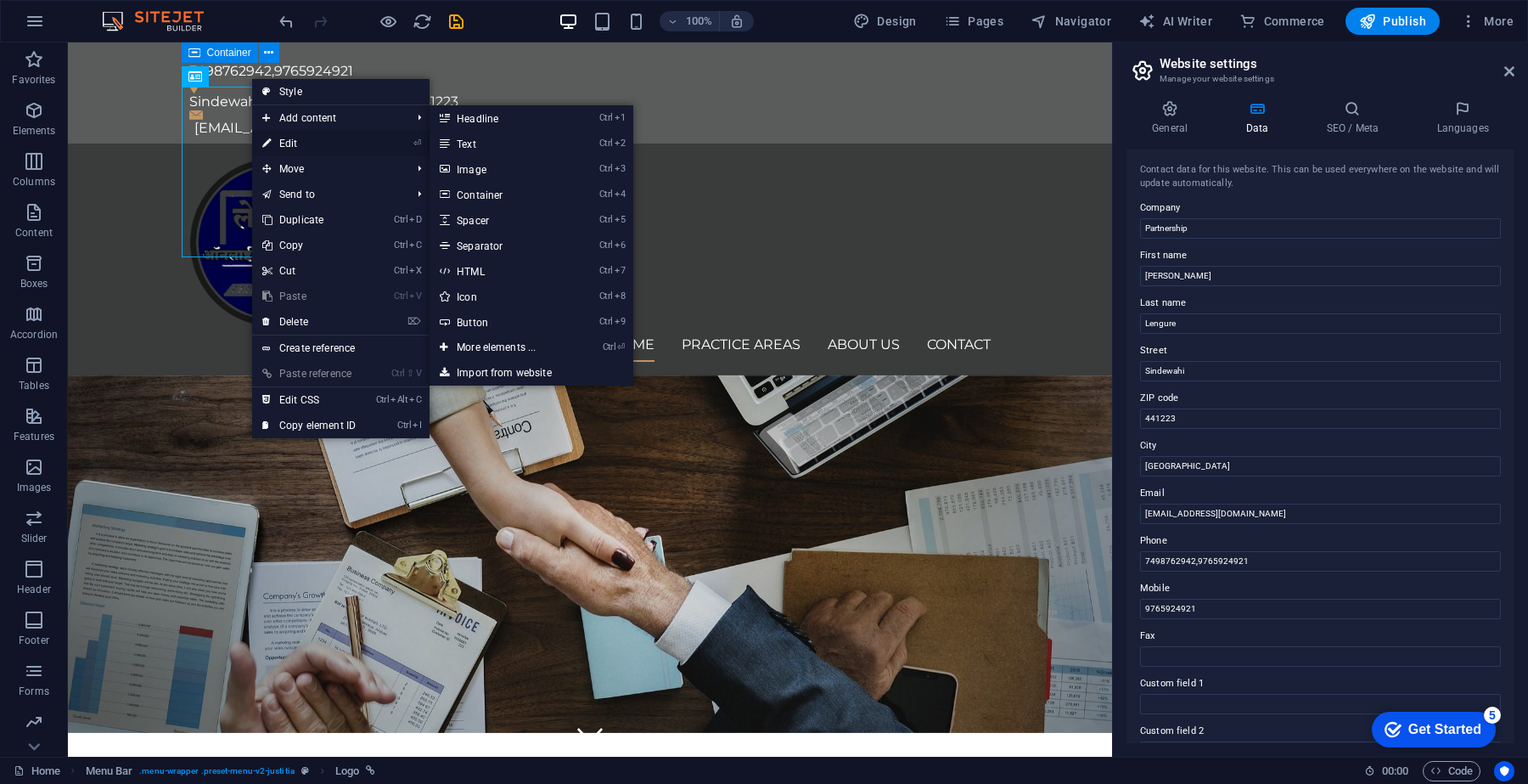
click at [305, 142] on link "⏎ Edit" at bounding box center [309, 143] width 114 height 26
select select "px"
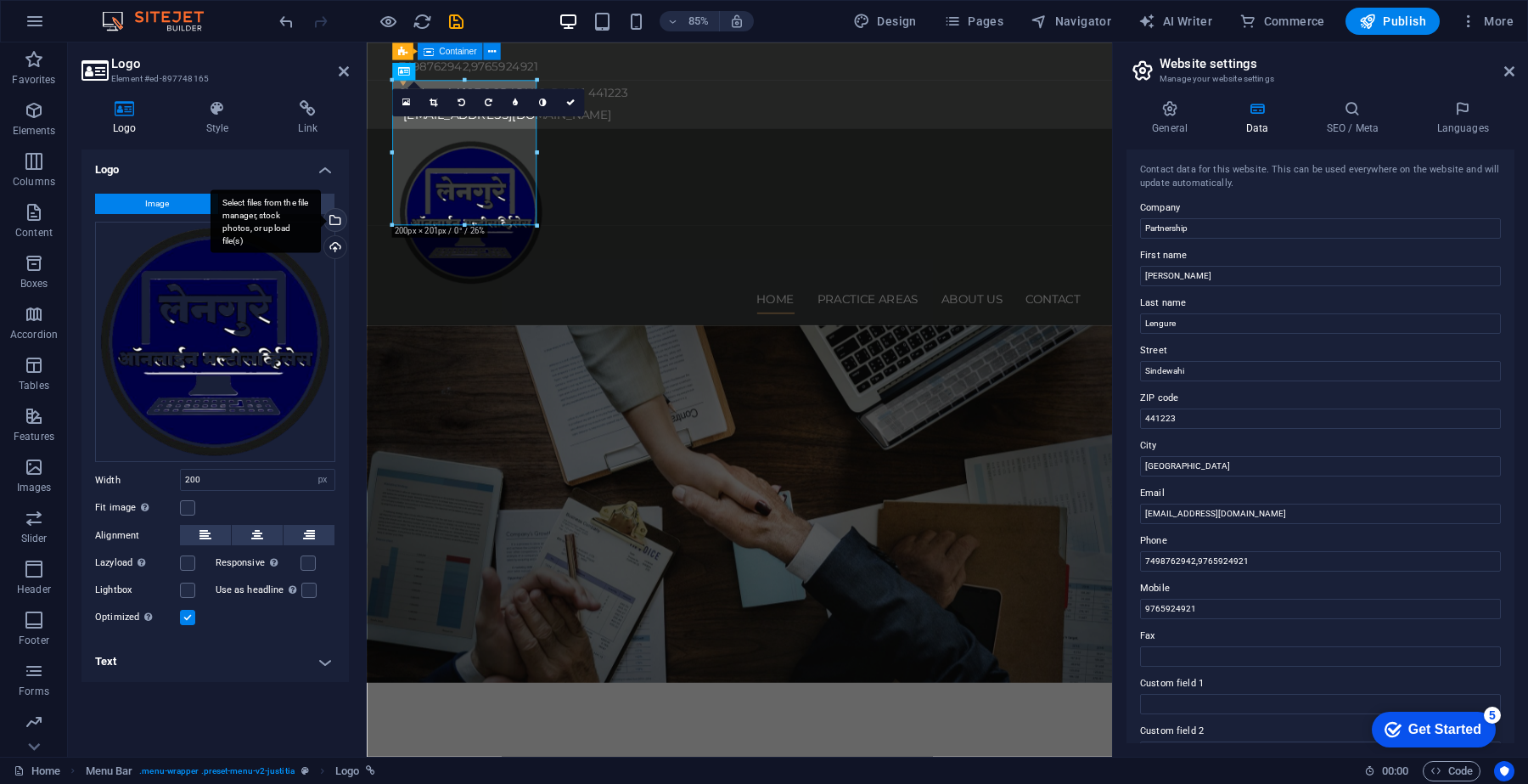
click at [321, 217] on div "Select files from the file manager, stock photos, or upload file(s)" at bounding box center [265, 222] width 110 height 64
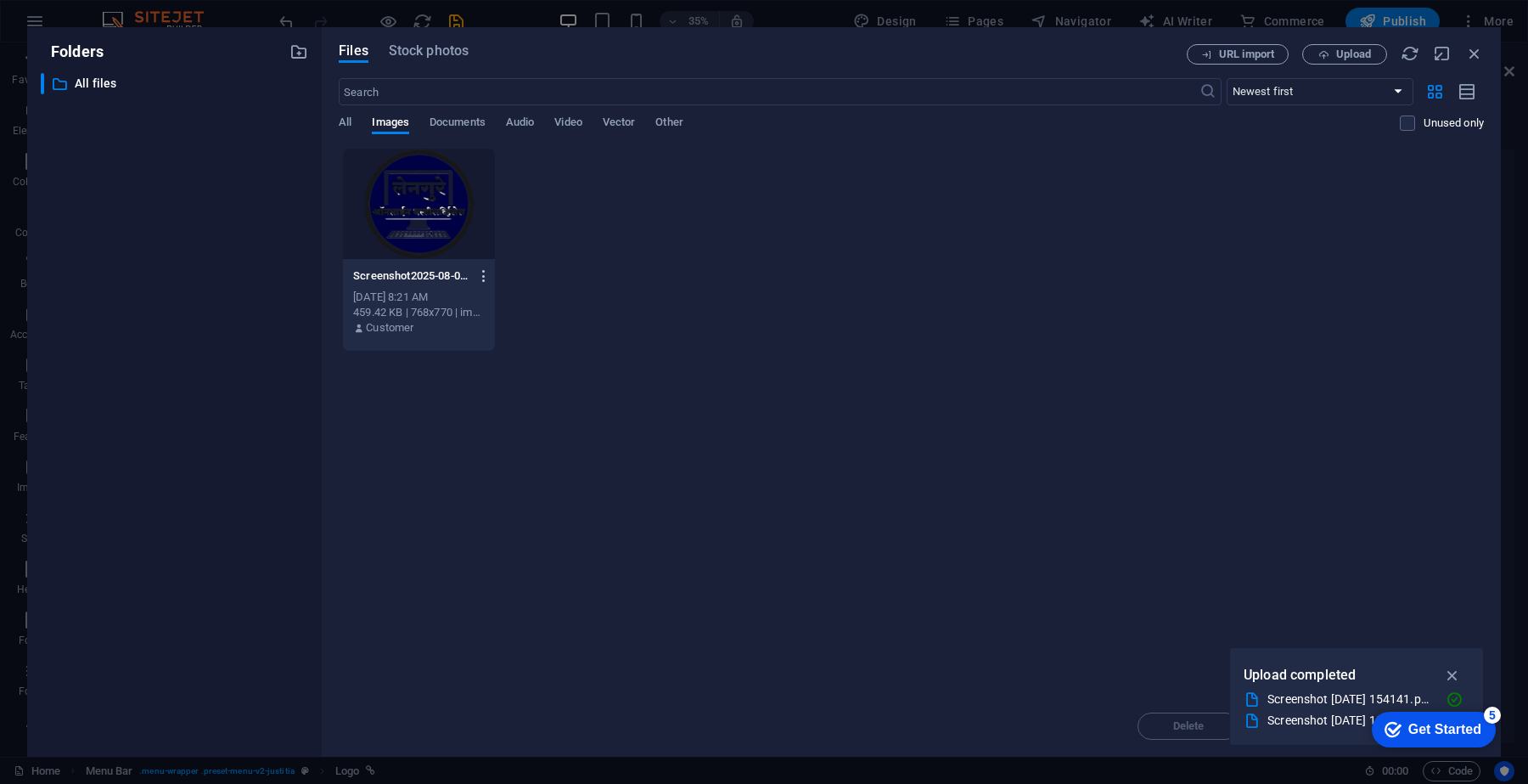
click at [477, 268] on icon "button" at bounding box center [484, 275] width 16 height 15
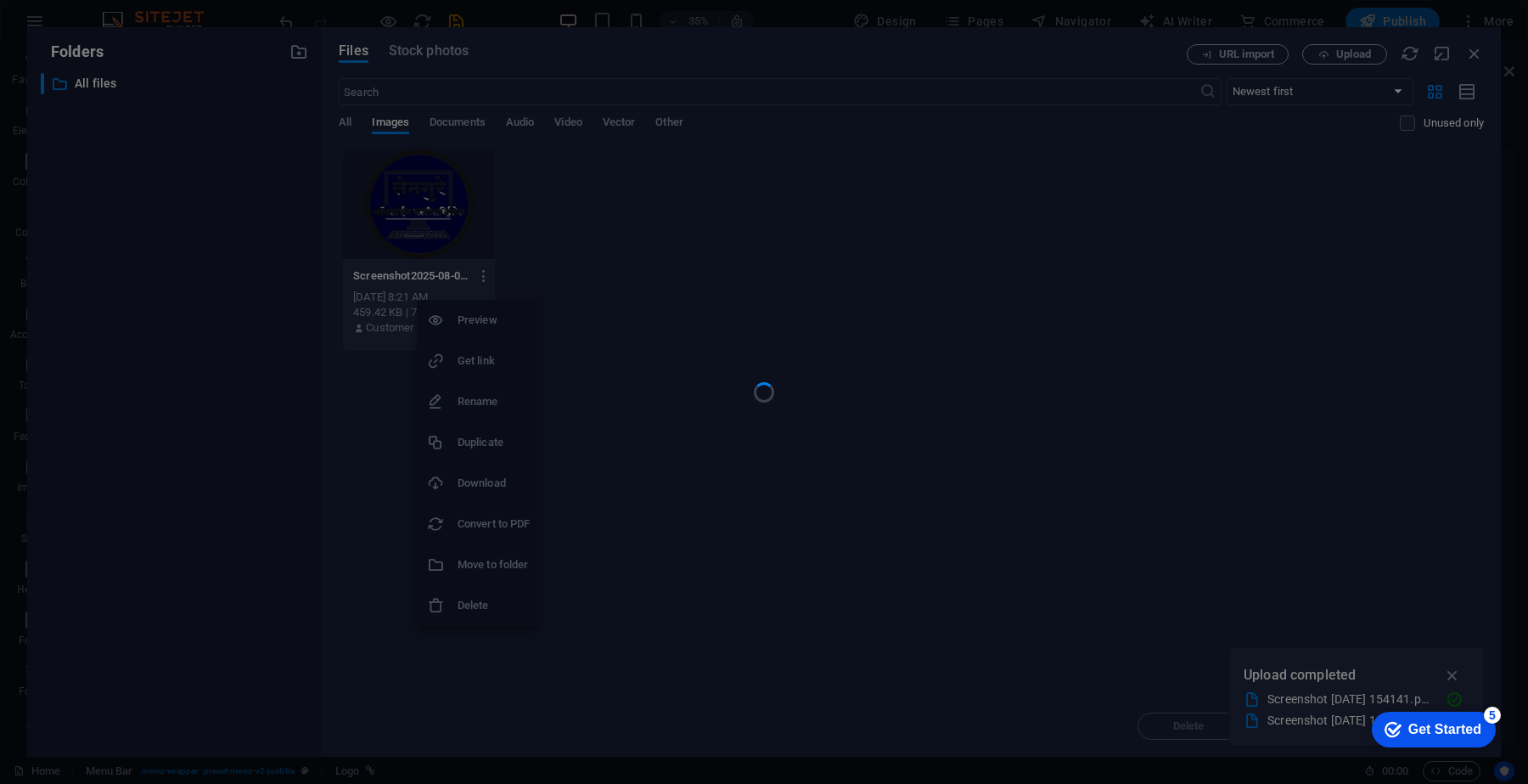
click at [474, 605] on div at bounding box center [764, 392] width 1528 height 784
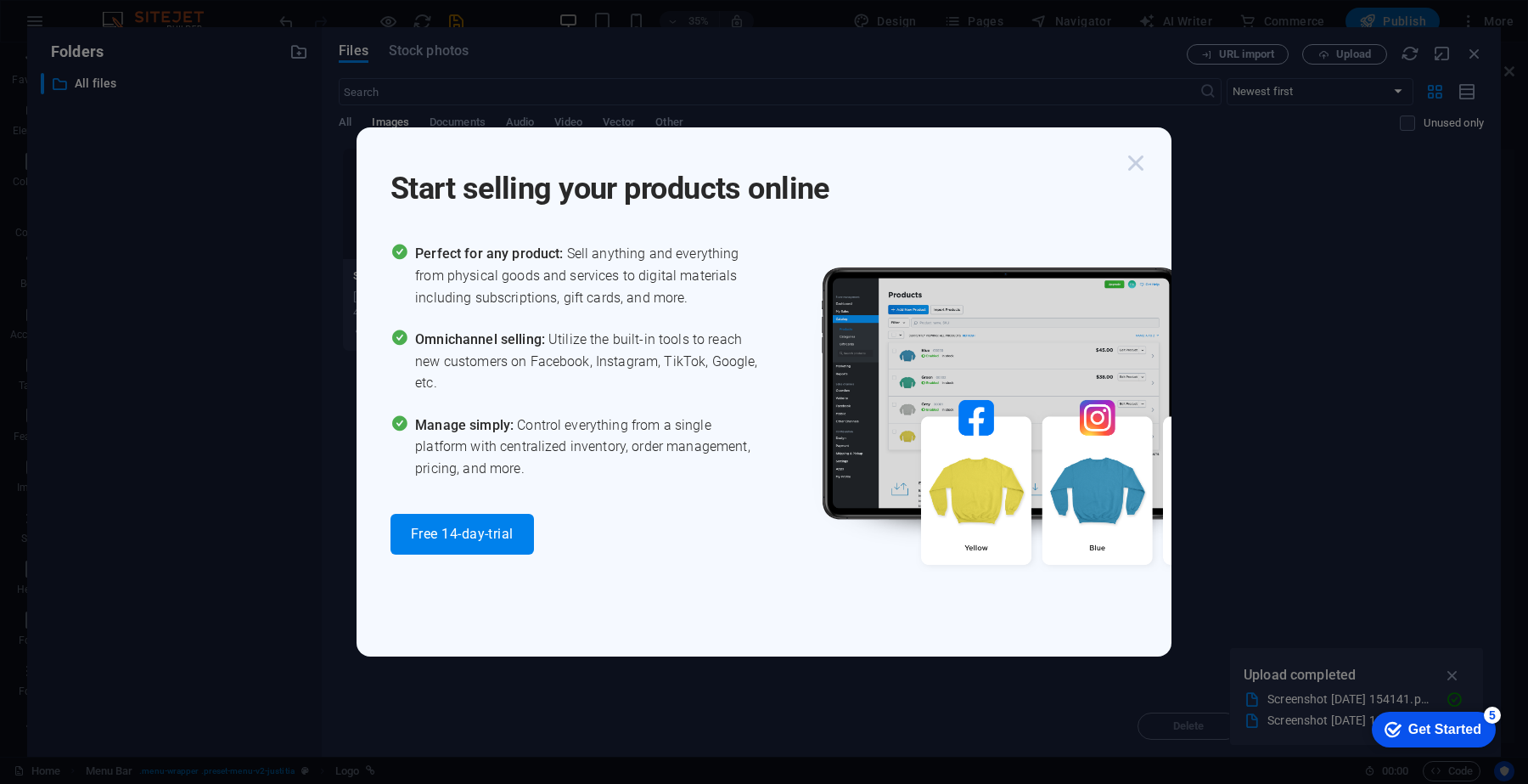
click at [1133, 155] on icon "button" at bounding box center [1136, 163] width 31 height 31
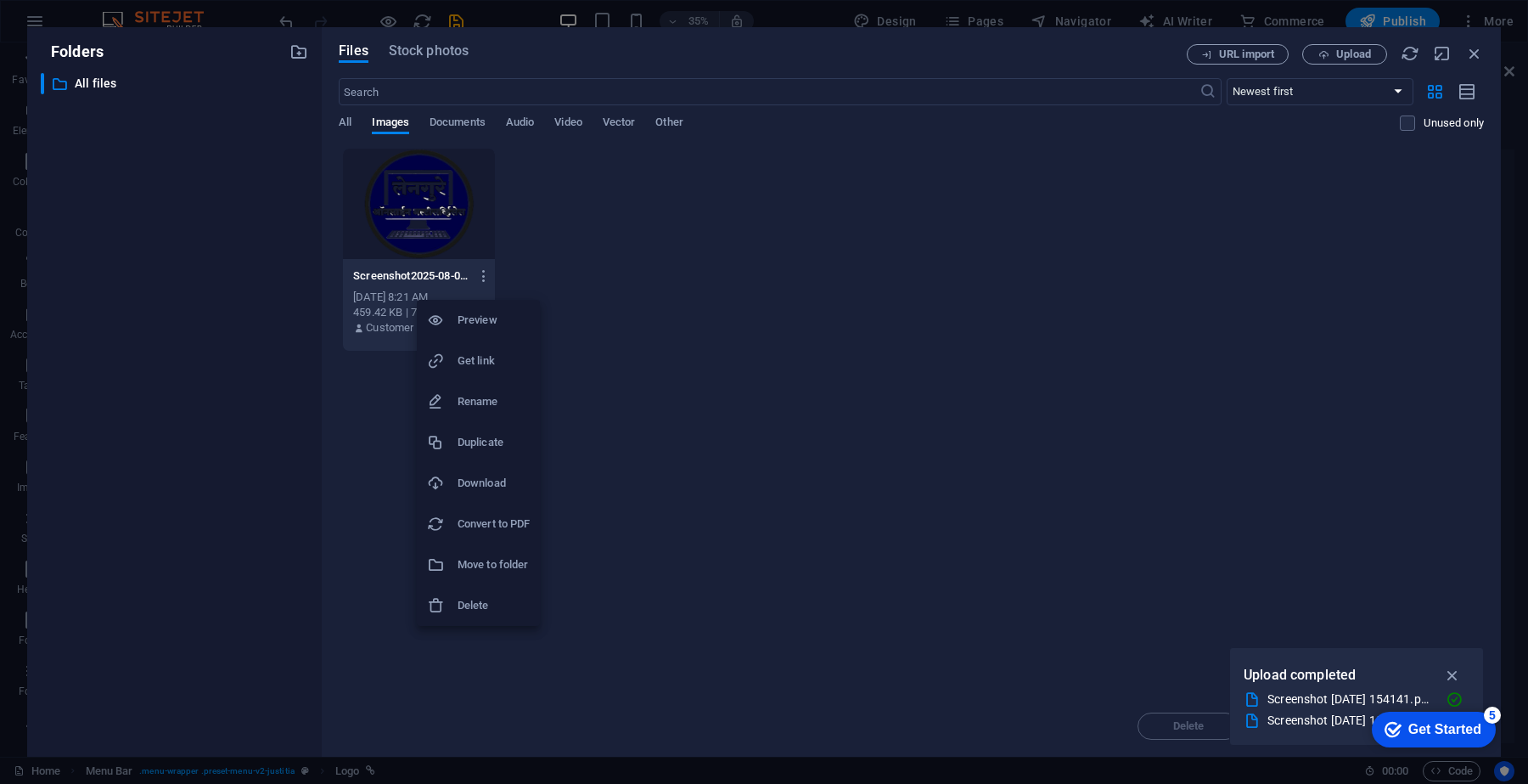
click at [481, 595] on h6 "Delete" at bounding box center [493, 605] width 72 height 20
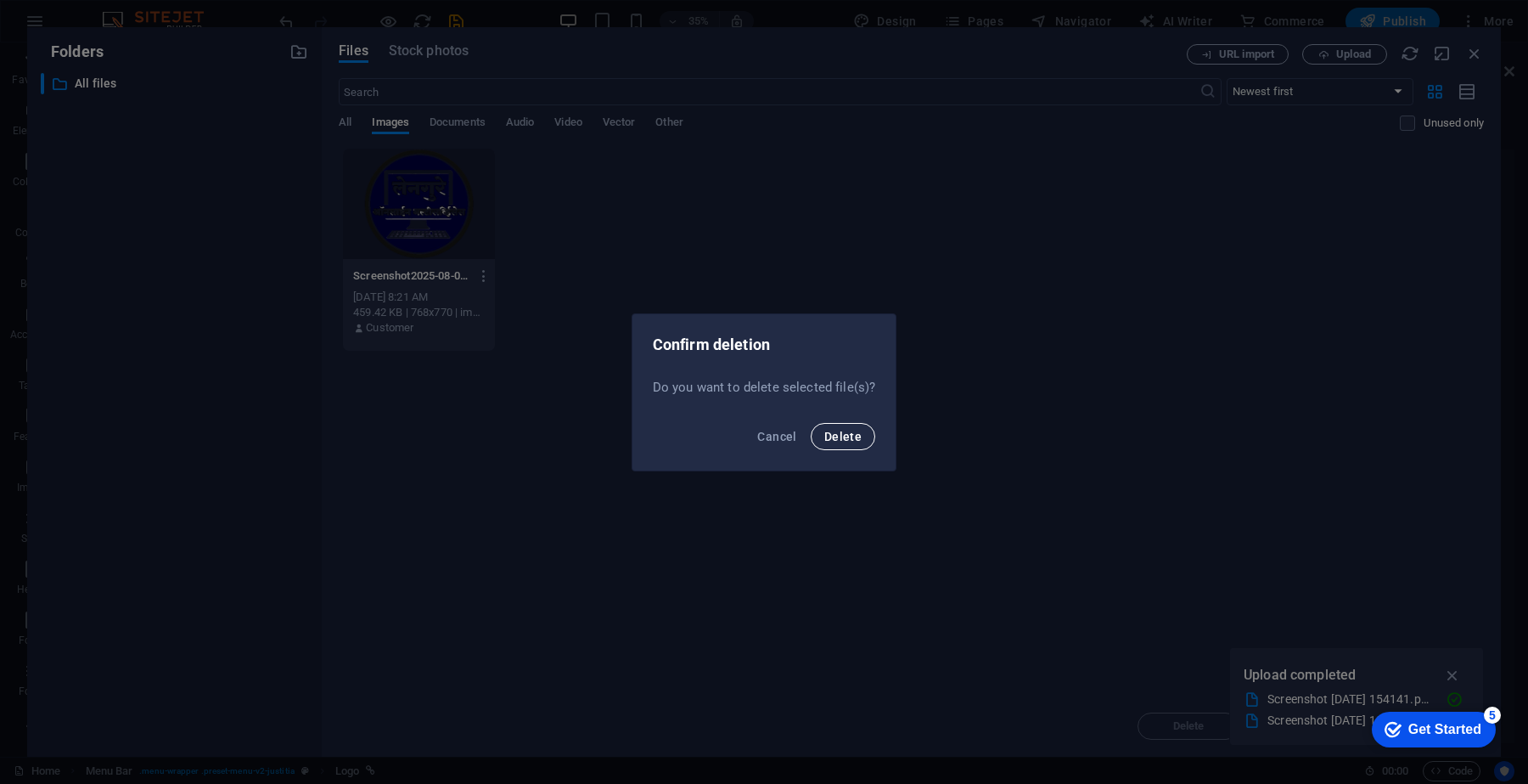
click at [838, 435] on span "Delete" at bounding box center [842, 436] width 37 height 14
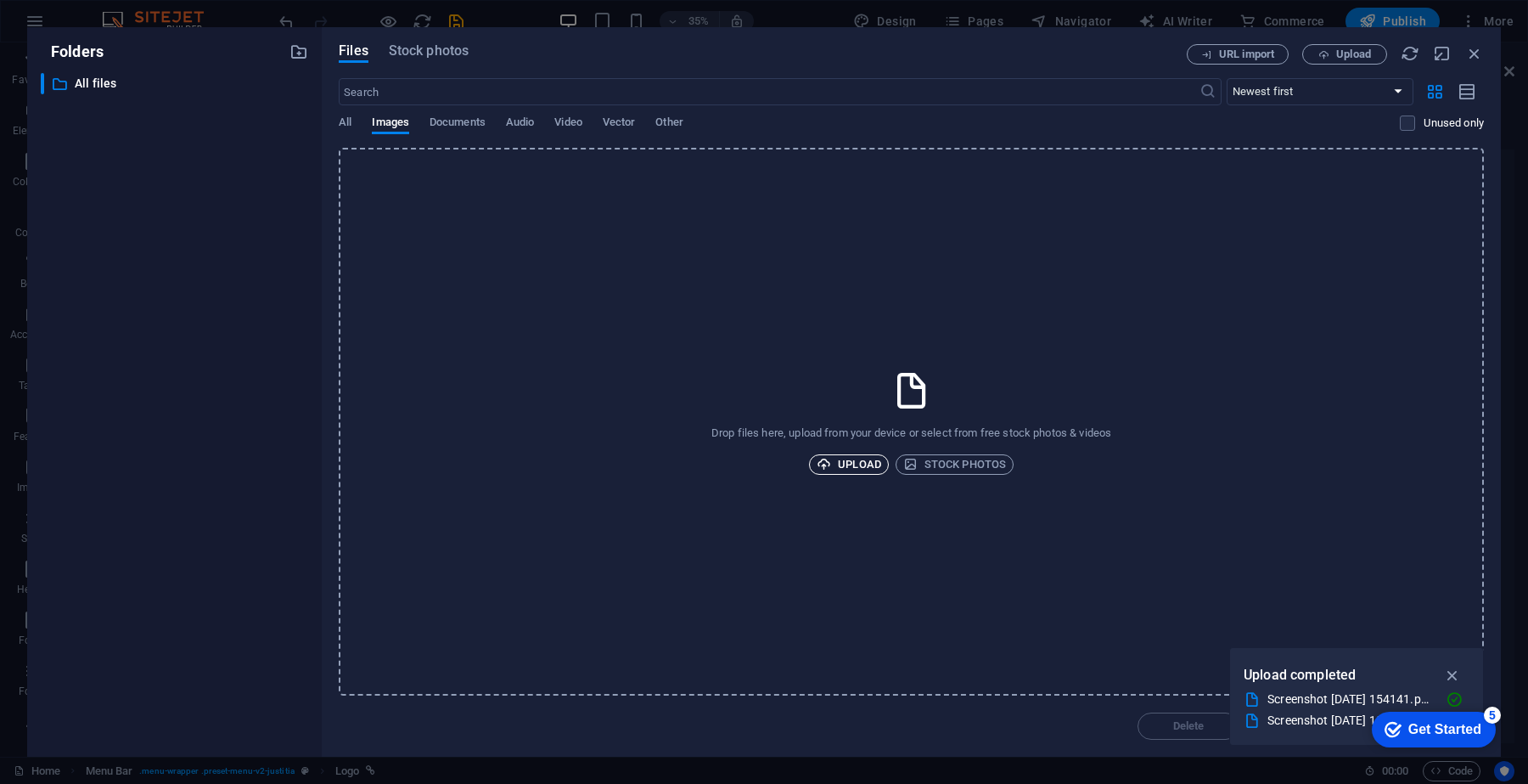
click at [856, 464] on span "Upload" at bounding box center [849, 464] width 65 height 20
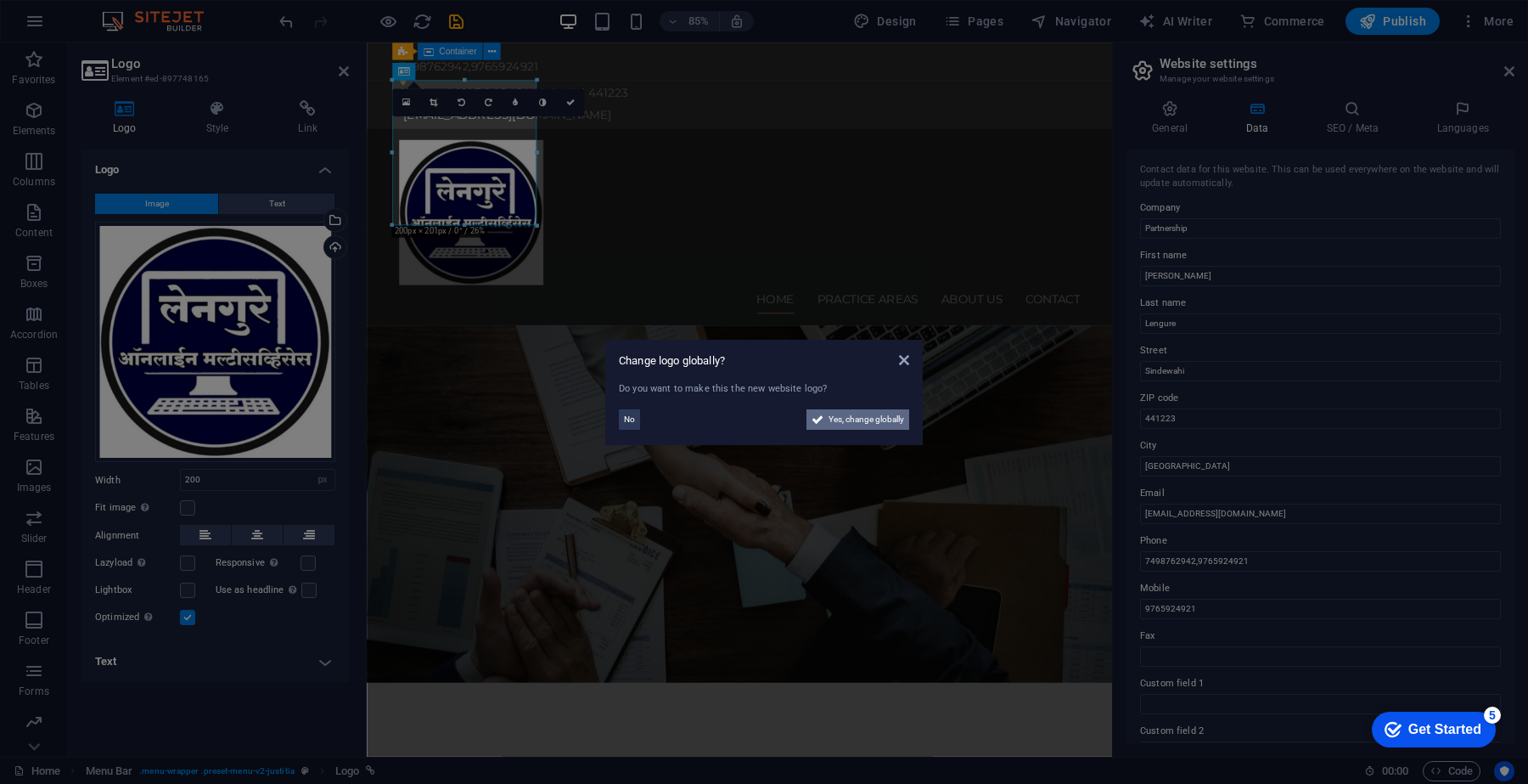
click at [855, 409] on span "Yes, change globally" at bounding box center [866, 419] width 76 height 20
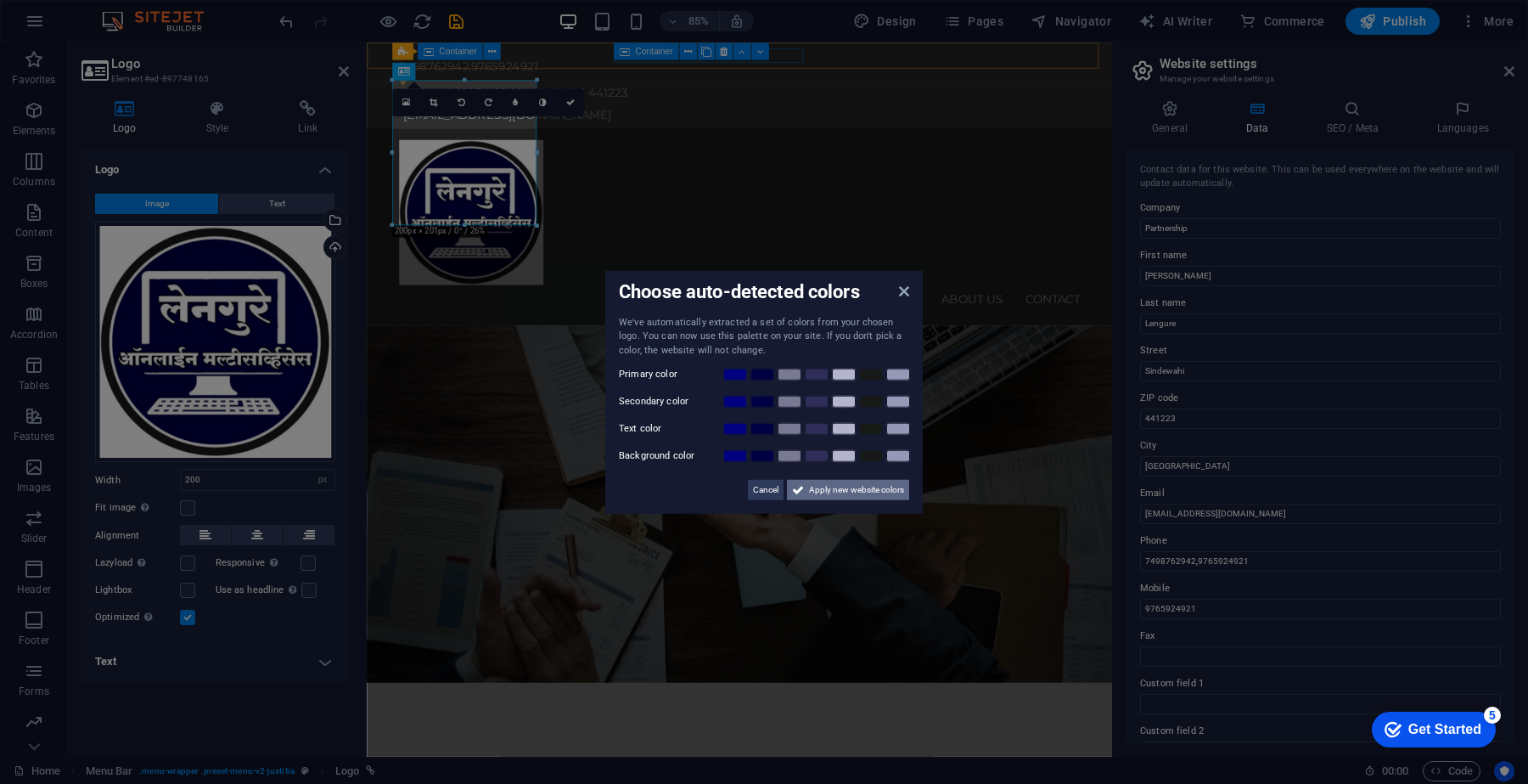
click at [868, 486] on span "Apply new website colors" at bounding box center [857, 490] width 95 height 20
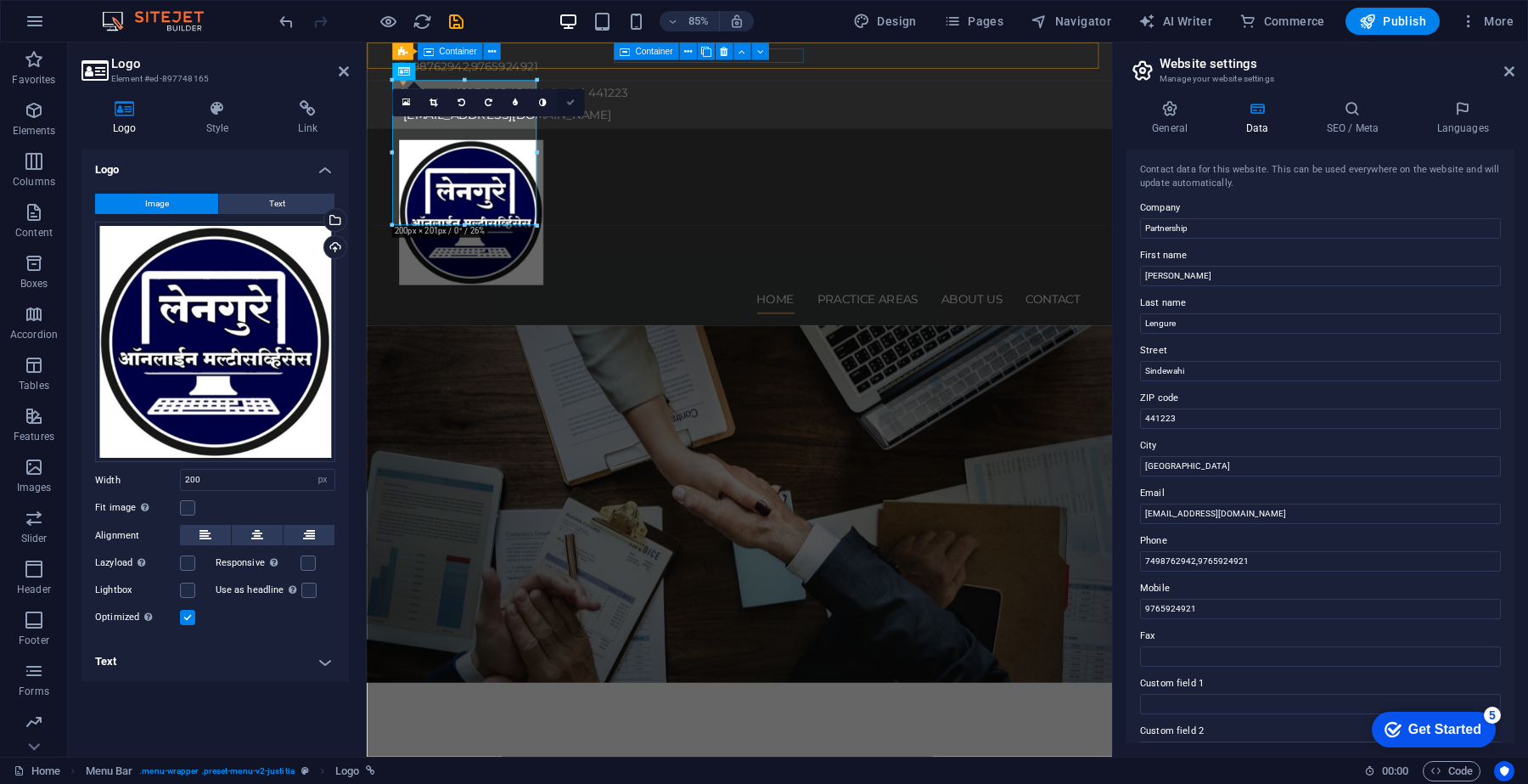
click at [562, 96] on link at bounding box center [570, 102] width 27 height 27
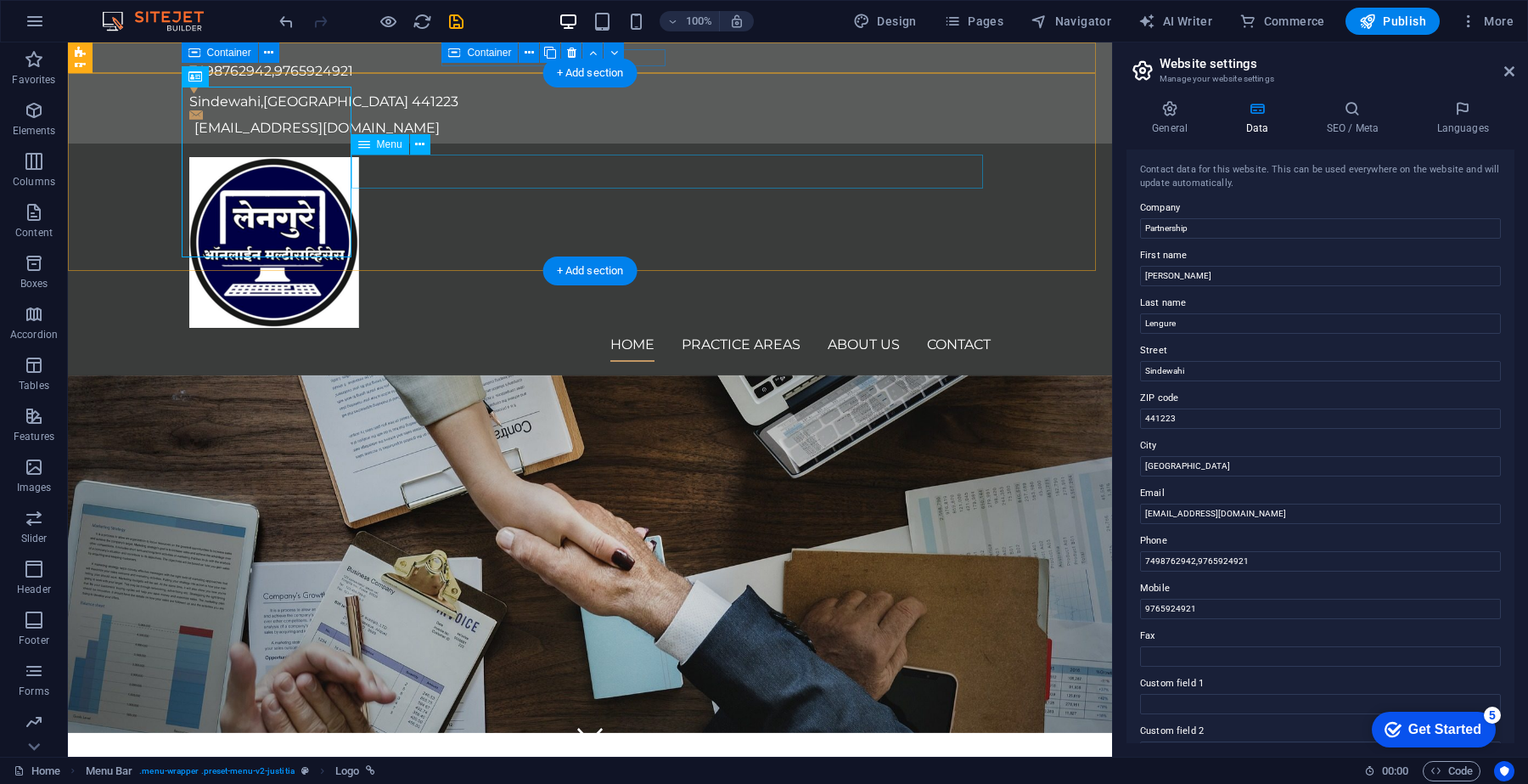
click at [715, 328] on nav "Home Practice Areas About us Contact" at bounding box center [590, 345] width 801 height 34
click at [615, 328] on nav "Home Practice Areas About us Contact" at bounding box center [590, 345] width 801 height 34
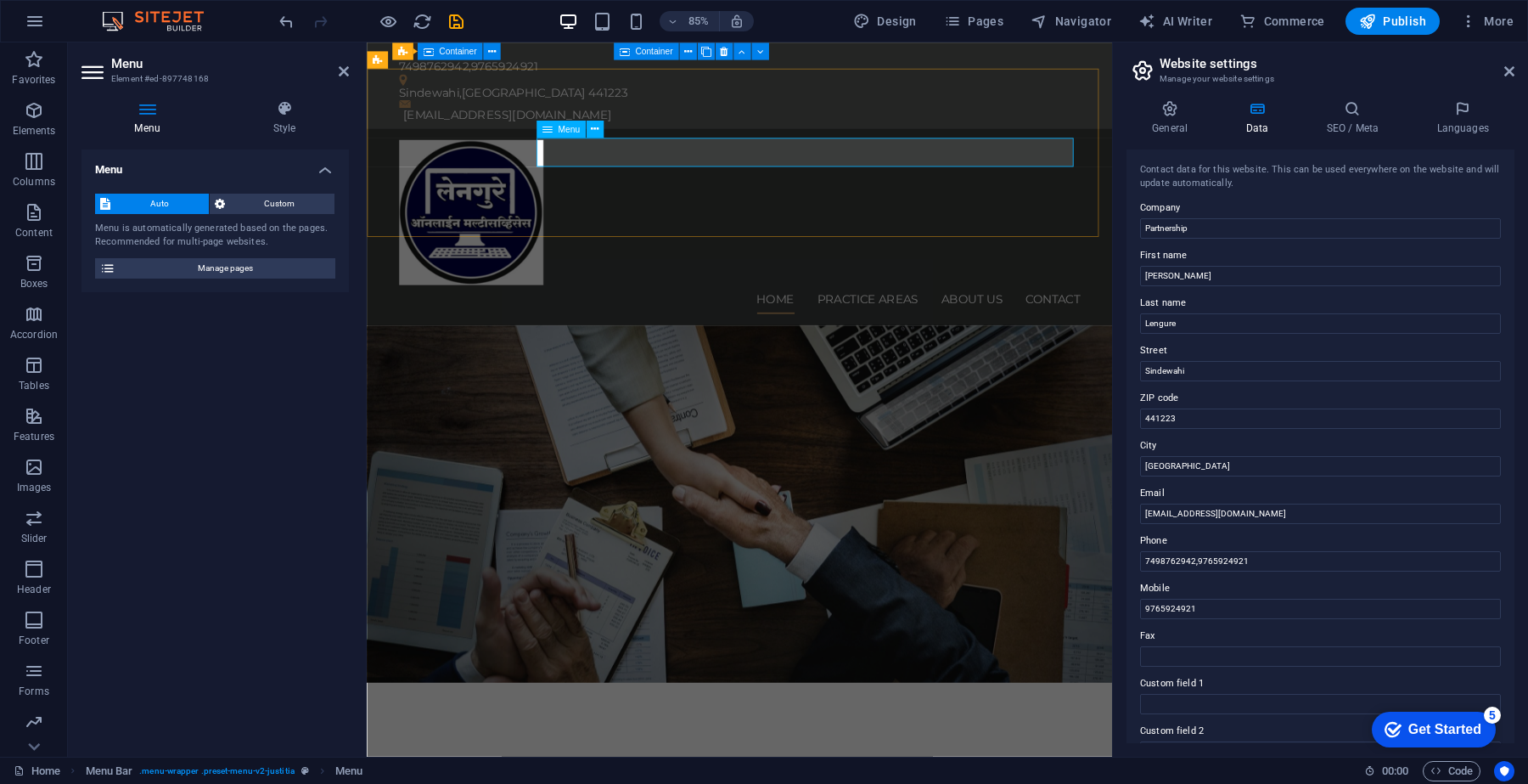
click at [1152, 328] on nav "Home Practice Areas About us Contact" at bounding box center [805, 345] width 801 height 34
click at [1161, 328] on nav "Home Practice Areas About us Contact" at bounding box center [805, 345] width 801 height 34
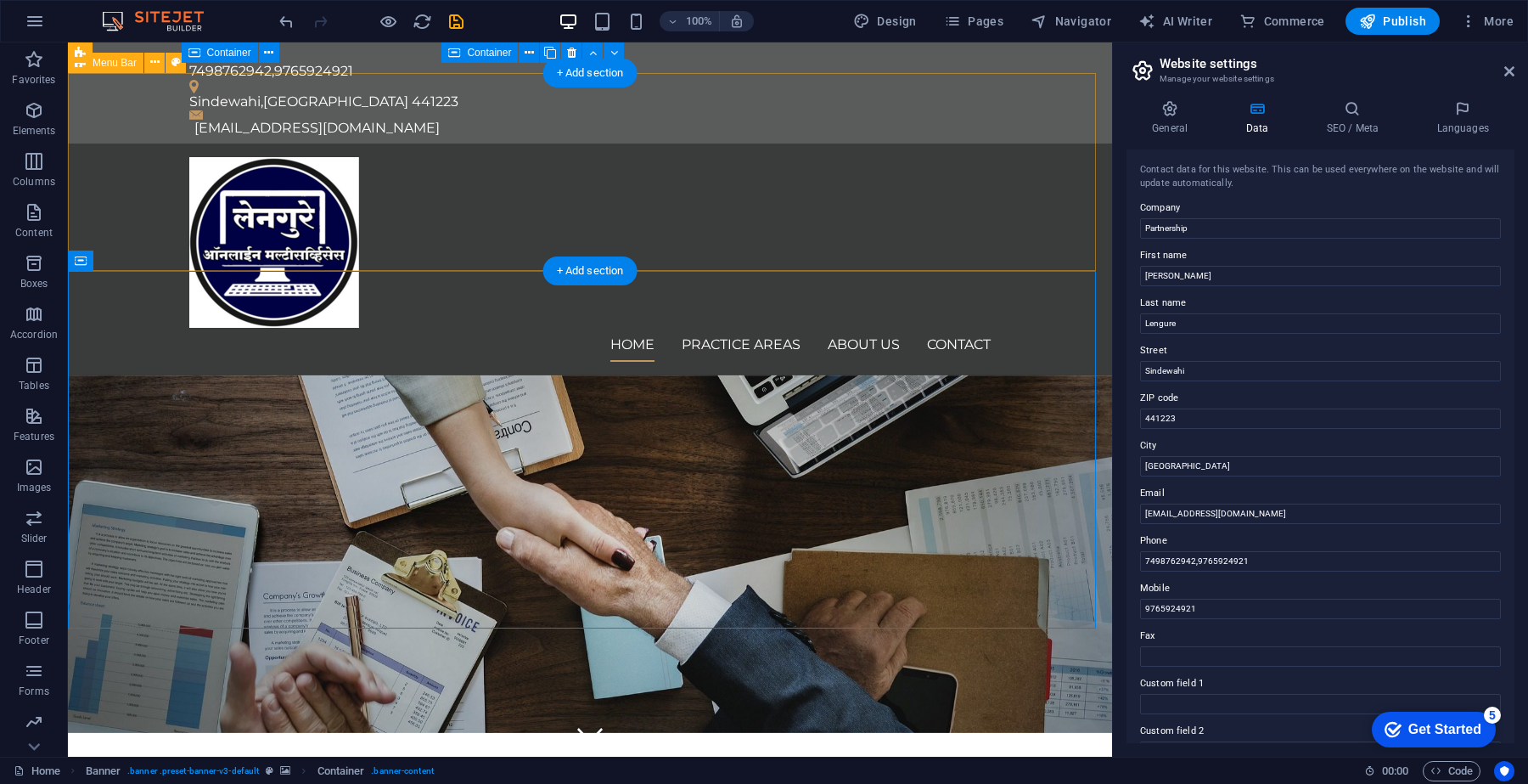
click at [871, 230] on div "Home Practice Areas About us Contact" at bounding box center [591, 259] width 1045 height 232
click at [817, 228] on div "Home Practice Areas About us Contact" at bounding box center [591, 259] width 1045 height 232
click at [941, 328] on nav "Home Practice Areas About us Contact" at bounding box center [590, 345] width 801 height 34
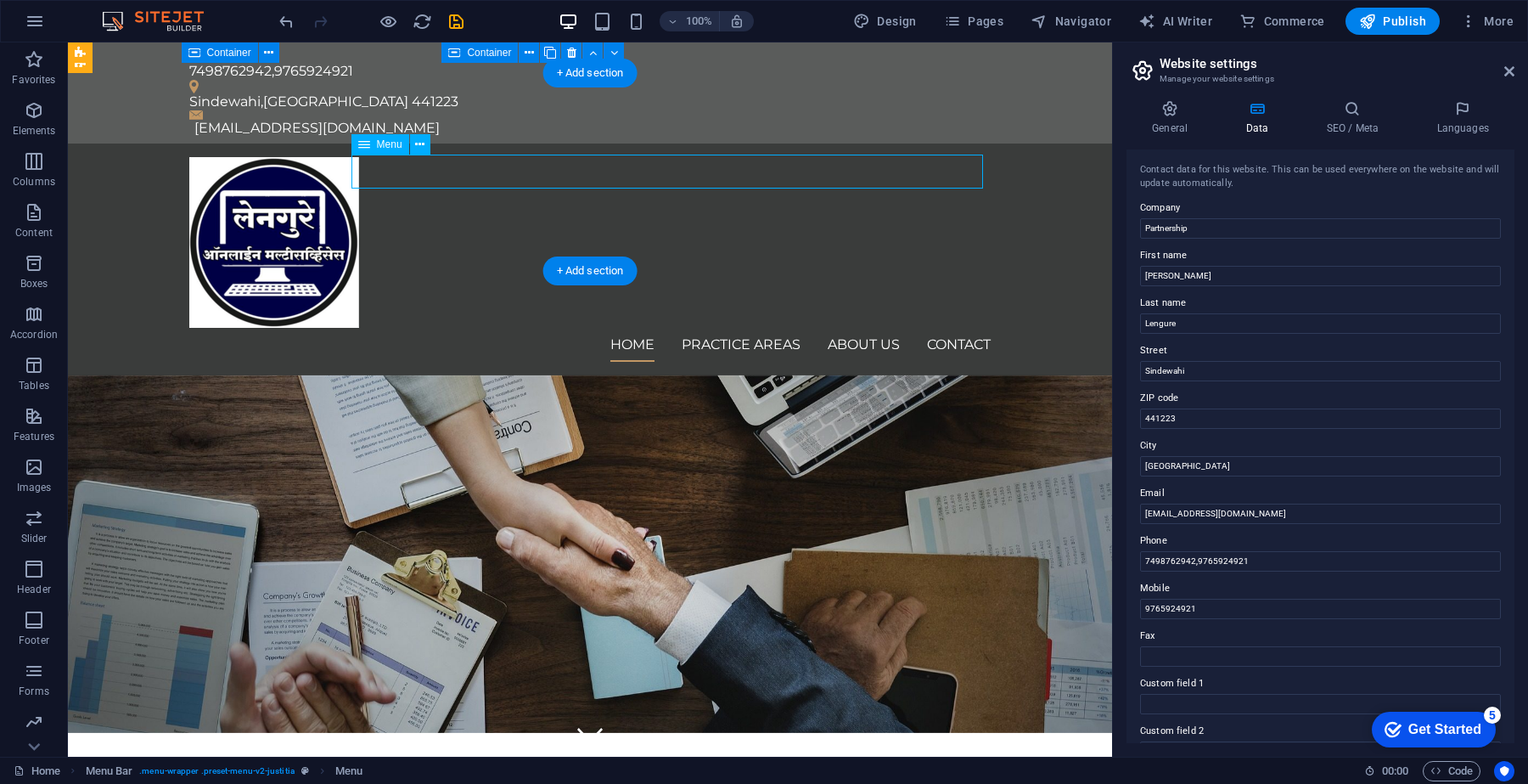
click at [941, 328] on nav "Home Practice Areas About us Contact" at bounding box center [590, 345] width 801 height 34
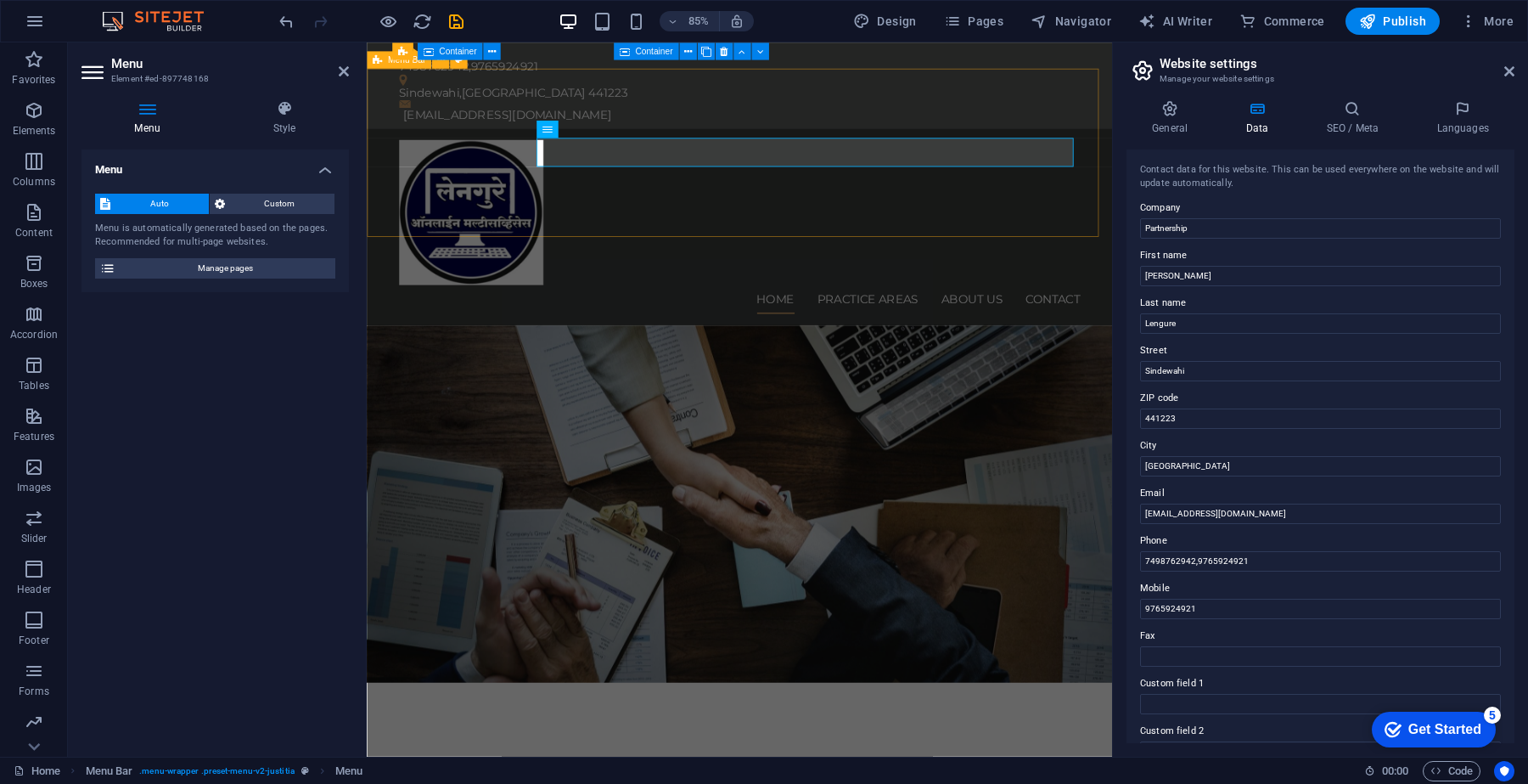
click at [967, 245] on div "Home Practice Areas About us Contact" at bounding box center [805, 259] width 877 height 232
click at [969, 244] on div "Home Practice Areas About us Contact" at bounding box center [805, 259] width 877 height 232
select select "header"
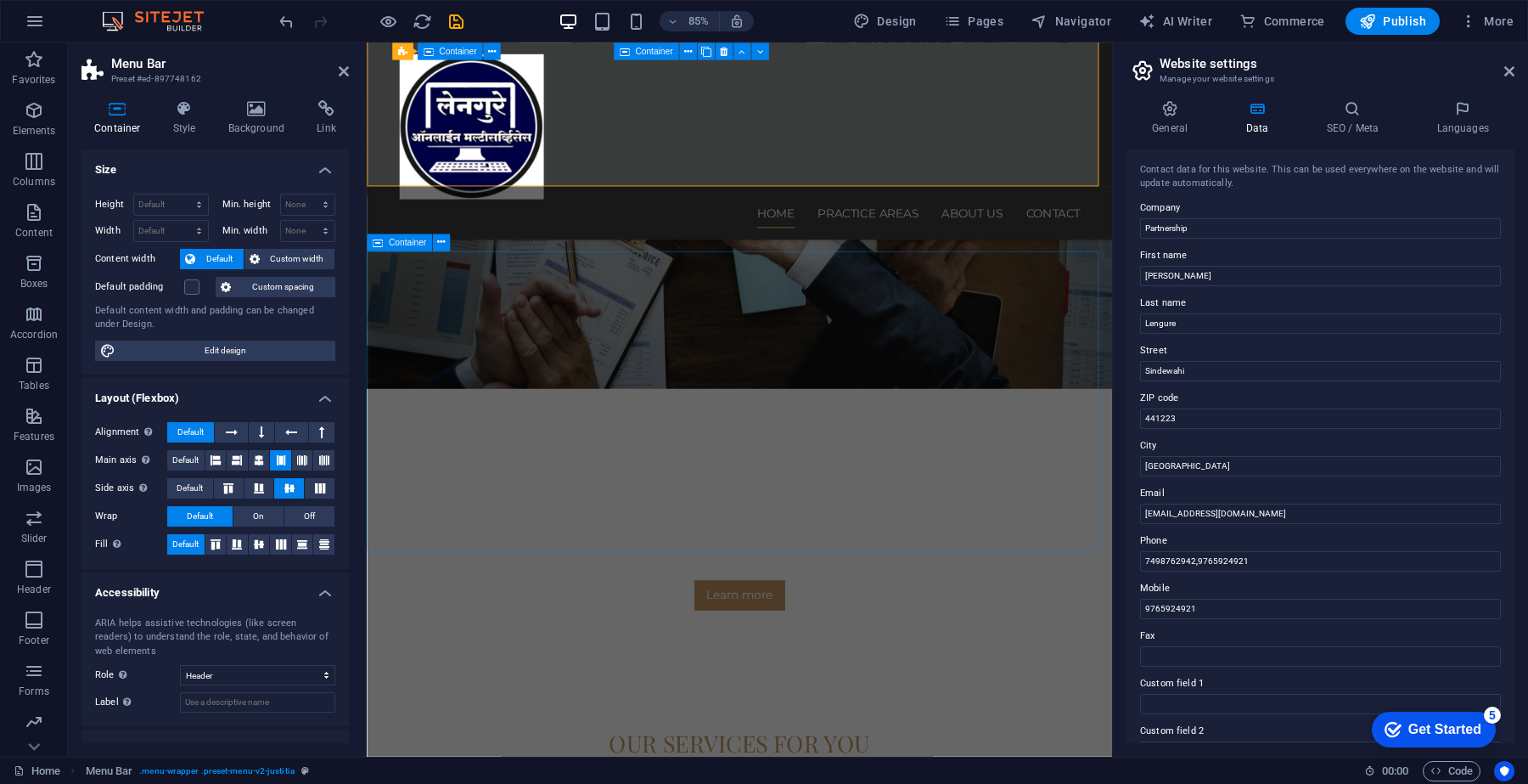
scroll to position [318, 0]
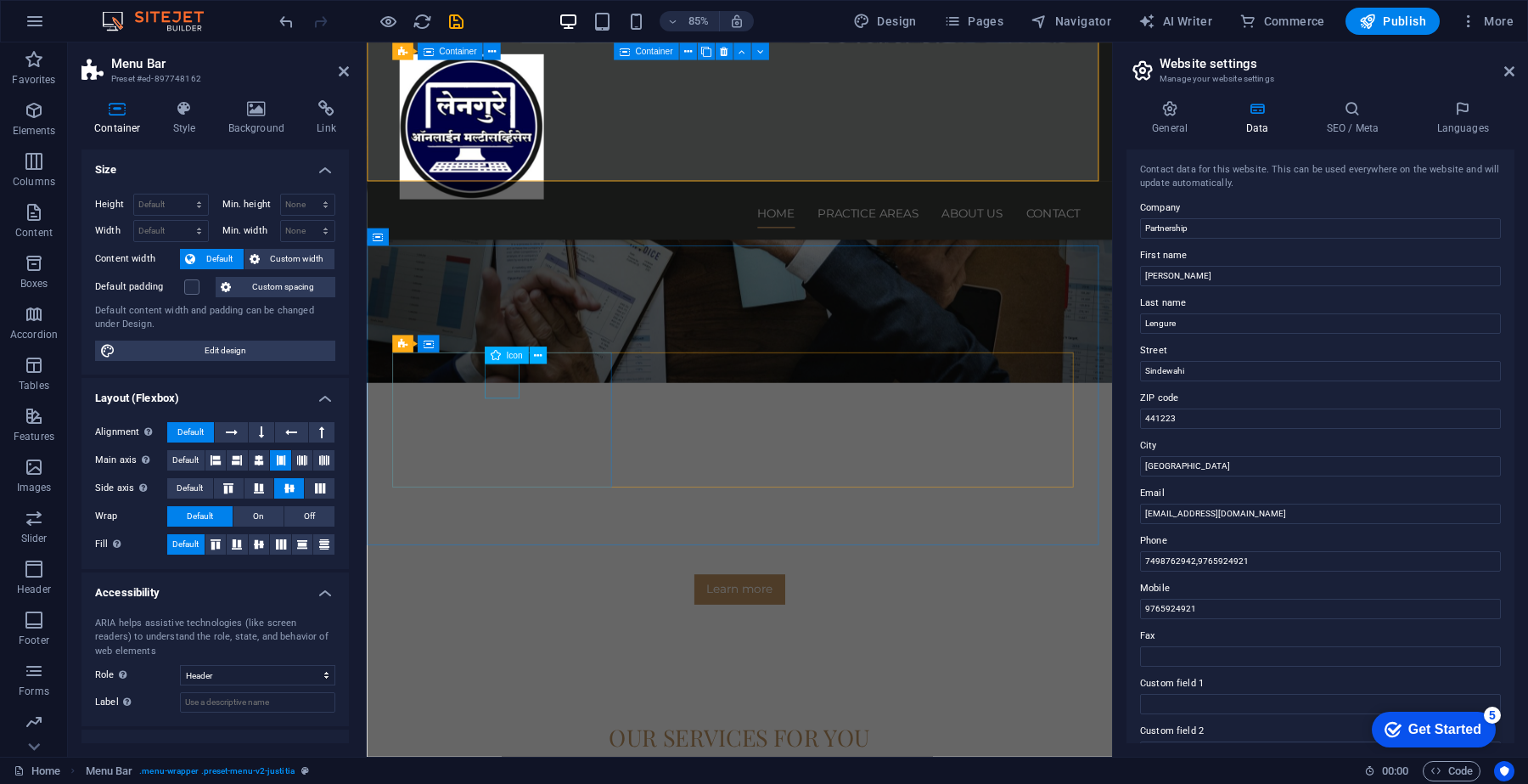
select select "xMidYMid"
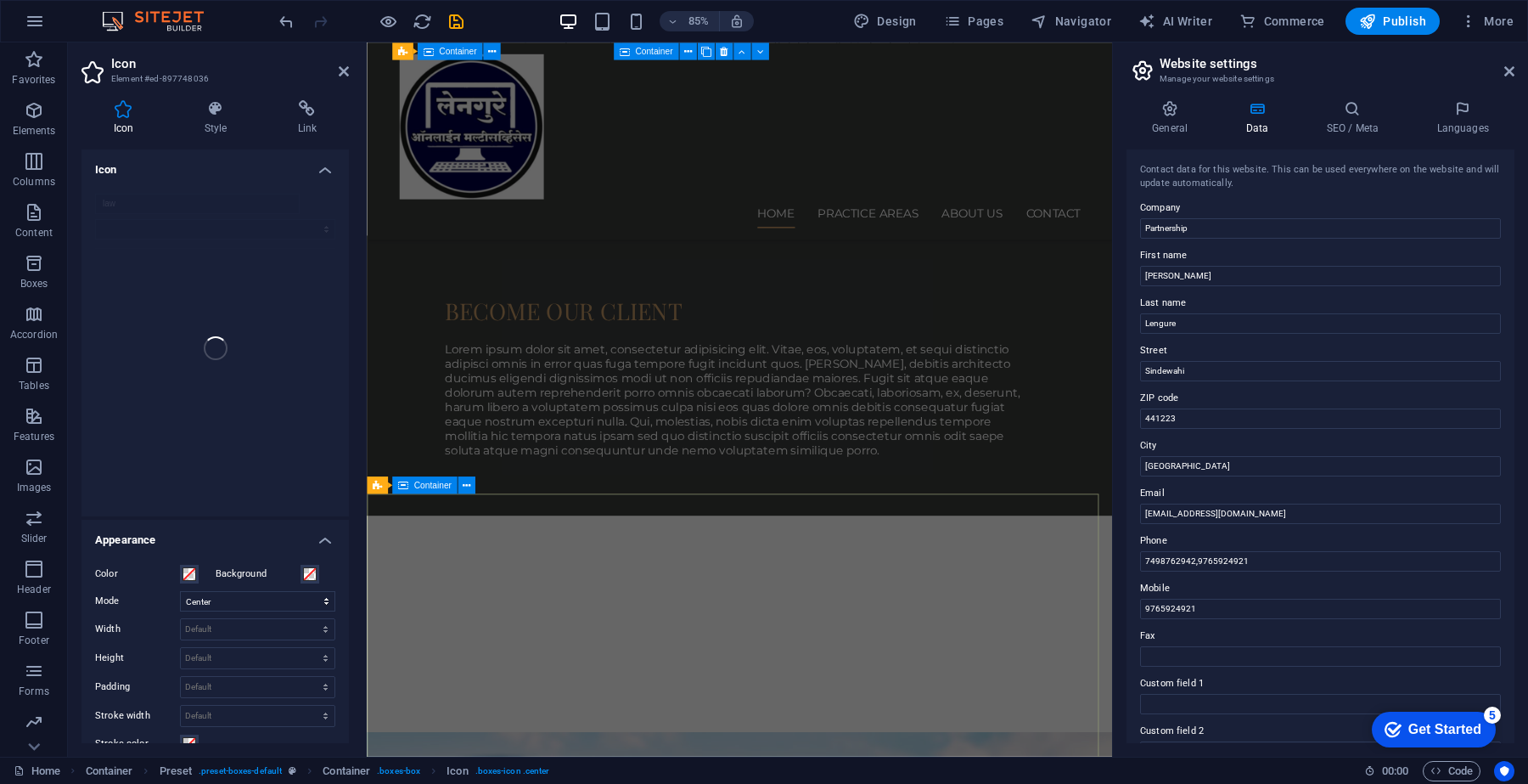
scroll to position [1546, 0]
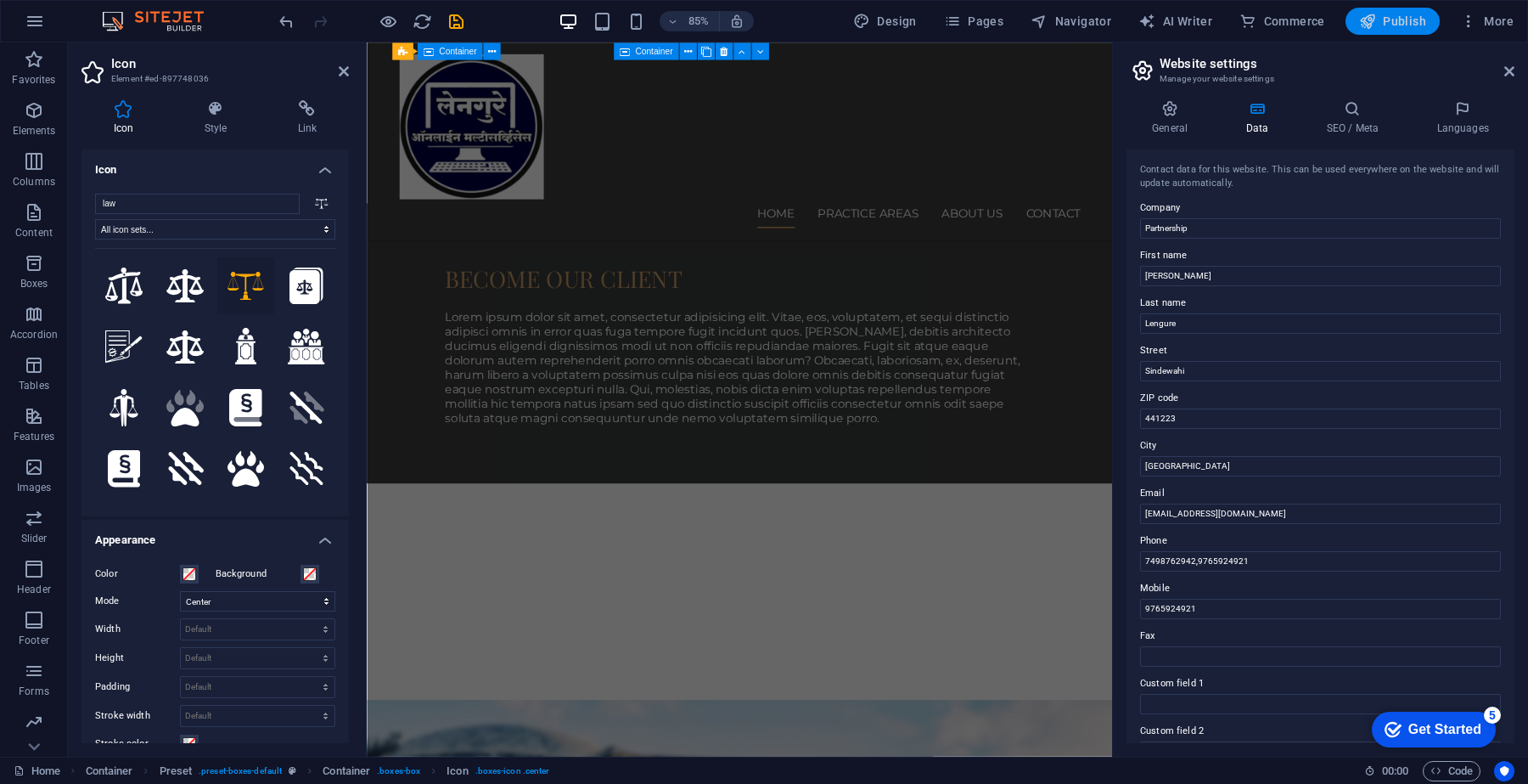
click at [1385, 14] on span "Publish" at bounding box center [1393, 21] width 67 height 17
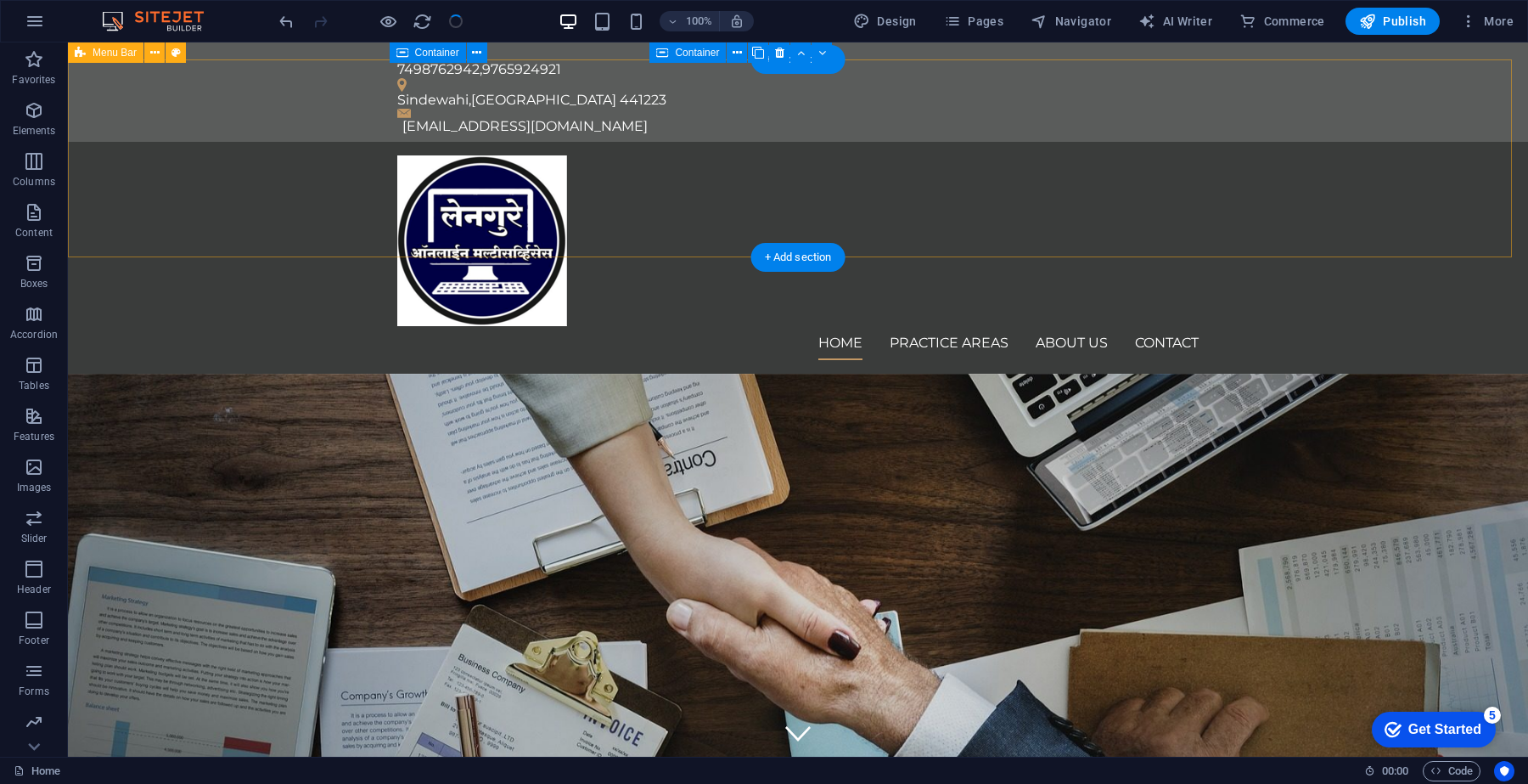
scroll to position [0, 0]
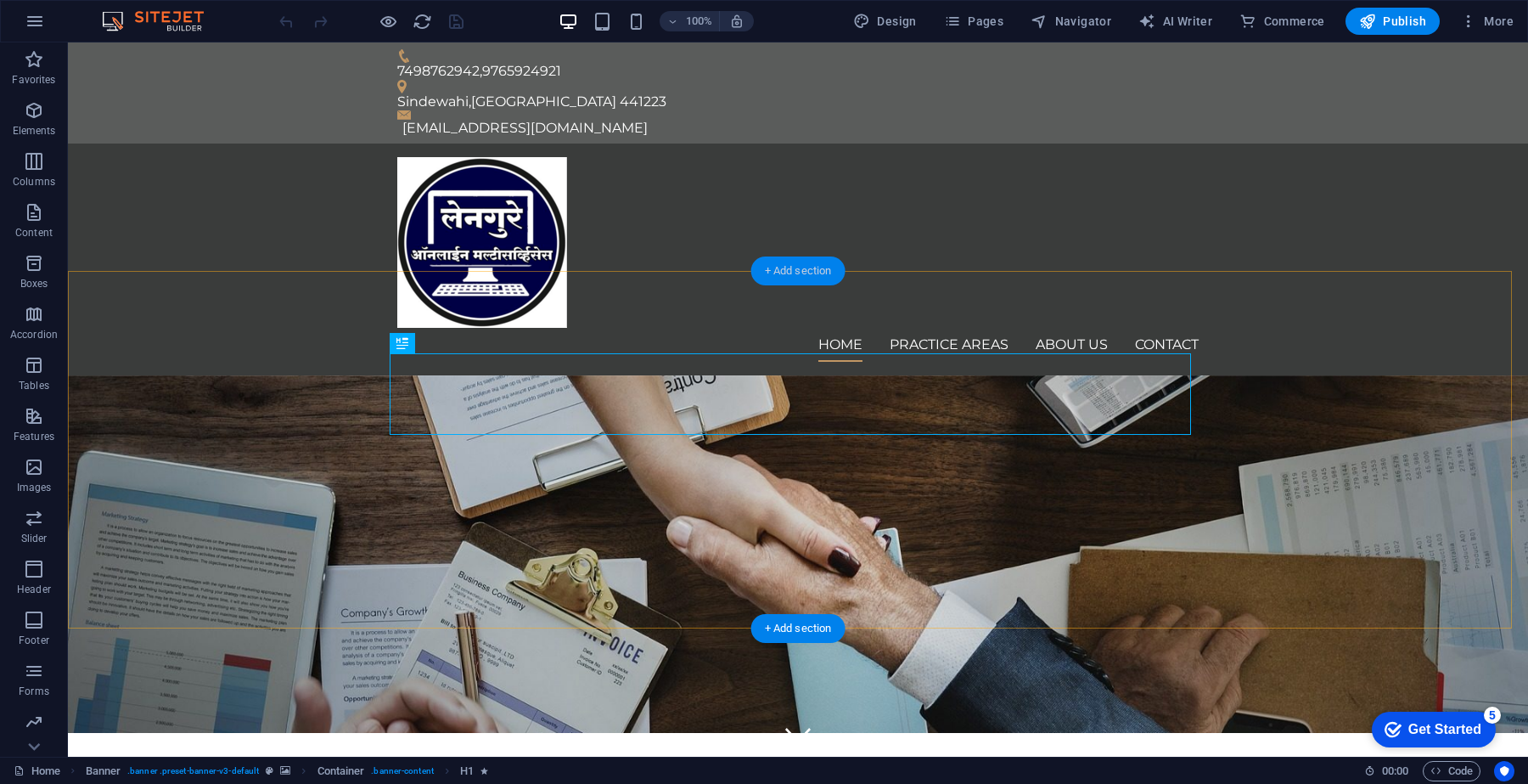
click at [803, 277] on div "+ Add section" at bounding box center [798, 271] width 94 height 29
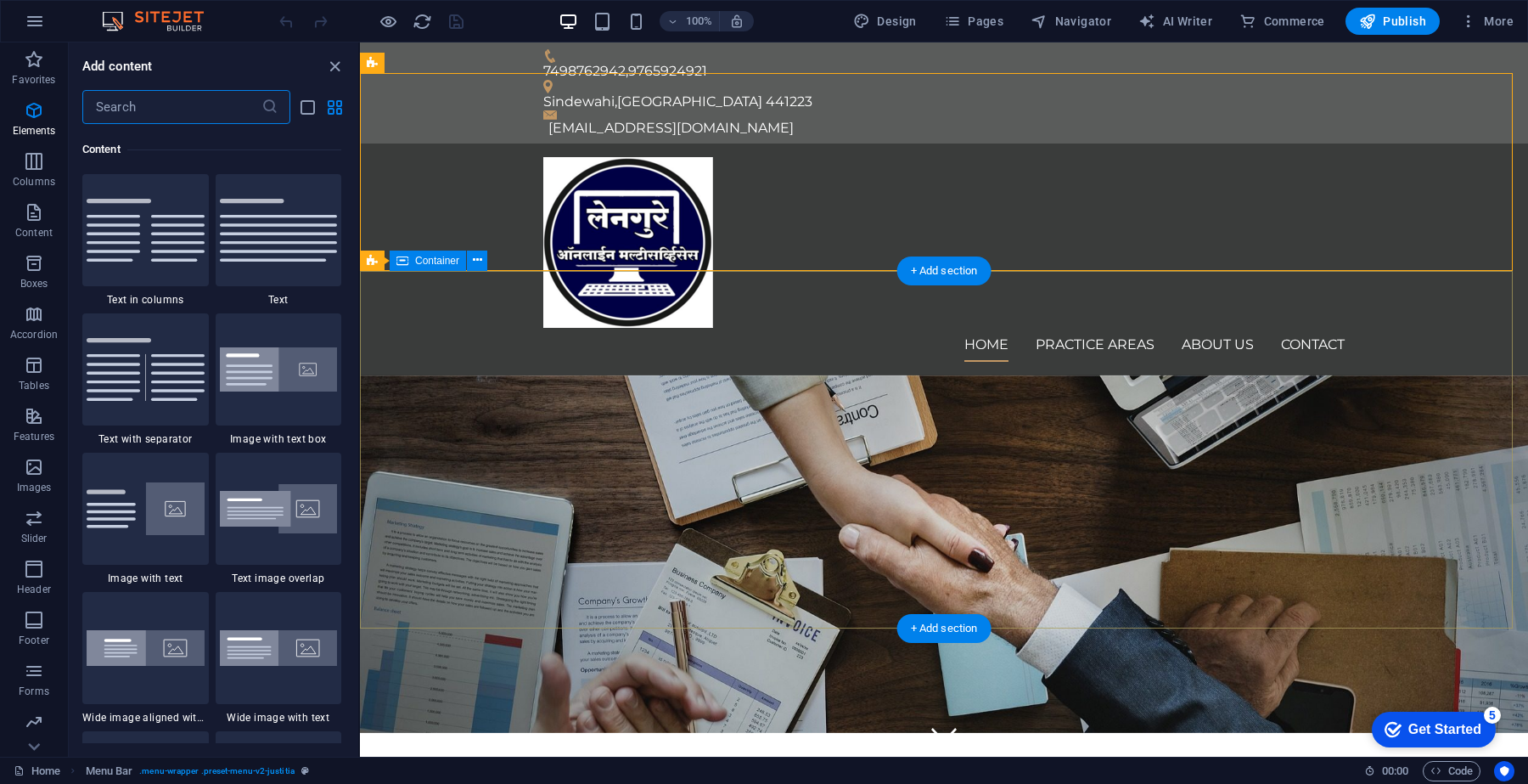
scroll to position [2969, 0]
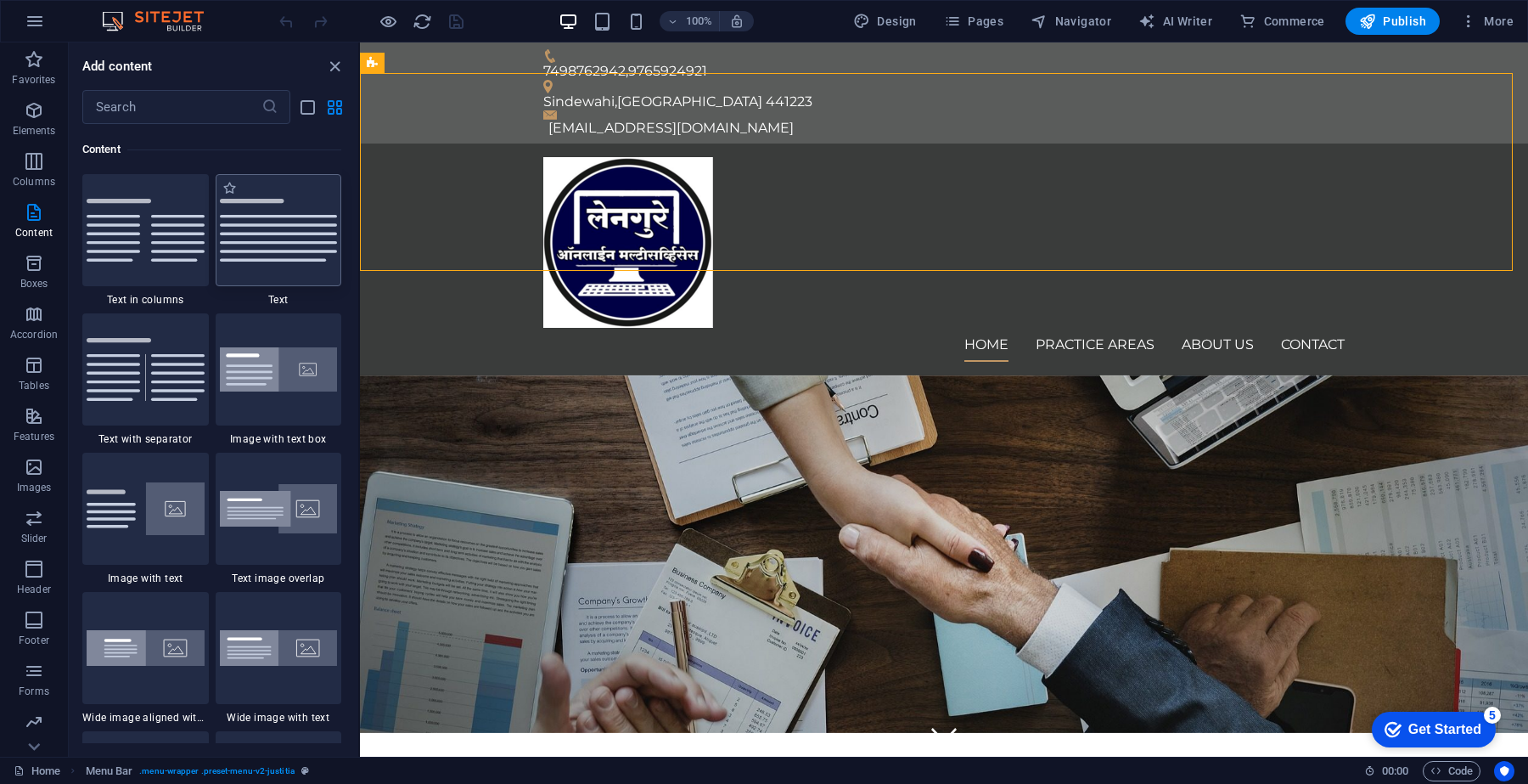
click at [270, 246] on img at bounding box center [278, 230] width 118 height 63
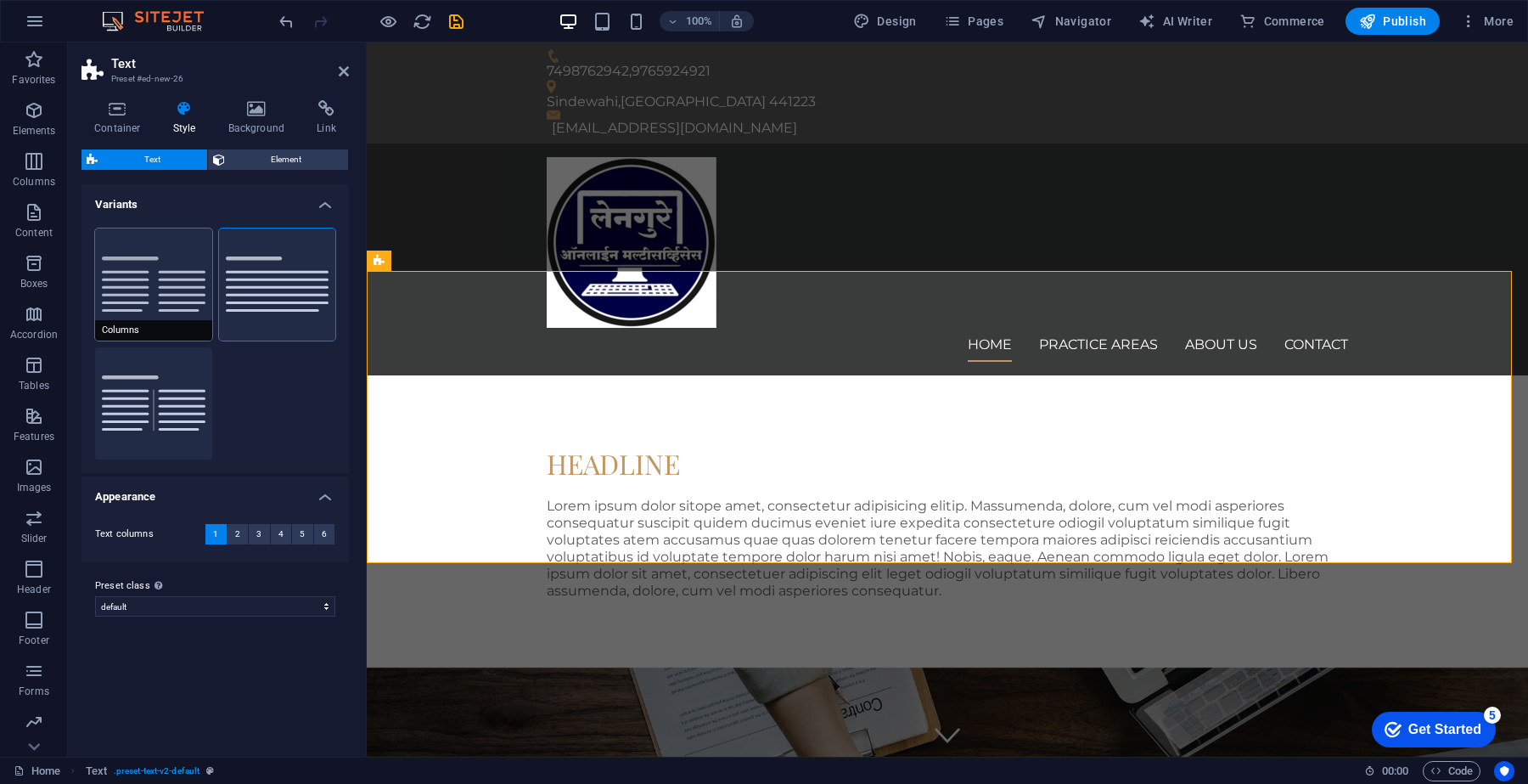
click at [136, 281] on button "Columns" at bounding box center [153, 284] width 118 height 112
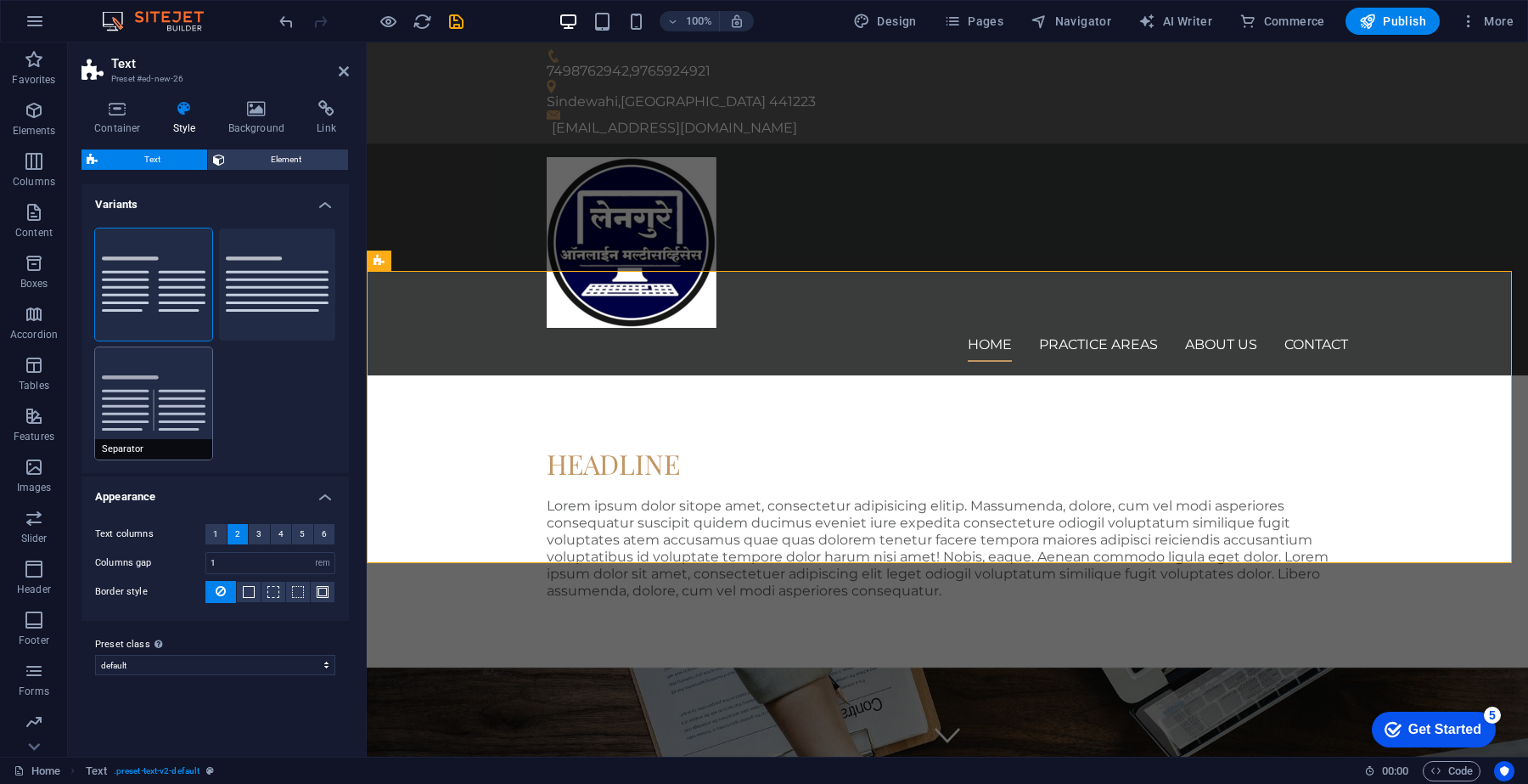
click at [175, 421] on button "Separator" at bounding box center [153, 403] width 118 height 112
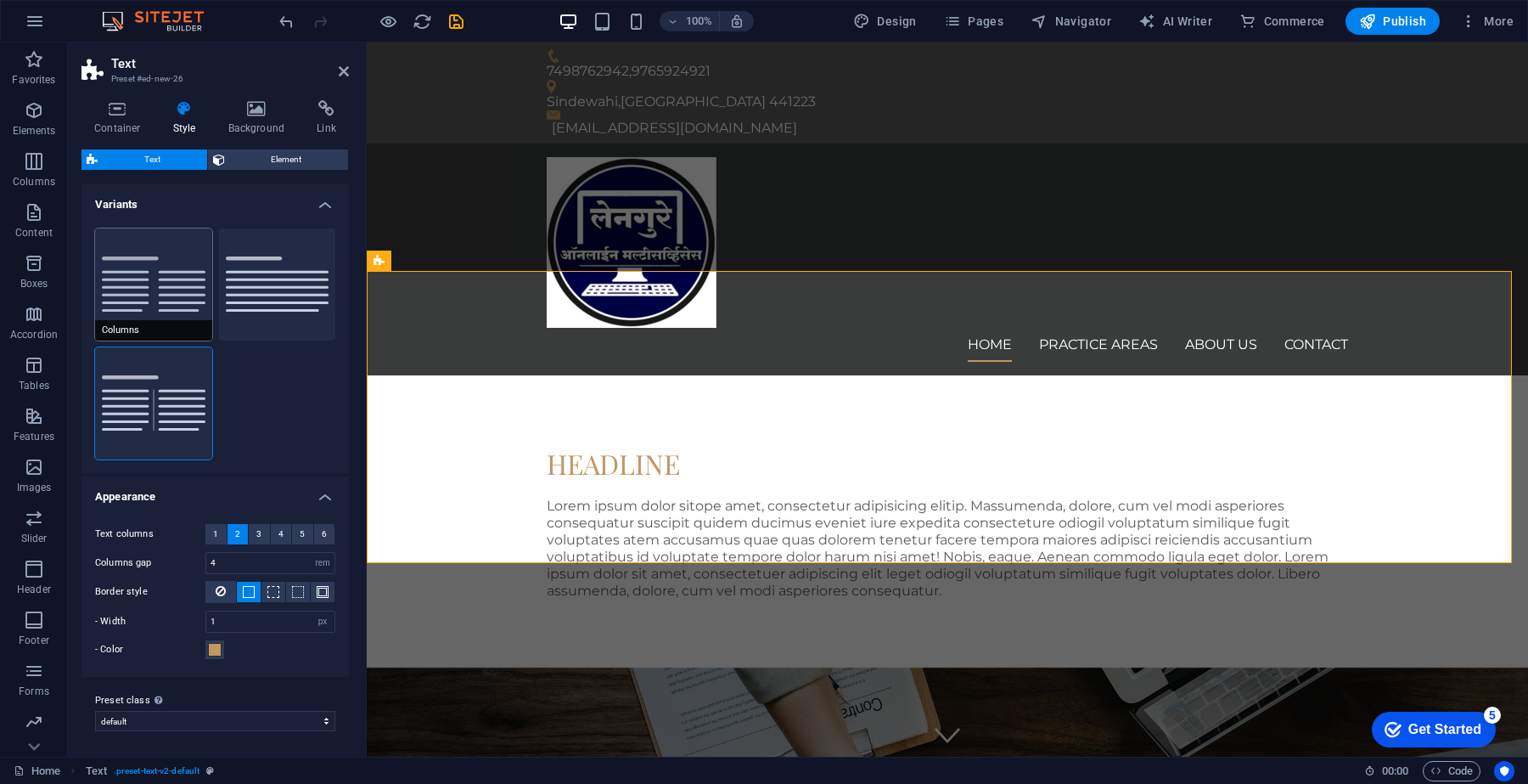
click at [167, 284] on button "Columns" at bounding box center [153, 284] width 118 height 112
type input "1"
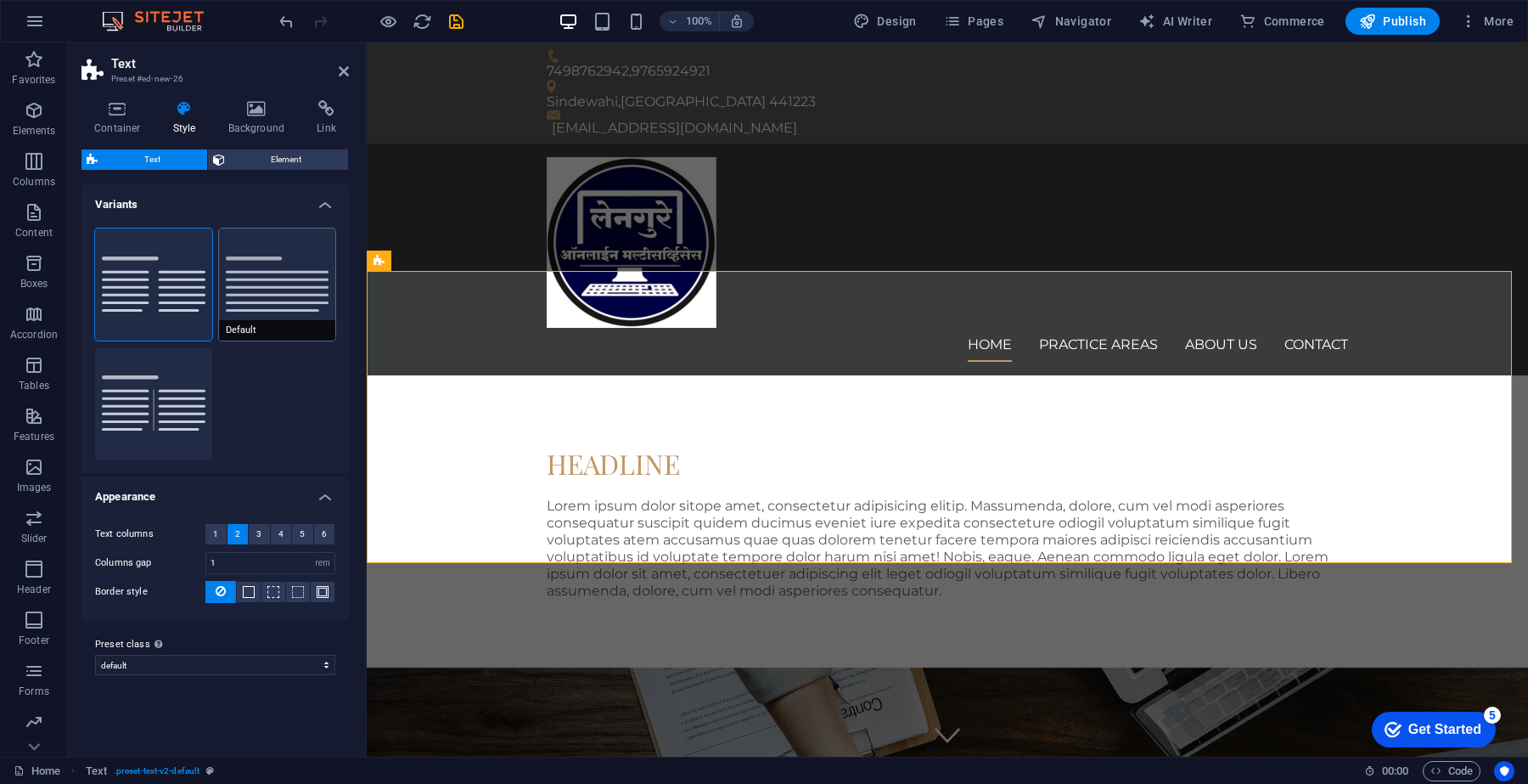
click at [265, 280] on button "Default" at bounding box center [277, 284] width 118 height 112
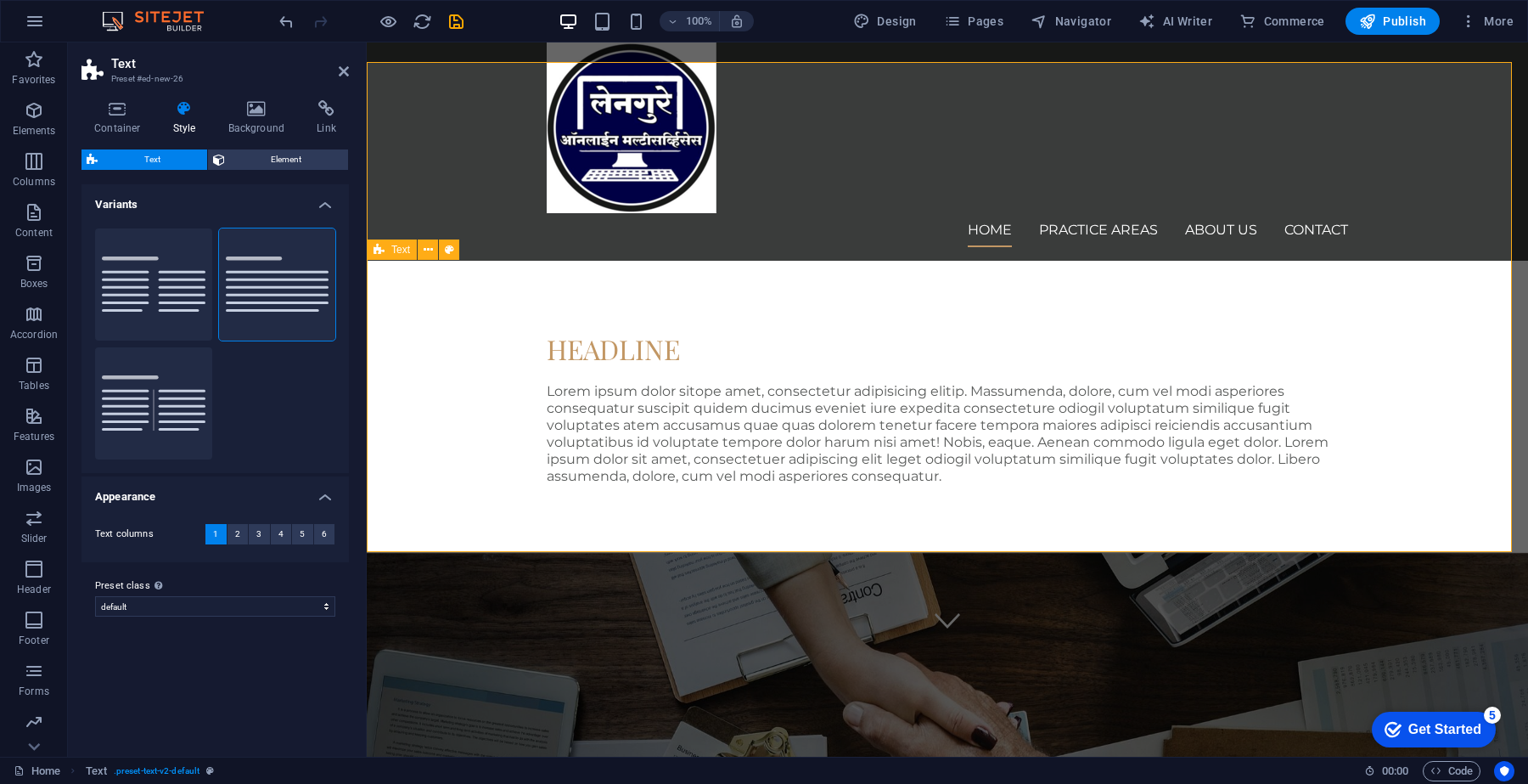
scroll to position [0, 0]
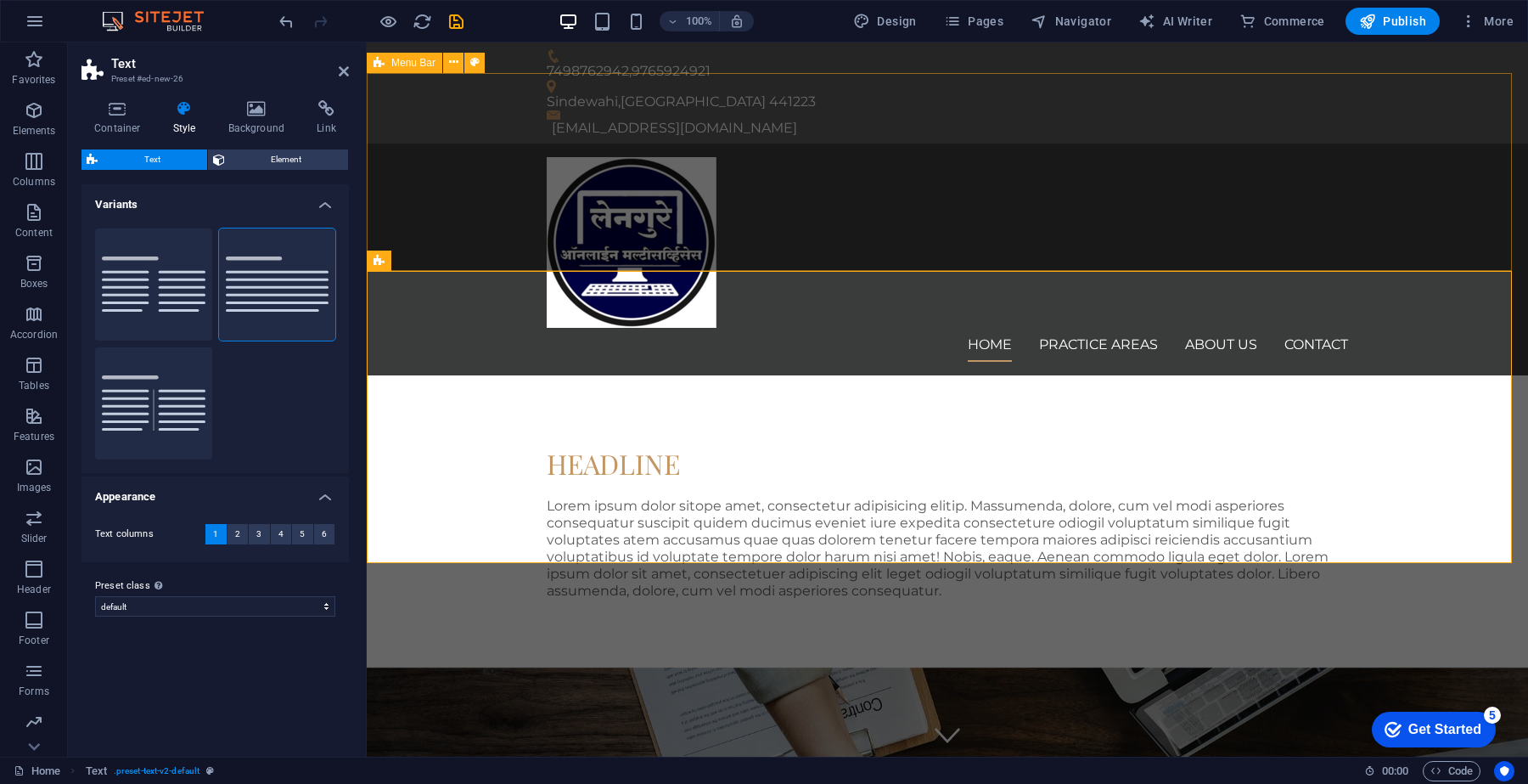
click at [892, 232] on div "Home Practice Areas About us Contact" at bounding box center [947, 259] width 1161 height 232
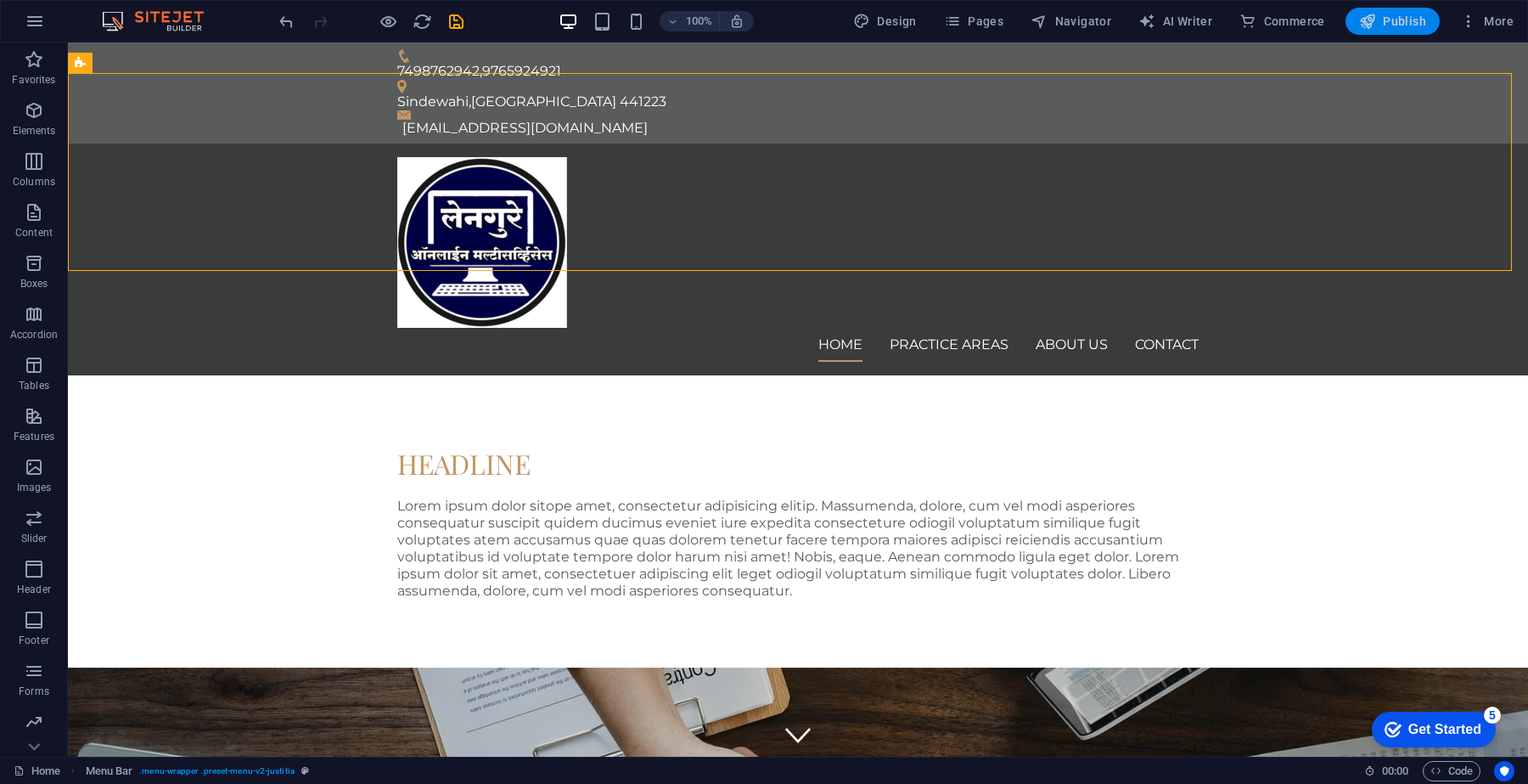
click at [1384, 23] on span "Publish" at bounding box center [1393, 21] width 67 height 17
